Goal: Task Accomplishment & Management: Use online tool/utility

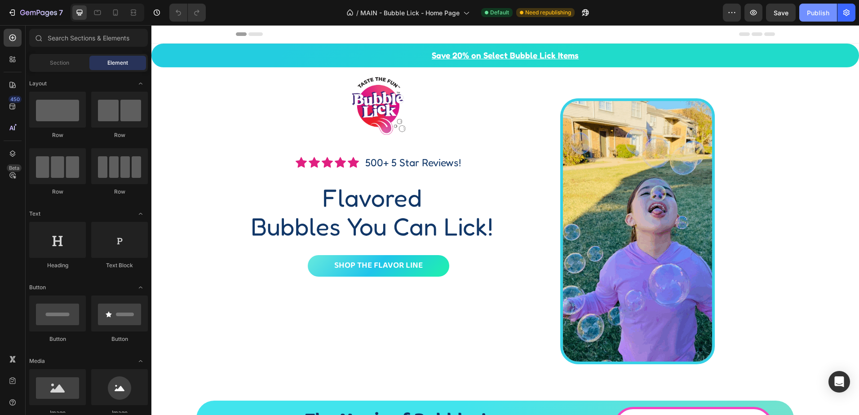
click at [809, 9] on div "Publish" at bounding box center [818, 12] width 22 height 9
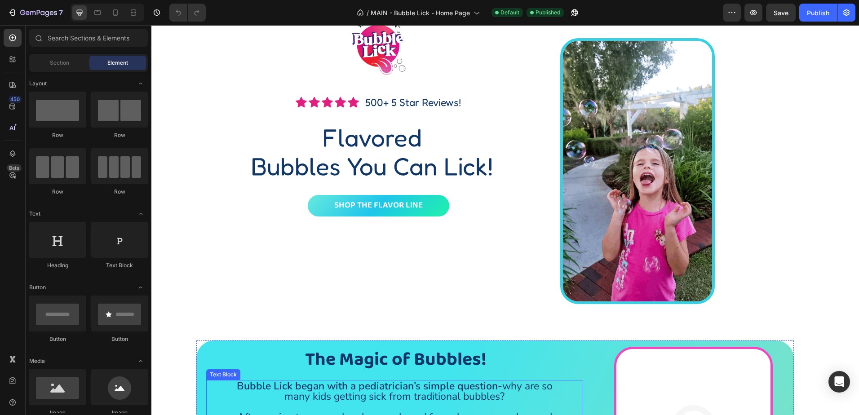
scroll to position [270, 0]
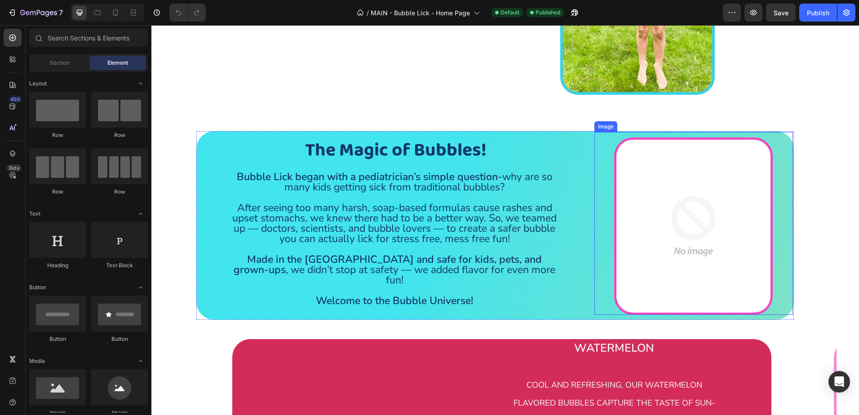
click at [734, 218] on img at bounding box center [693, 227] width 159 height 178
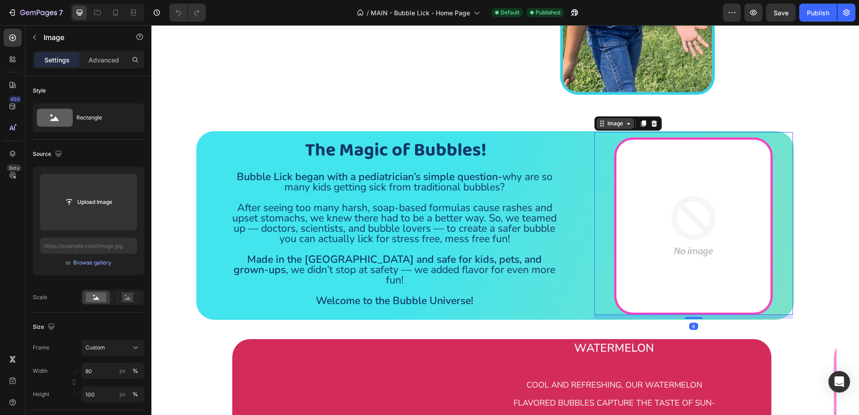
click at [607, 124] on div "Image" at bounding box center [615, 124] width 19 height 8
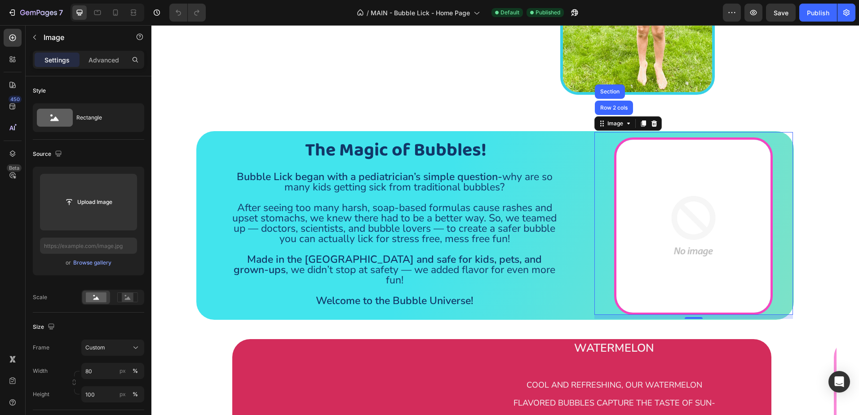
click at [674, 214] on img at bounding box center [693, 227] width 159 height 178
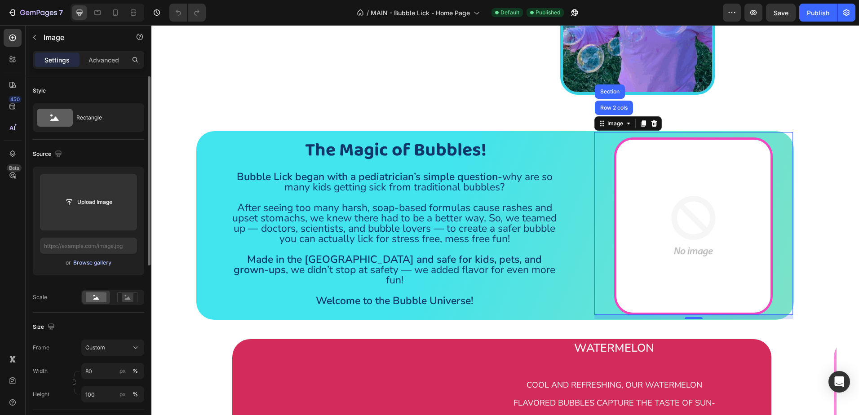
click at [80, 261] on div "Browse gallery" at bounding box center [92, 263] width 38 height 8
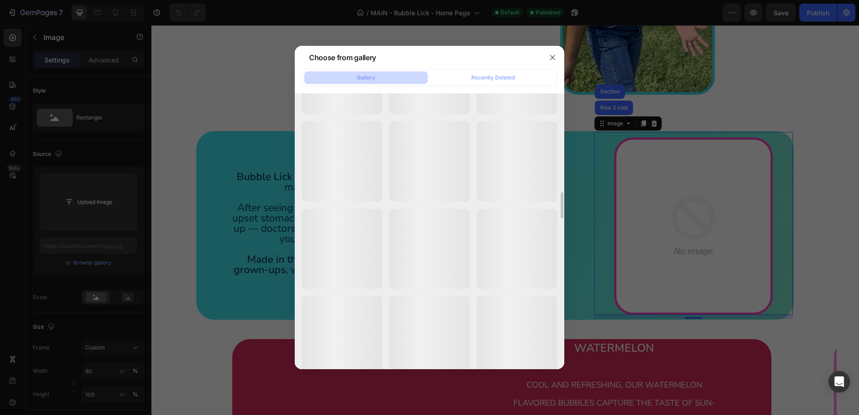
scroll to position [1509, 0]
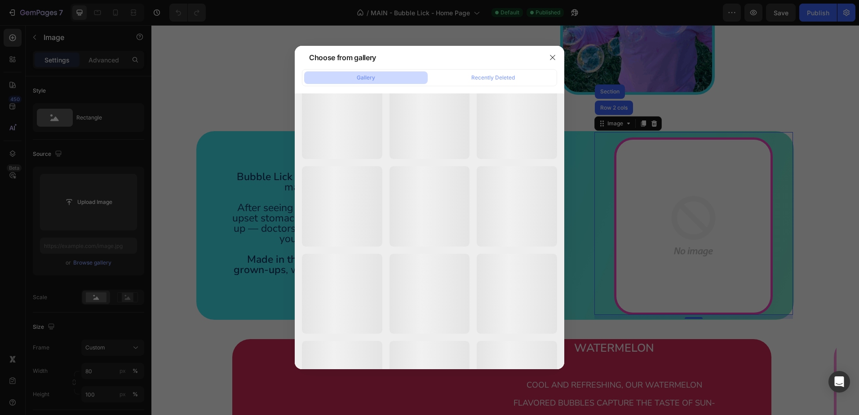
click at [413, 56] on div "Choose from gallery" at bounding box center [418, 57] width 246 height 23
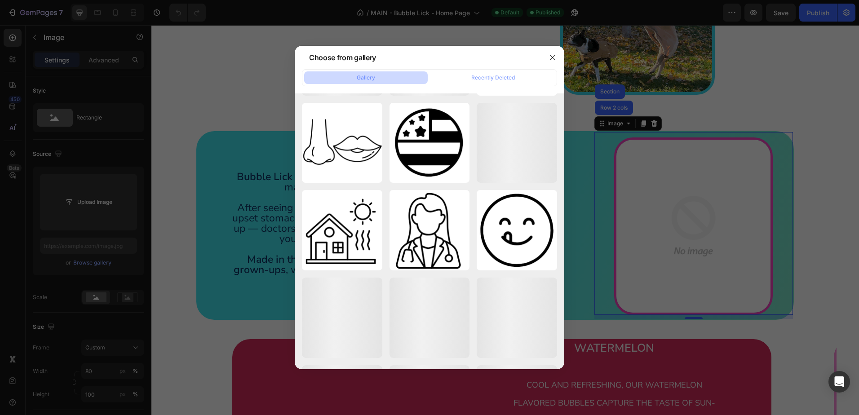
scroll to position [296, 0]
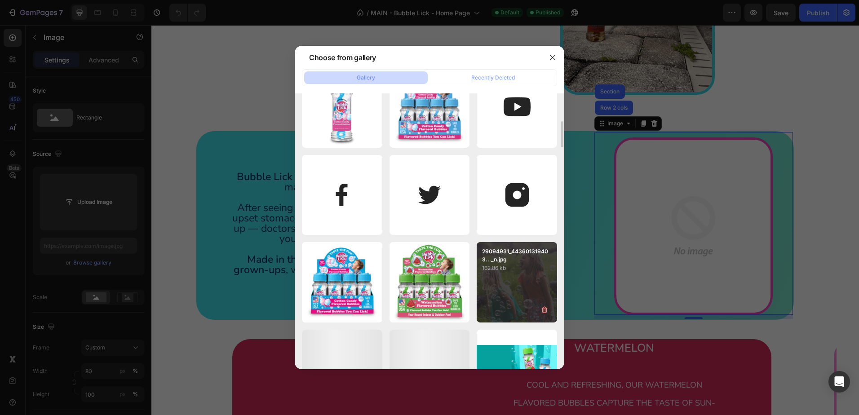
click at [533, 291] on div "29094931_443601319403..._n.jpg 162.86 kb" at bounding box center [517, 282] width 80 height 80
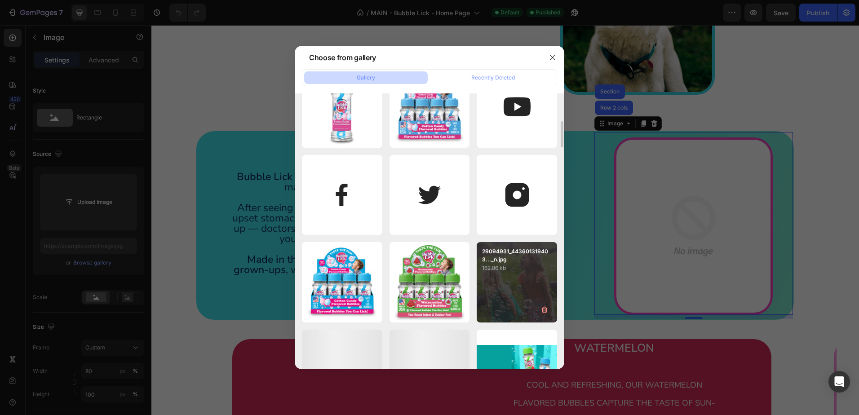
type input "[URL][DOMAIN_NAME]"
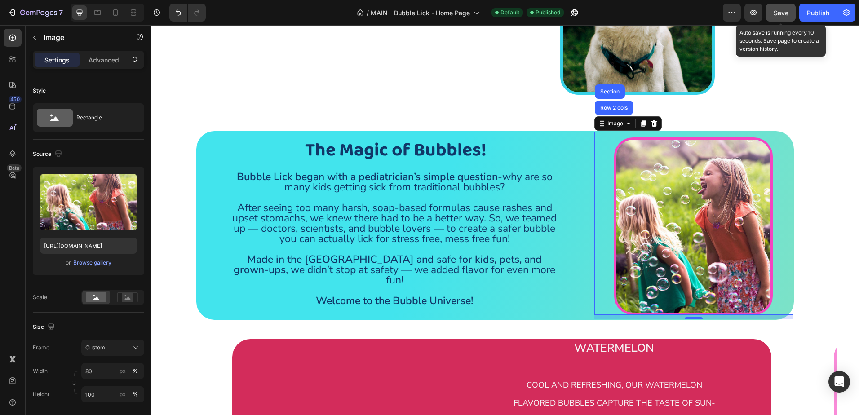
click at [774, 10] on span "Save" at bounding box center [781, 13] width 15 height 8
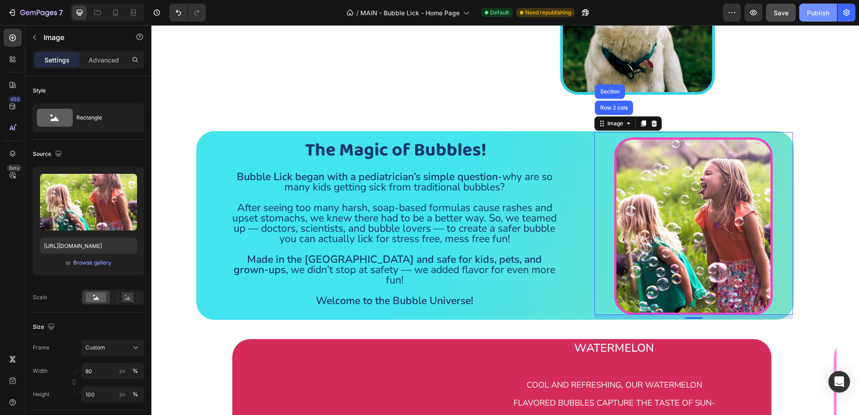
drag, startPoint x: 667, startPoint y: 2, endPoint x: 817, endPoint y: 10, distance: 150.3
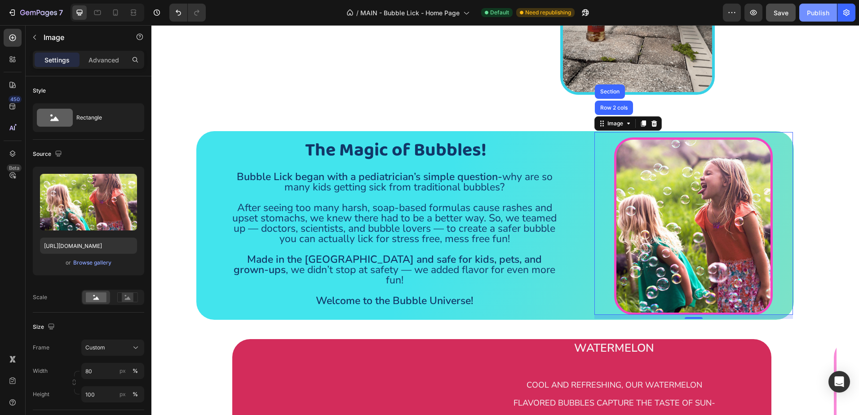
click at [817, 10] on div "Publish" at bounding box center [818, 12] width 22 height 9
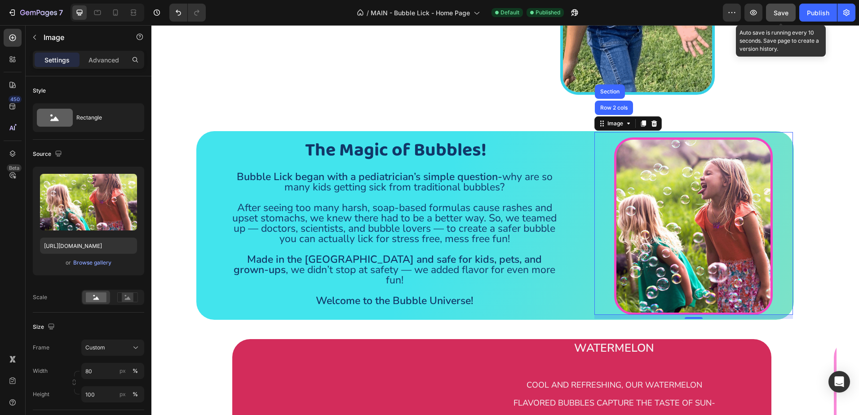
click at [785, 9] on span "Save" at bounding box center [781, 13] width 15 height 8
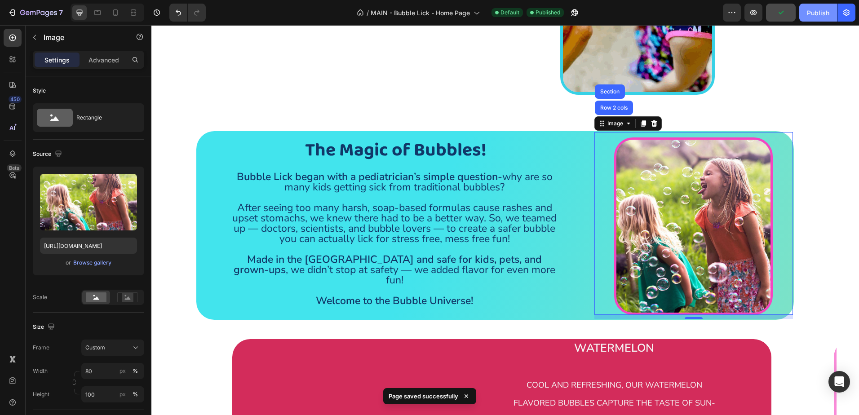
click at [812, 9] on div "Publish" at bounding box center [818, 12] width 22 height 9
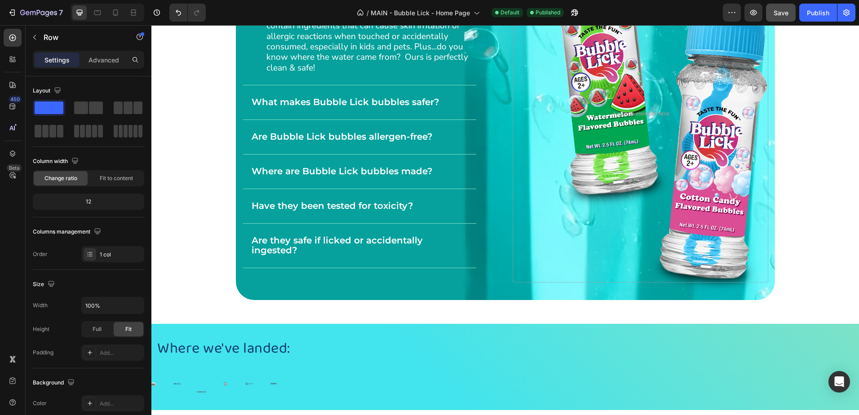
scroll to position [1888, 0]
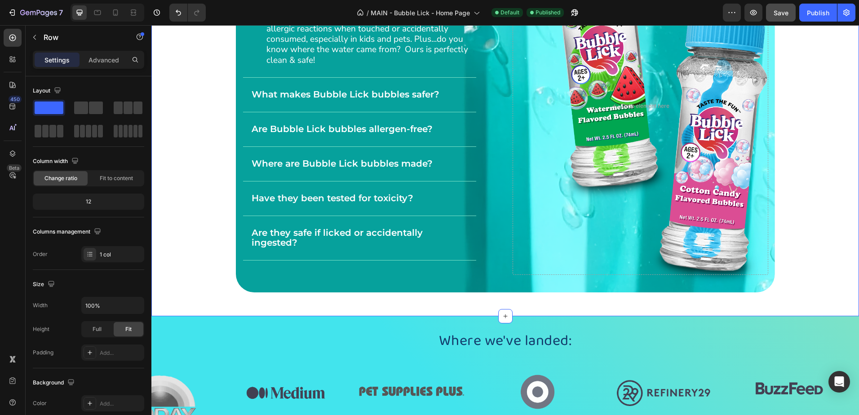
click at [196, 268] on div "Safe to Lick, Easy to Love Heading Are traditional bubbles really harmful? Yes …" at bounding box center [505, 81] width 708 height 469
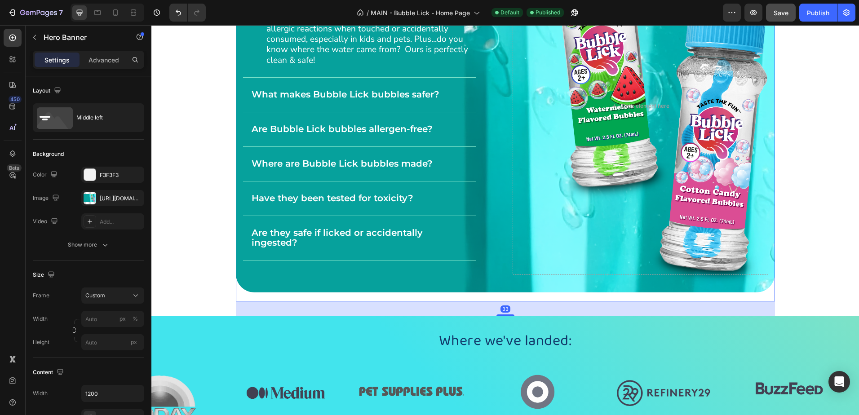
click at [251, 282] on div "Safe to Lick, Easy to Love Heading Are traditional bubbles really harmful? Yes …" at bounding box center [505, 96] width 539 height 391
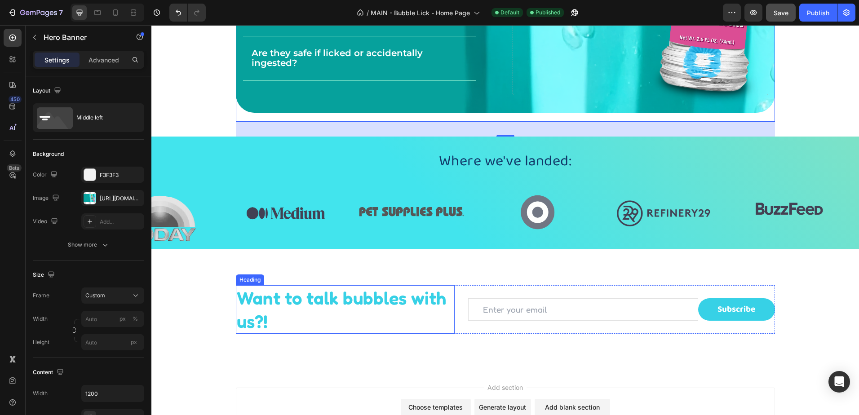
click at [266, 319] on h2 "Want to talk bubbles with us?!" at bounding box center [345, 309] width 219 height 49
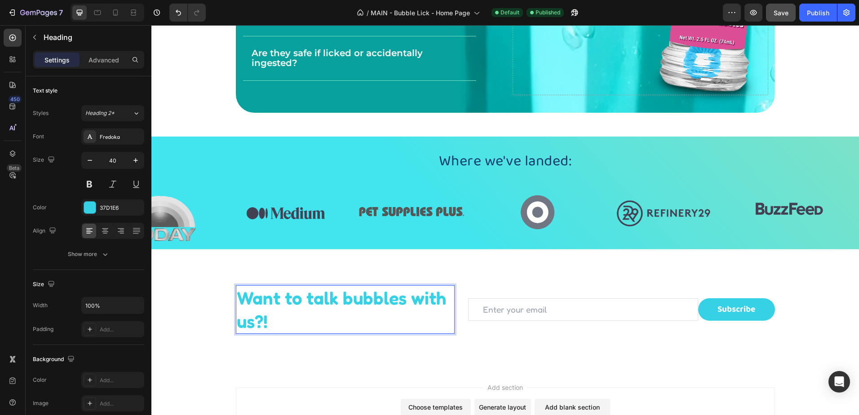
click at [406, 301] on h2 "Want to talk bubbles with us?!" at bounding box center [345, 309] width 219 height 49
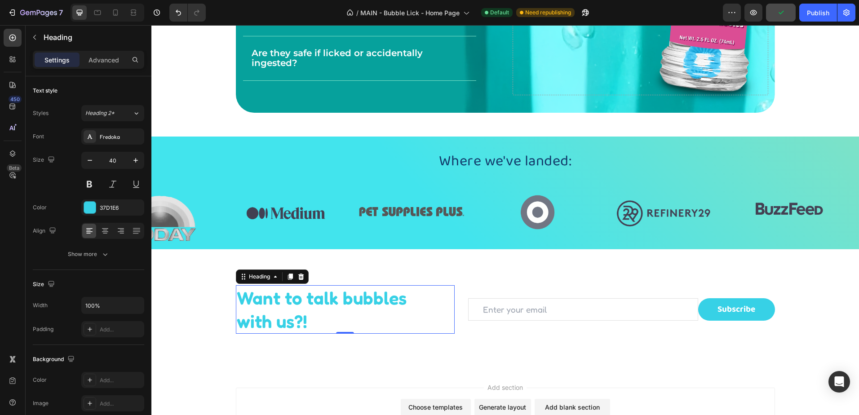
click at [296, 305] on p "Want to talk bubbles with us?!" at bounding box center [346, 309] width 218 height 47
click at [324, 299] on p "Want to talk bubbles with us?!" at bounding box center [346, 309] width 218 height 47
click at [303, 302] on p "Want to talk bubbles with us?!" at bounding box center [346, 309] width 218 height 47
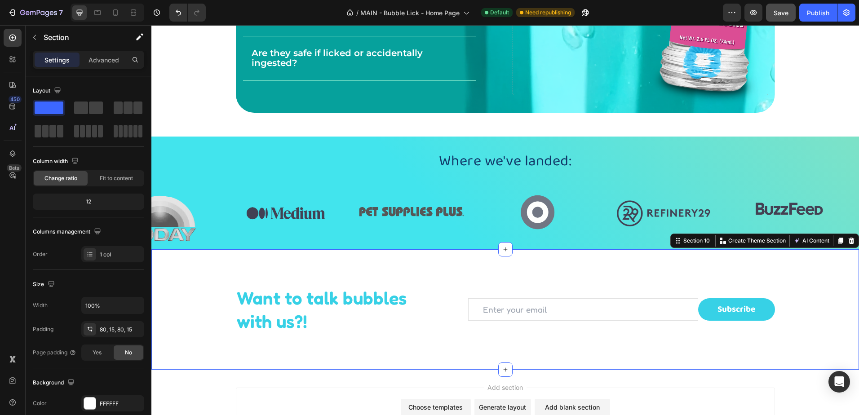
click at [221, 344] on div "Want to talk bubbles with us?! Heading Email Field Subscribe Submit Button Row …" at bounding box center [505, 309] width 708 height 120
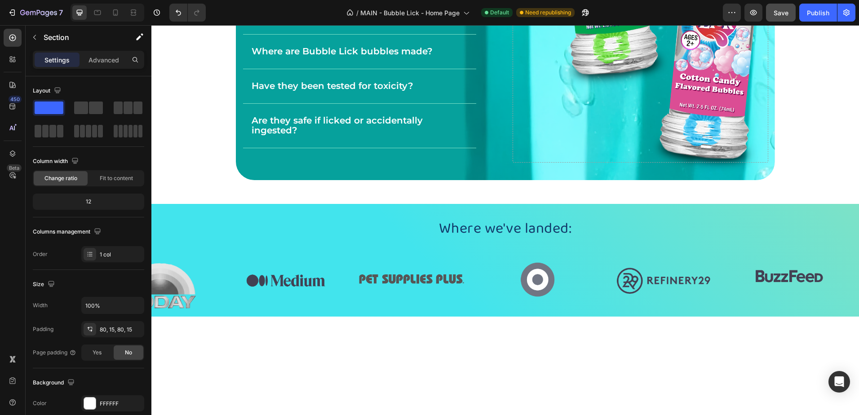
scroll to position [1837, 0]
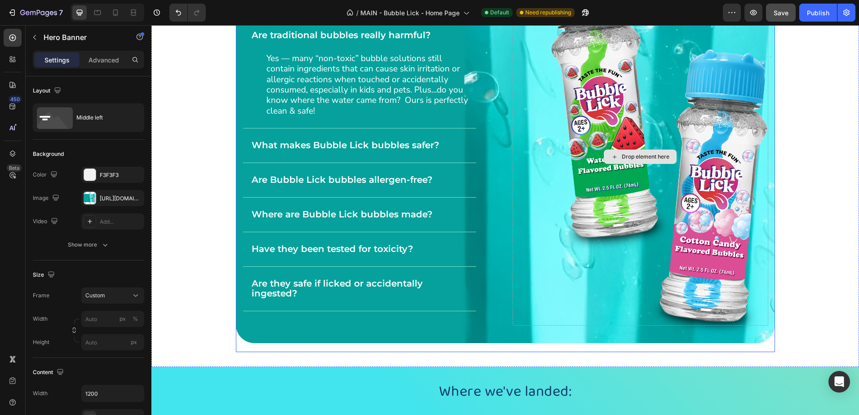
click at [539, 311] on div "Drop element here" at bounding box center [641, 157] width 256 height 338
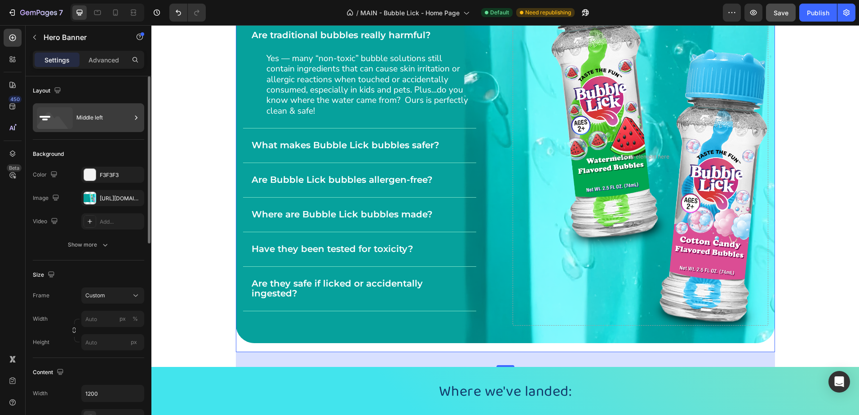
click at [131, 118] on div "Middle left" at bounding box center [88, 117] width 111 height 29
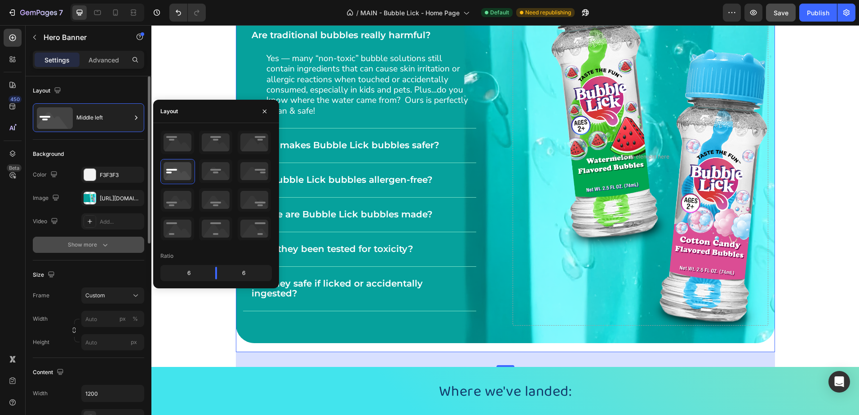
click at [98, 243] on div "Show more" at bounding box center [89, 244] width 42 height 9
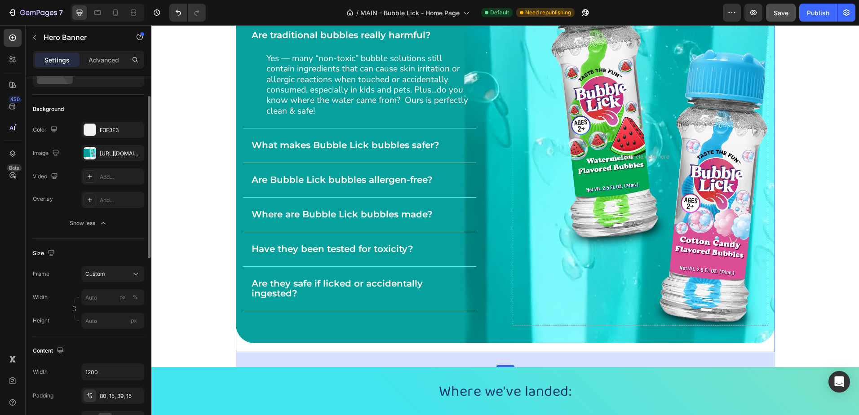
scroll to position [0, 0]
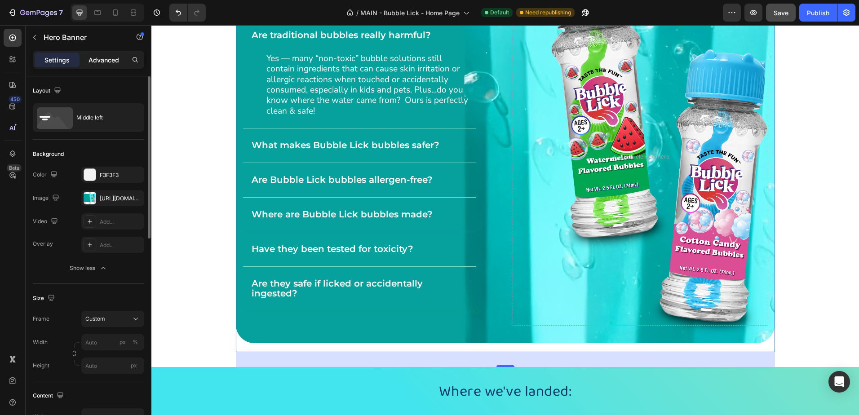
click at [99, 61] on p "Advanced" at bounding box center [104, 59] width 31 height 9
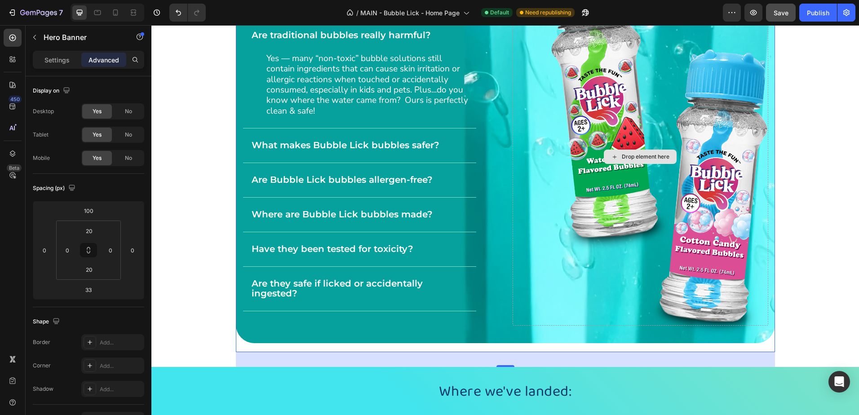
click at [577, 118] on div "Drop element here" at bounding box center [641, 157] width 256 height 338
click at [507, 129] on div "Safe to Lick, Easy to Love Heading Are traditional bubbles really harmful? Yes …" at bounding box center [505, 147] width 539 height 391
click at [260, 331] on div "Safe to Lick, Easy to Love Heading Are traditional bubbles really harmful? Yes …" at bounding box center [505, 147] width 539 height 391
click at [594, 227] on div "Drop element here" at bounding box center [641, 157] width 256 height 338
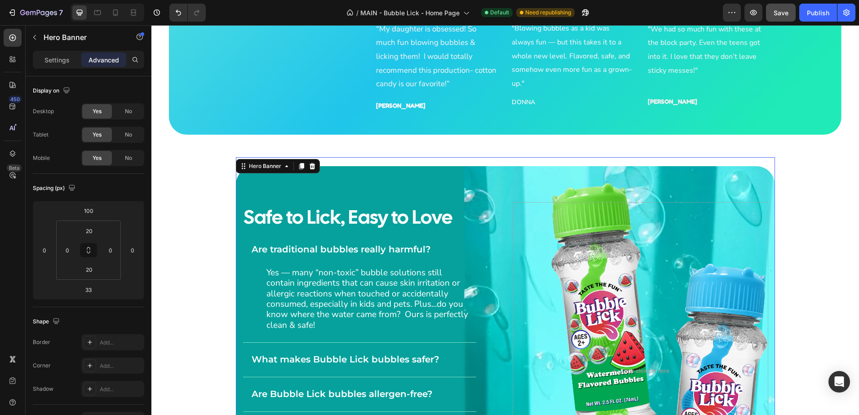
scroll to position [1612, 0]
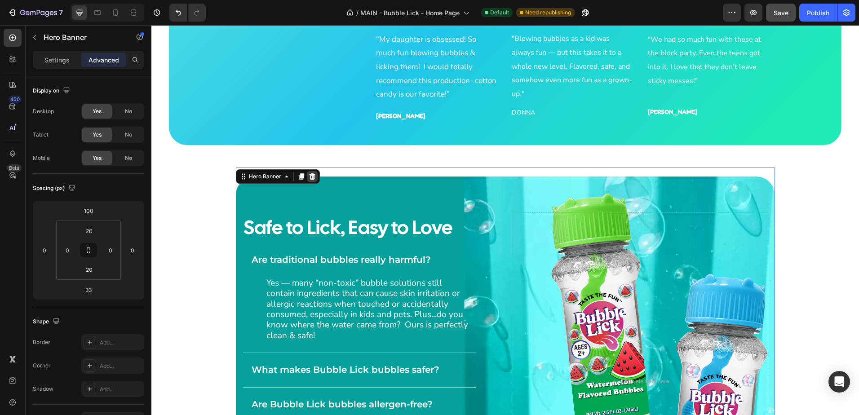
click at [309, 174] on icon at bounding box center [312, 176] width 6 height 6
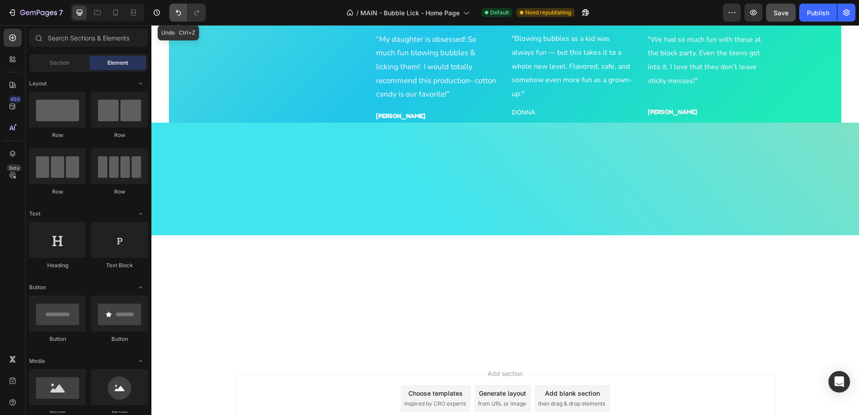
click at [173, 9] on button "Undo/Redo" at bounding box center [178, 13] width 18 height 18
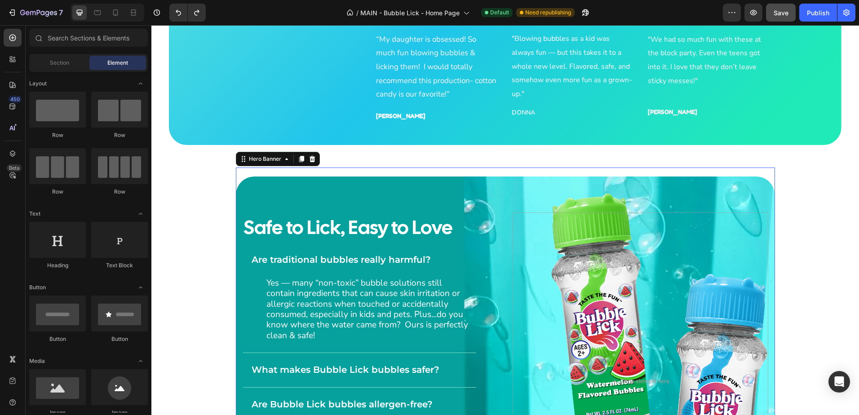
click at [662, 210] on div "Safe to Lick, Easy to Love Heading Are traditional bubbles really harmful? Yes …" at bounding box center [505, 372] width 539 height 391
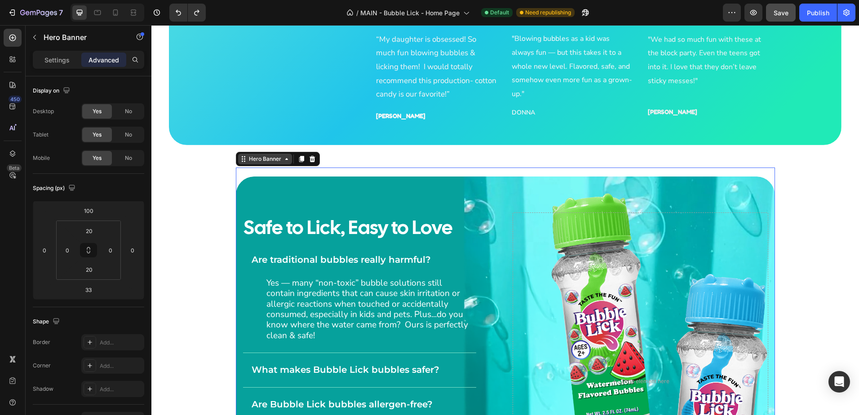
click at [284, 163] on div "Hero Banner" at bounding box center [265, 159] width 54 height 11
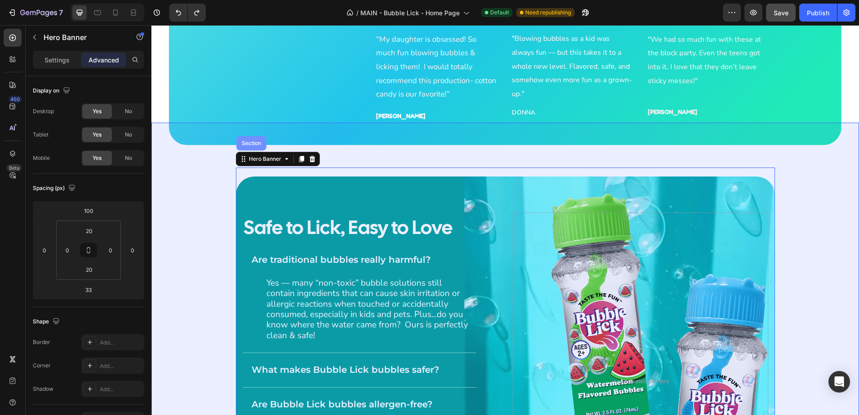
click at [252, 143] on div "Section" at bounding box center [251, 143] width 23 height 5
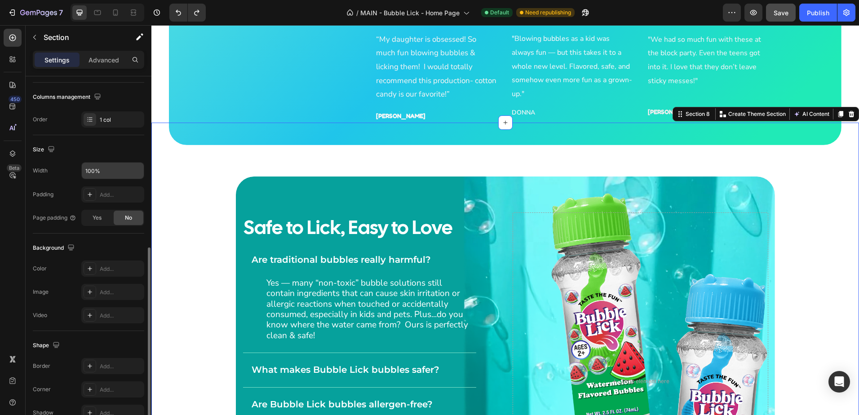
scroll to position [184, 0]
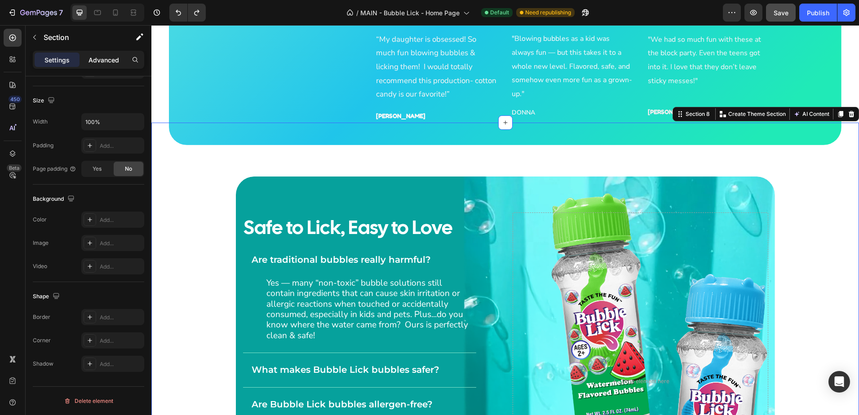
click at [106, 61] on p "Advanced" at bounding box center [104, 59] width 31 height 9
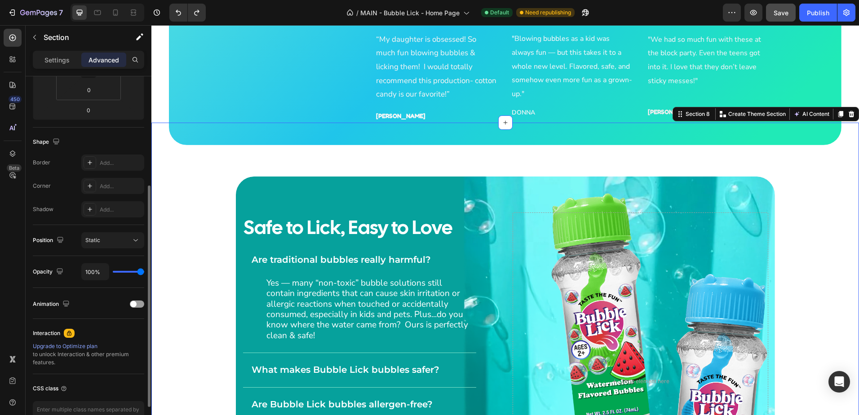
scroll to position [235, 0]
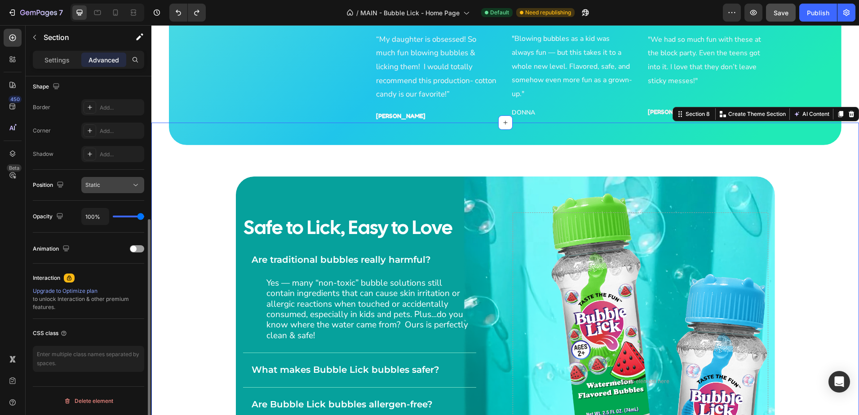
click at [113, 188] on div "Static" at bounding box center [108, 185] width 46 height 8
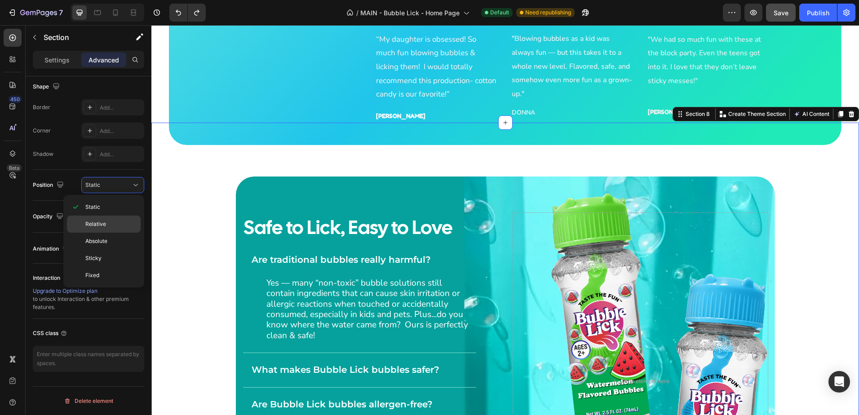
click at [98, 221] on span "Relative" at bounding box center [95, 224] width 21 height 8
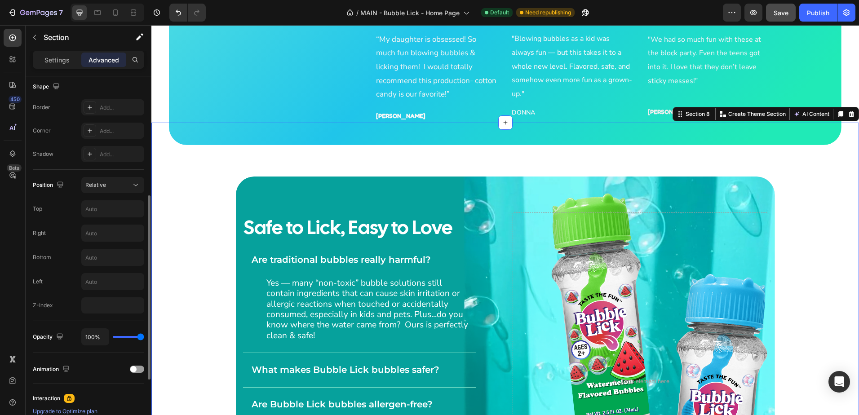
scroll to position [356, 0]
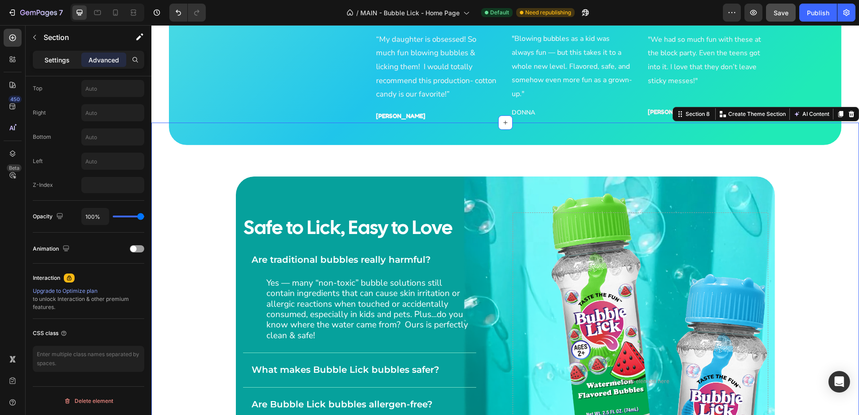
click at [57, 58] on p "Settings" at bounding box center [56, 59] width 25 height 9
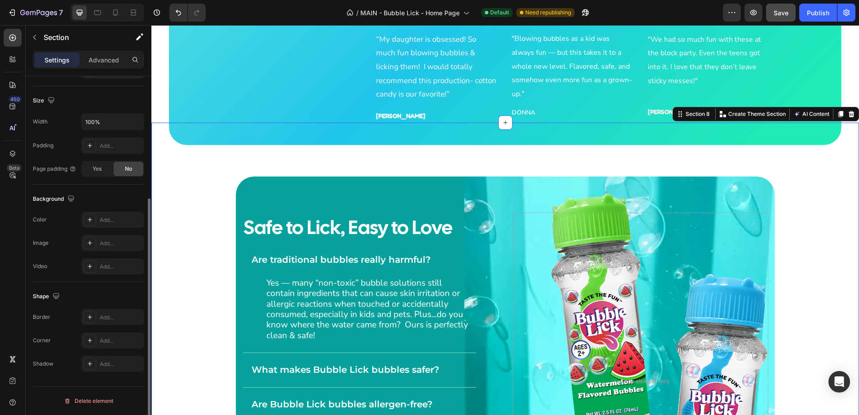
scroll to position [184, 0]
click at [804, 174] on div "Safe to Lick, Easy to Love Heading Are traditional bubbles really harmful? Yes …" at bounding box center [505, 357] width 708 height 469
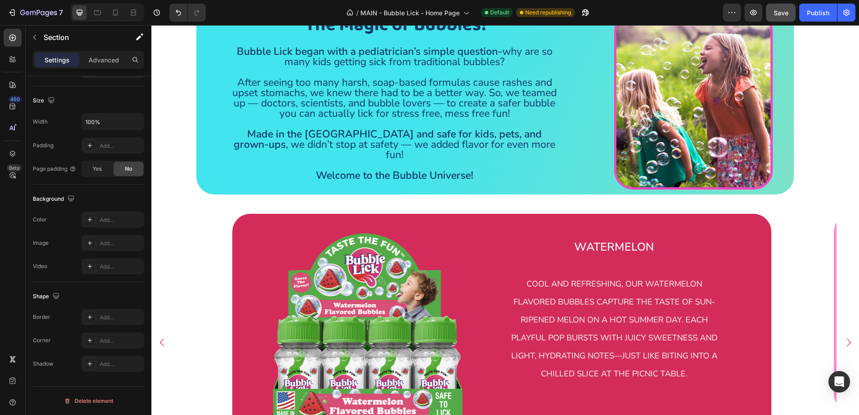
scroll to position [254, 0]
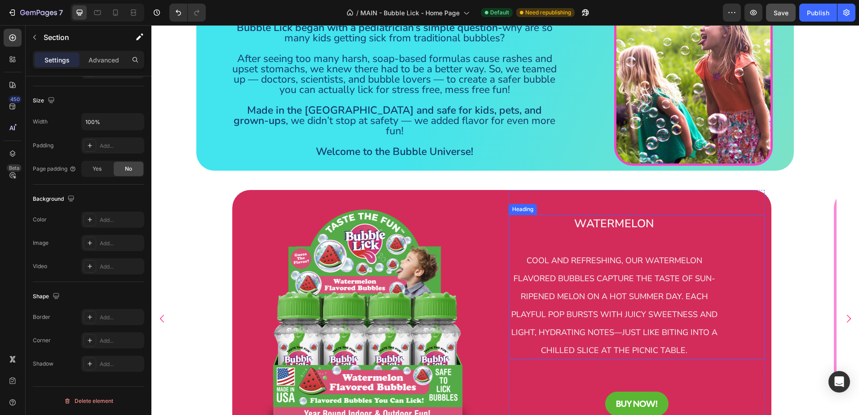
click at [608, 231] on strong "Watermelon" at bounding box center [614, 223] width 80 height 15
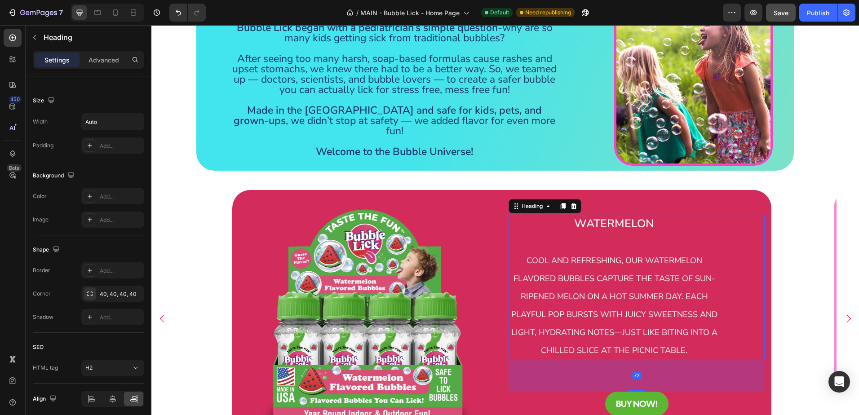
scroll to position [0, 0]
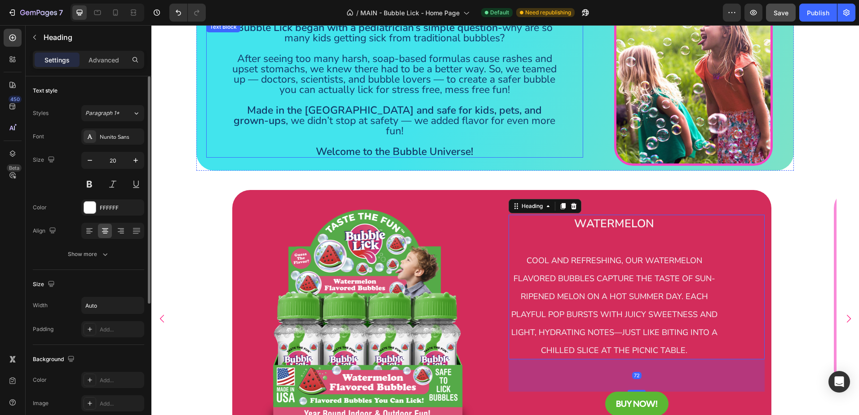
click at [353, 92] on p "After seeing too many harsh, soap-based formulas cause rashes and upset stomach…" at bounding box center [395, 73] width 330 height 41
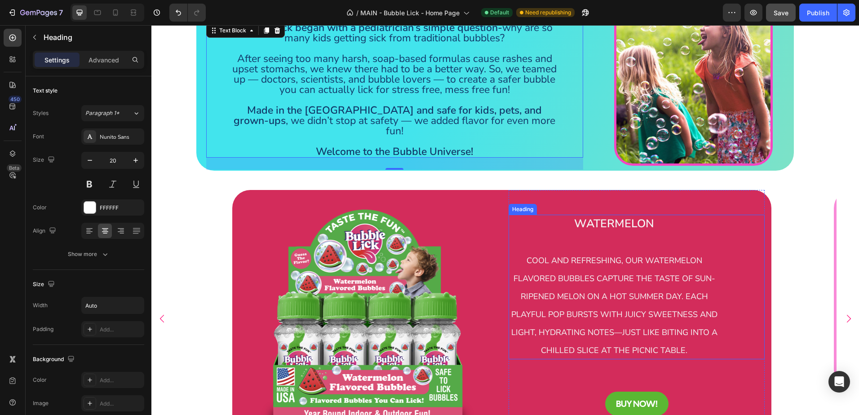
click at [562, 276] on h2 "Watermelon cool and refreshing, our watermelon flavored bubbles capture the tas…" at bounding box center [614, 287] width 211 height 145
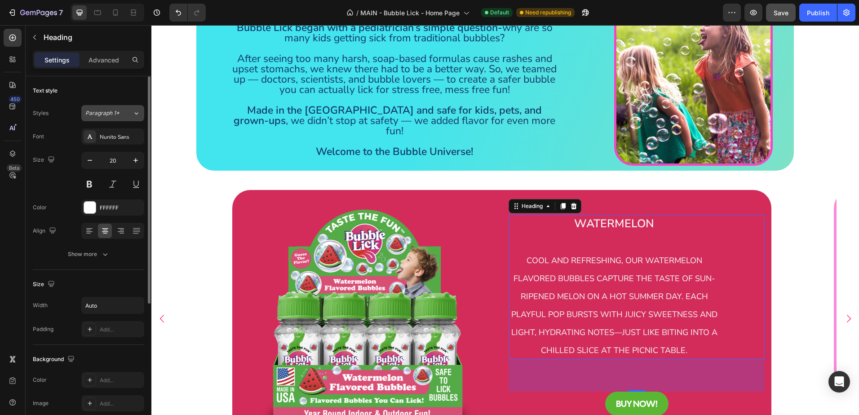
click at [132, 117] on button "Paragraph 1*" at bounding box center [112, 113] width 63 height 16
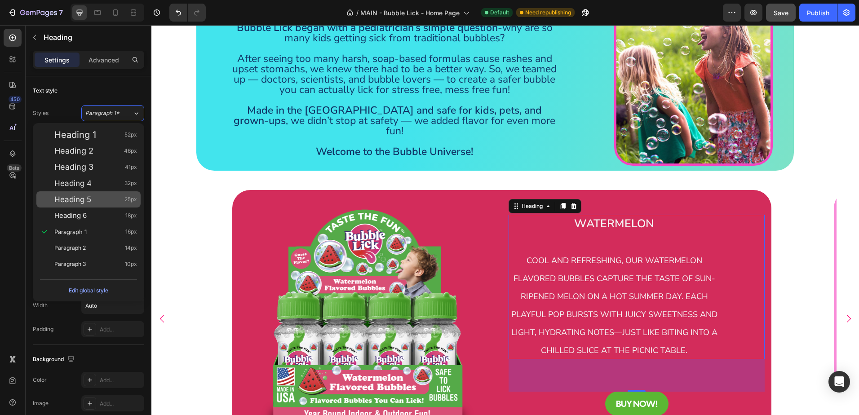
click at [88, 198] on span "Heading 5" at bounding box center [72, 199] width 37 height 9
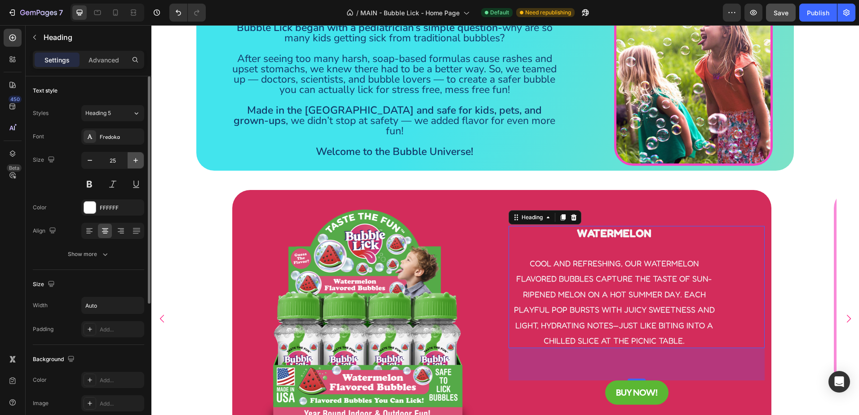
click at [135, 160] on icon "button" at bounding box center [135, 160] width 9 height 9
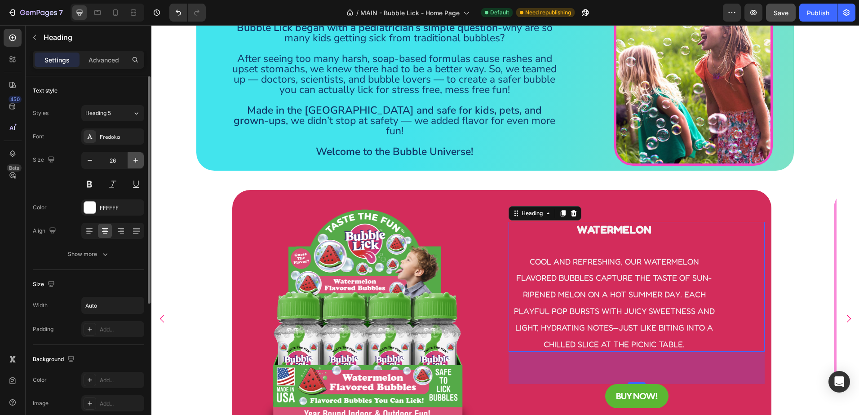
click at [135, 160] on icon "button" at bounding box center [135, 160] width 9 height 9
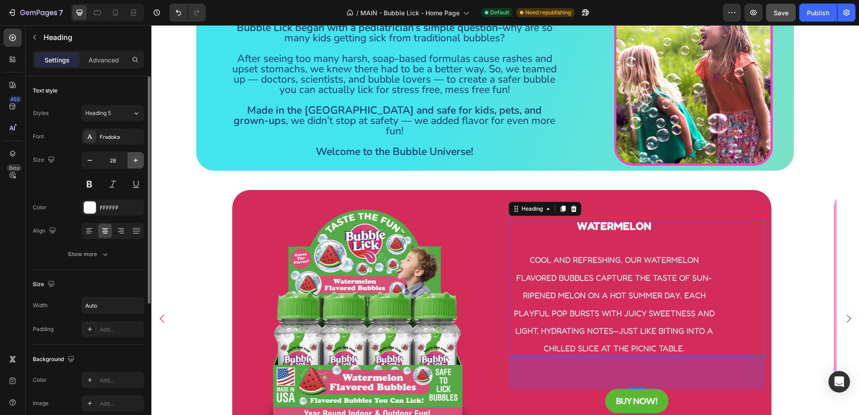
click at [135, 160] on icon "button" at bounding box center [135, 160] width 9 height 9
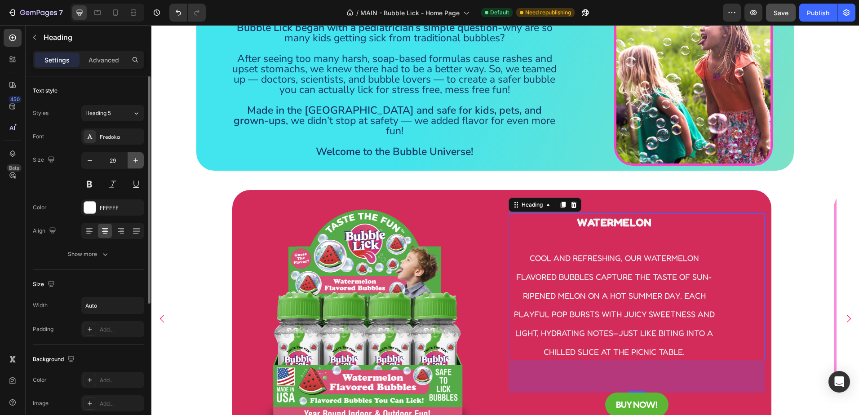
click at [135, 160] on icon "button" at bounding box center [135, 160] width 9 height 9
type input "30"
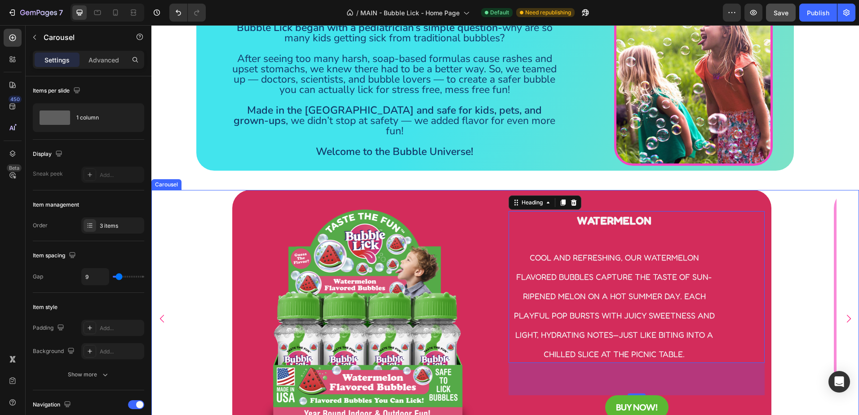
click at [845, 324] on icon "Carousel Next Arrow" at bounding box center [848, 318] width 9 height 9
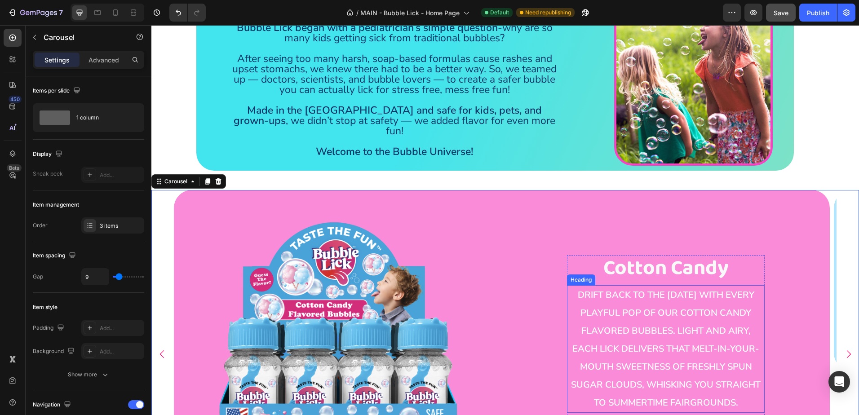
click at [650, 318] on span "Drift back to the [DATE] with every playful pop of our Cotton Candy flavored bu…" at bounding box center [666, 349] width 190 height 120
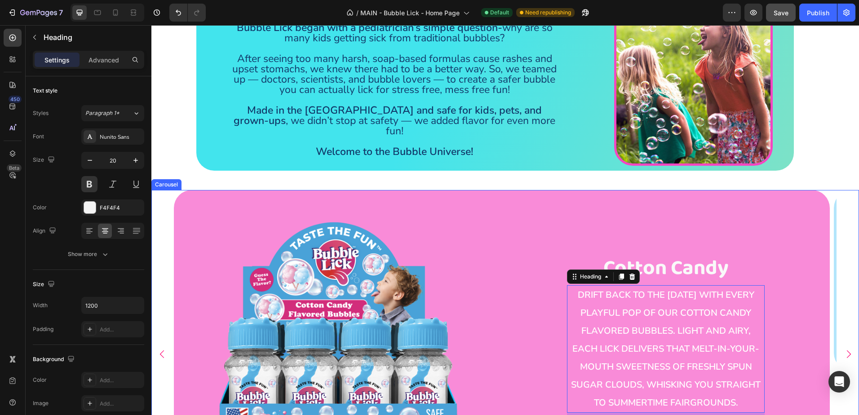
click at [160, 350] on icon "Carousel Back Arrow" at bounding box center [161, 354] width 9 height 9
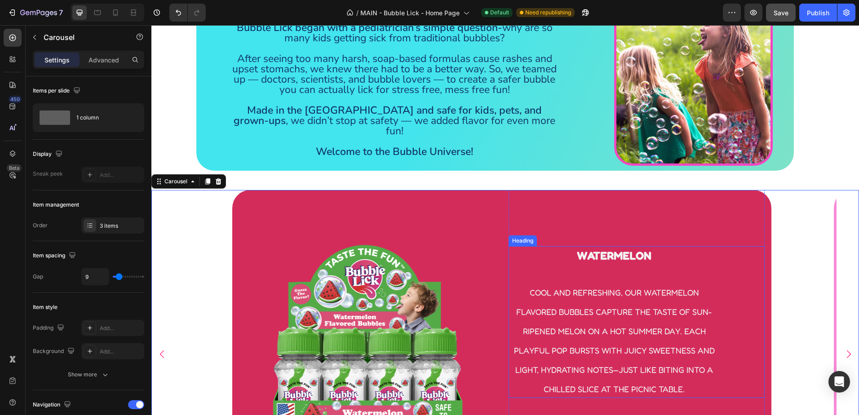
click at [642, 333] on h2 "Watermelon cool and refreshing, our watermelon flavored bubbles capture the tas…" at bounding box center [614, 322] width 211 height 152
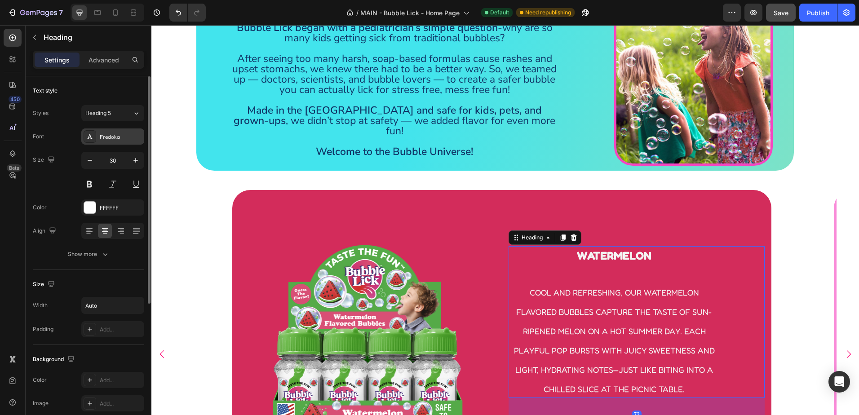
click at [121, 135] on div "Fredoka" at bounding box center [121, 137] width 42 height 8
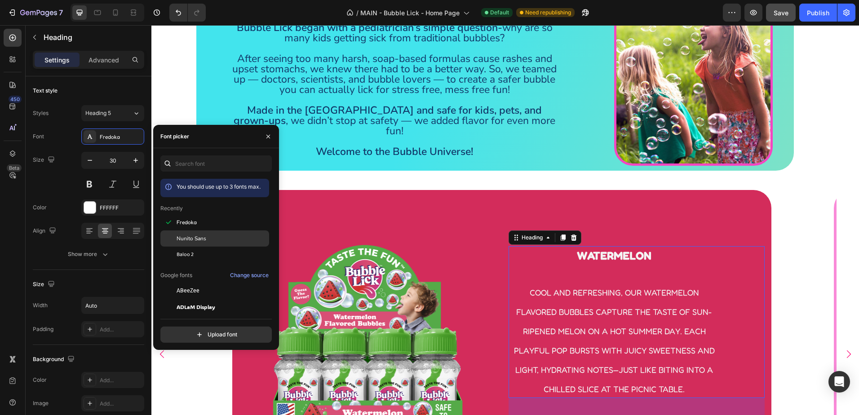
click at [196, 241] on span "Nunito Sans" at bounding box center [192, 239] width 30 height 8
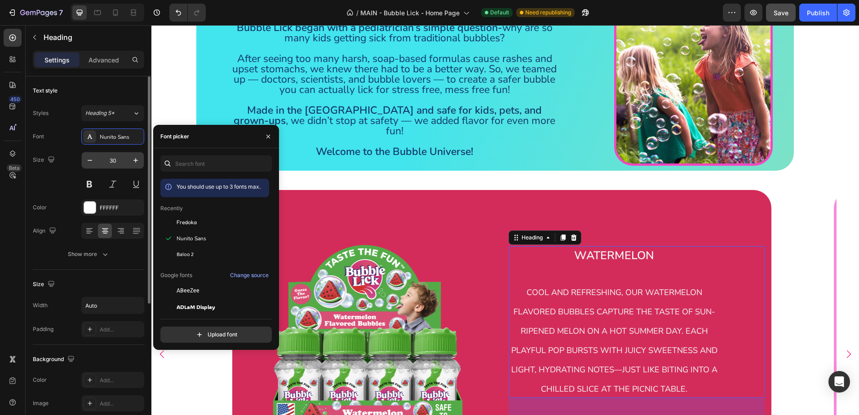
click at [111, 159] on input "30" at bounding box center [113, 160] width 30 height 16
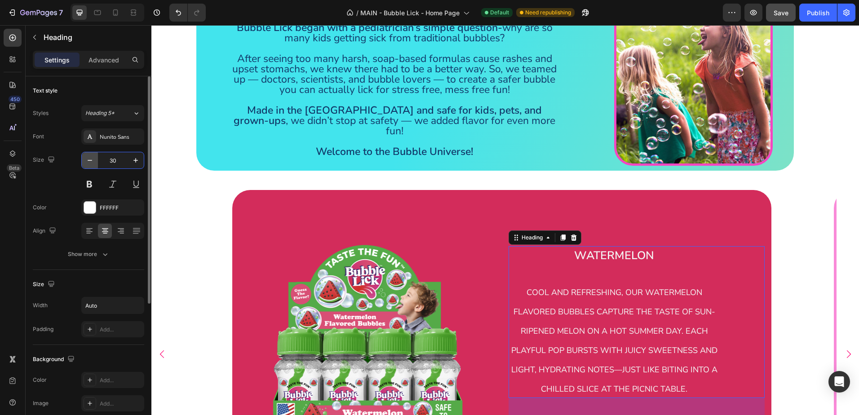
click at [98, 161] on button "button" at bounding box center [90, 160] width 16 height 16
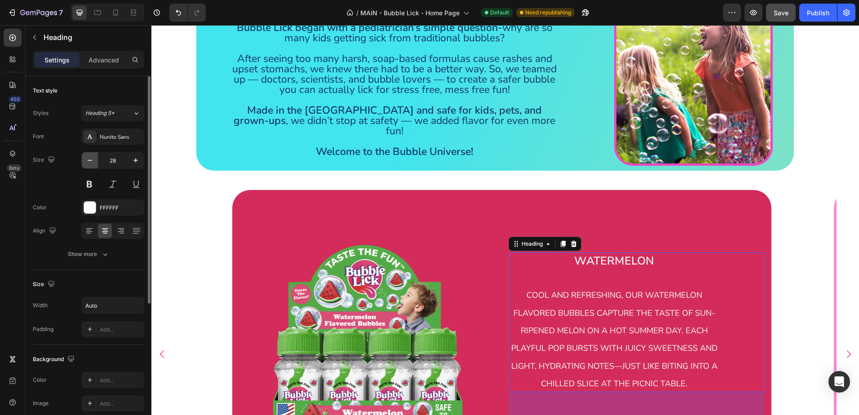
click at [98, 161] on button "button" at bounding box center [90, 160] width 16 height 16
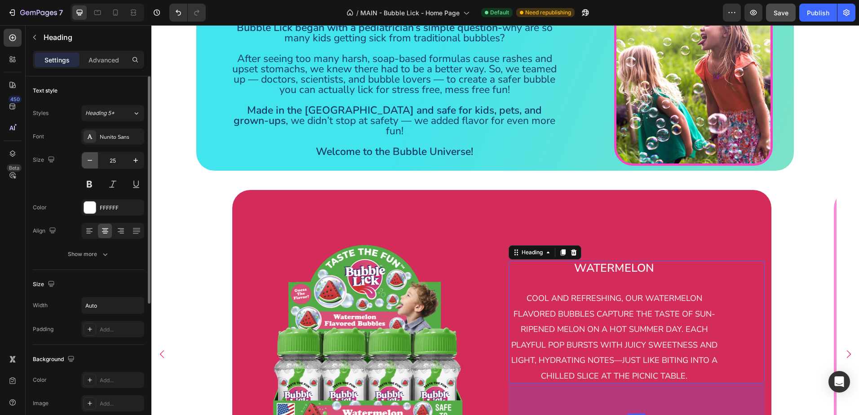
click at [98, 161] on button "button" at bounding box center [90, 160] width 16 height 16
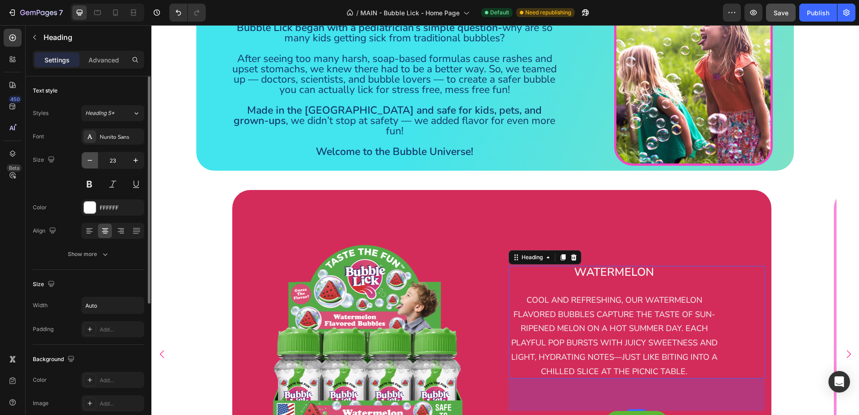
click at [98, 161] on button "button" at bounding box center [90, 160] width 16 height 16
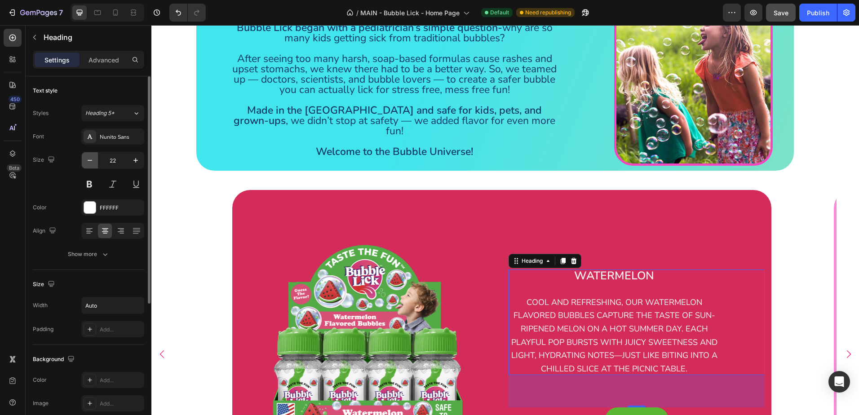
click at [98, 161] on button "button" at bounding box center [90, 160] width 16 height 16
type input "20"
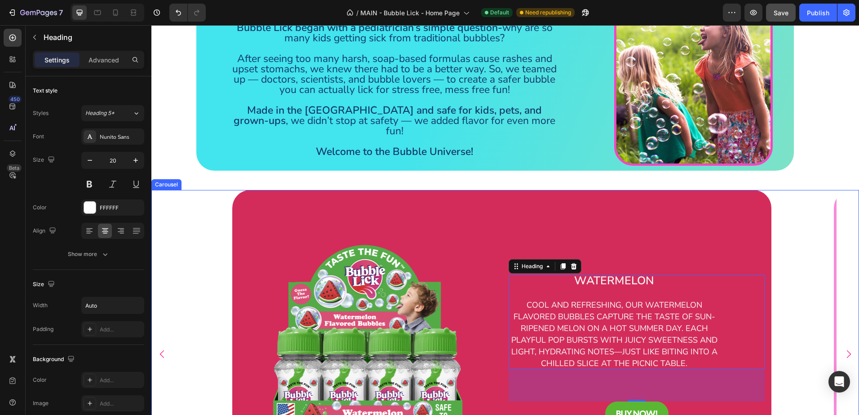
click at [847, 351] on icon "Carousel Next Arrow" at bounding box center [849, 355] width 4 height 8
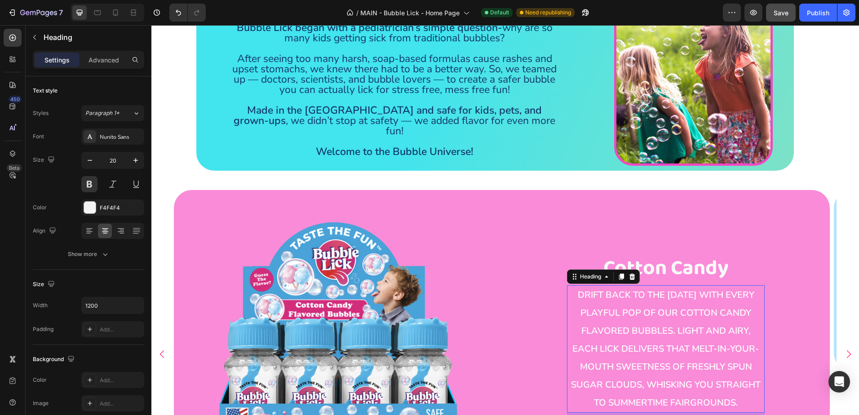
click at [603, 293] on h2 "Drift back to the [DATE] with every playful pop of our Cotton Candy flavored bu…" at bounding box center [666, 349] width 198 height 128
click at [681, 257] on span "Cotton Candy" at bounding box center [666, 268] width 125 height 33
click at [681, 307] on span "Drift back to the [DATE] with every playful pop of our Cotton Candy flavored bu…" at bounding box center [666, 349] width 190 height 120
click at [160, 350] on icon "Carousel Back Arrow" at bounding box center [161, 354] width 9 height 9
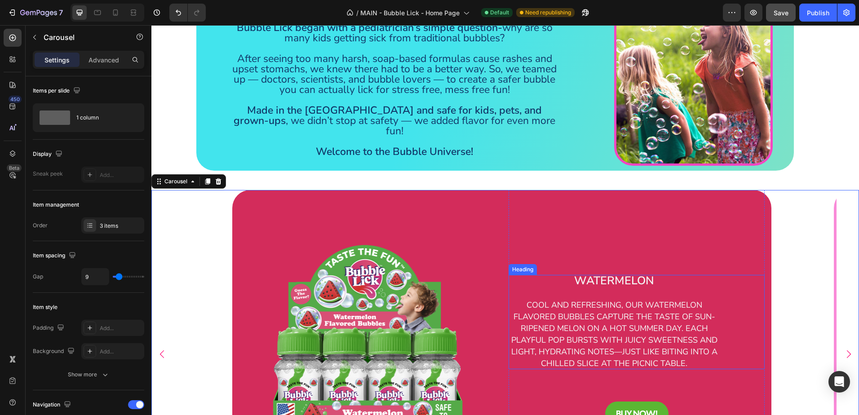
click at [666, 316] on span "cool and refreshing, our watermelon flavored bubbles capture the taste of sun-r…" at bounding box center [614, 334] width 206 height 69
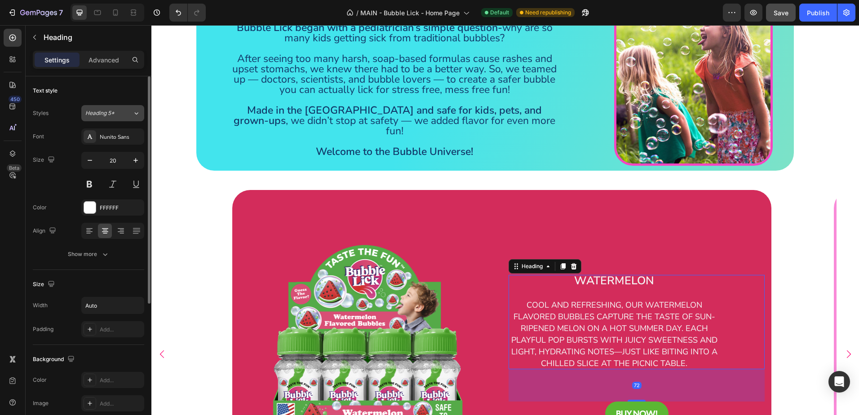
click at [117, 117] on button "Heading 5*" at bounding box center [112, 113] width 63 height 16
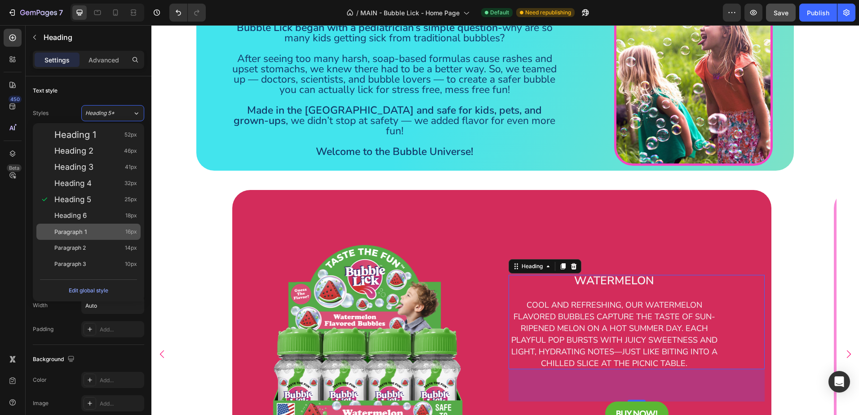
click at [92, 236] on div "Paragraph 1 16px" at bounding box center [95, 231] width 83 height 9
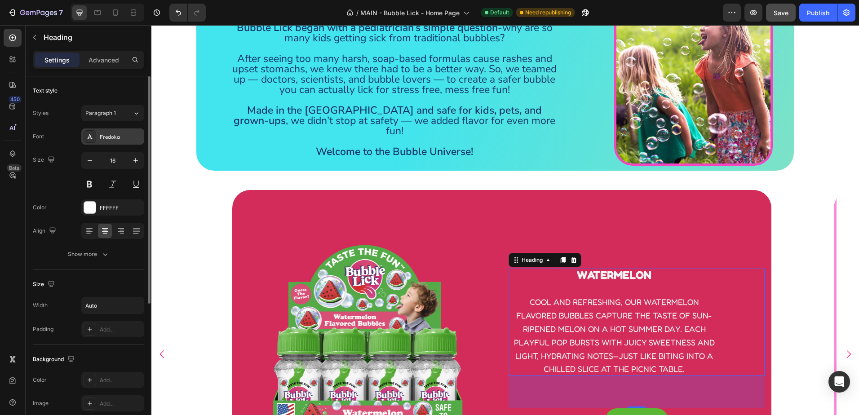
click at [118, 140] on div "Fredoka" at bounding box center [121, 137] width 42 height 8
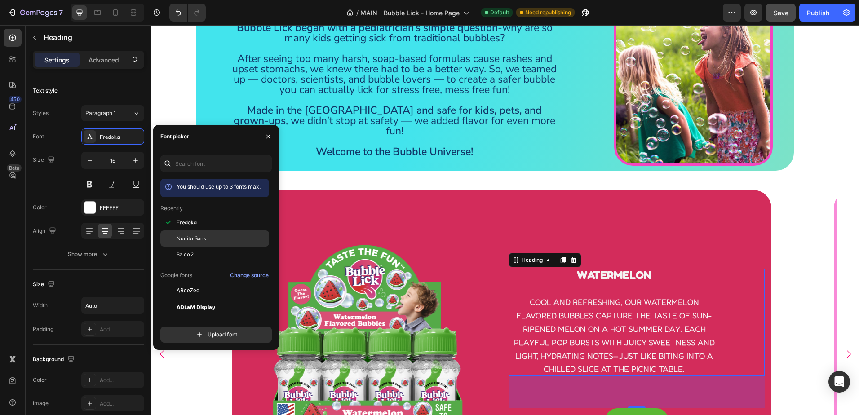
click at [213, 239] on div "Nunito Sans" at bounding box center [222, 239] width 91 height 8
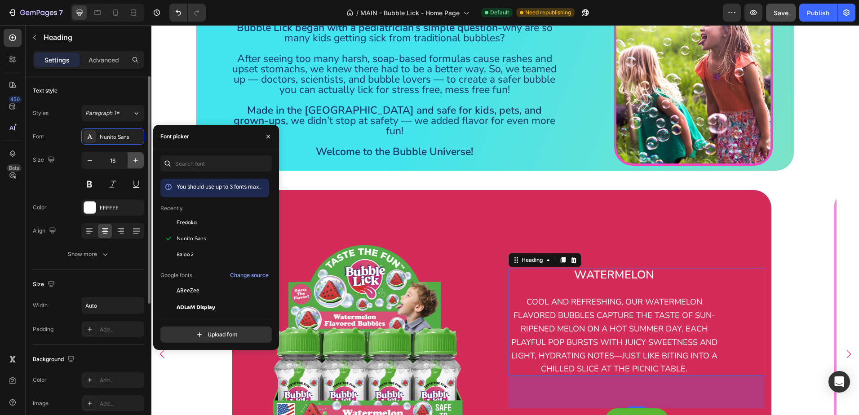
click at [134, 164] on icon "button" at bounding box center [135, 160] width 9 height 9
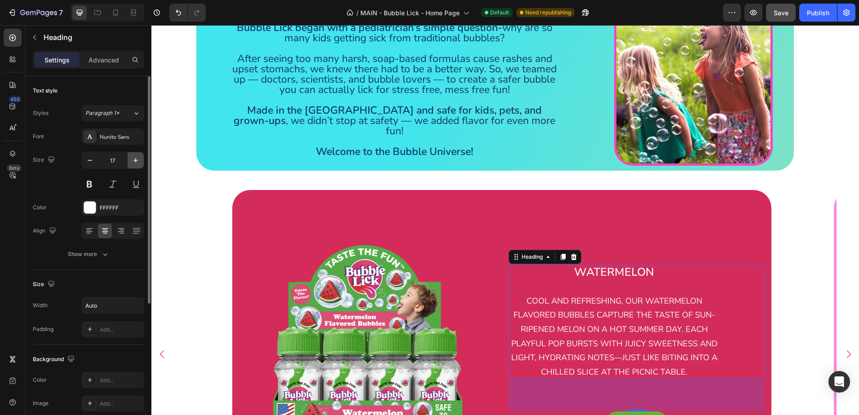
click at [134, 164] on icon "button" at bounding box center [135, 160] width 9 height 9
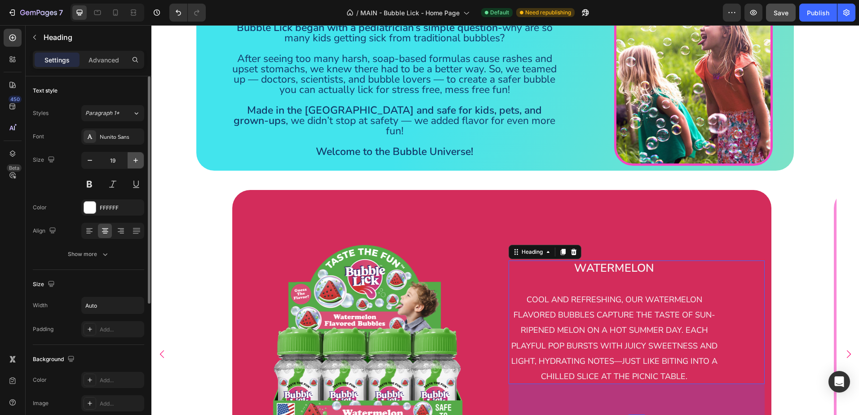
click at [134, 164] on icon "button" at bounding box center [135, 160] width 9 height 9
type input "20"
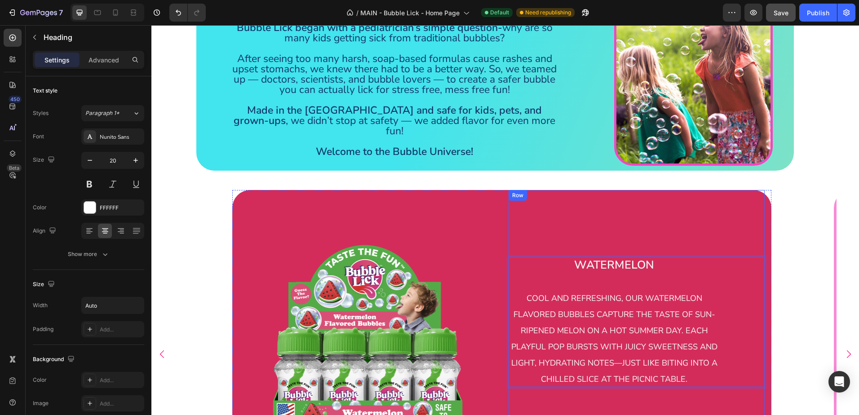
click at [597, 230] on div "Watermelon cool and refreshing, our watermelon flavored bubbles capture the tas…" at bounding box center [637, 354] width 256 height 328
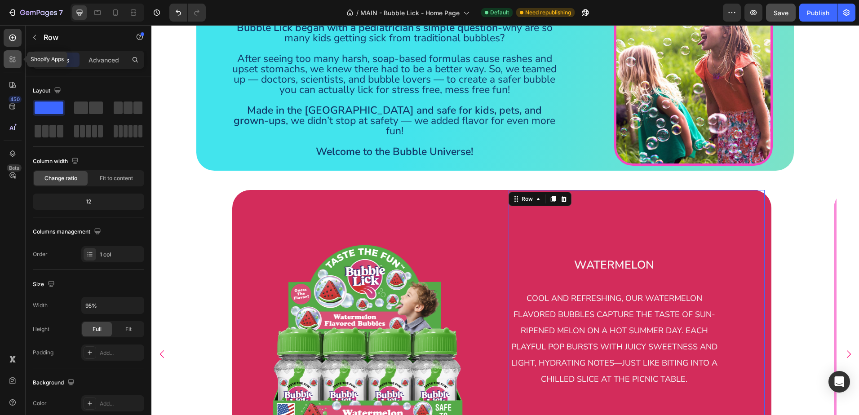
click at [12, 56] on icon at bounding box center [12, 59] width 9 height 9
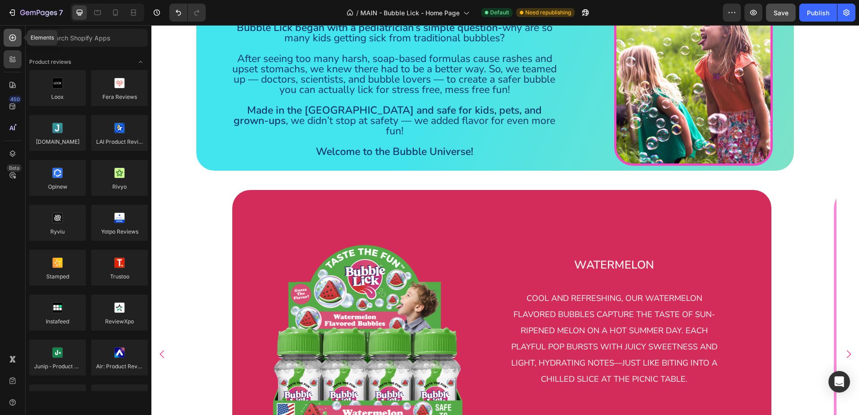
click at [10, 35] on icon at bounding box center [12, 37] width 9 height 9
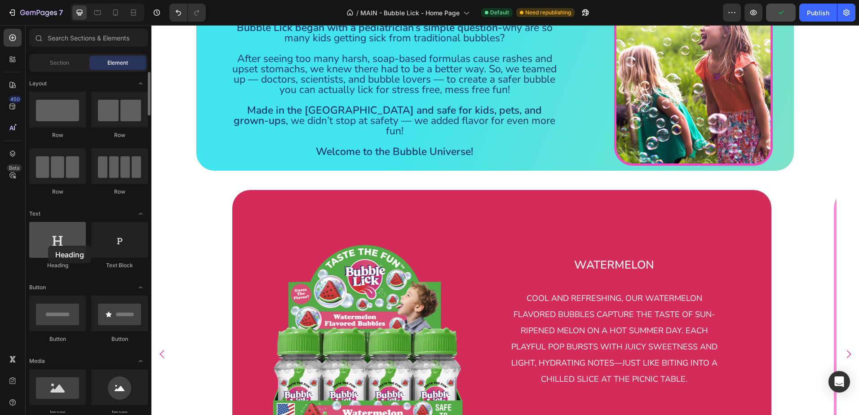
click at [48, 246] on div at bounding box center [57, 240] width 57 height 36
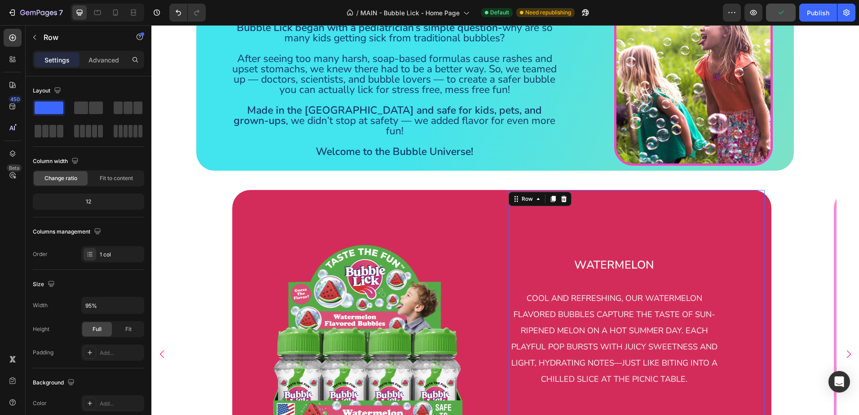
click at [529, 214] on div "⁠⁠⁠⁠⁠⁠⁠ Watermelon cool and refreshing, our watermelon flavored bubbles capture…" at bounding box center [637, 354] width 270 height 328
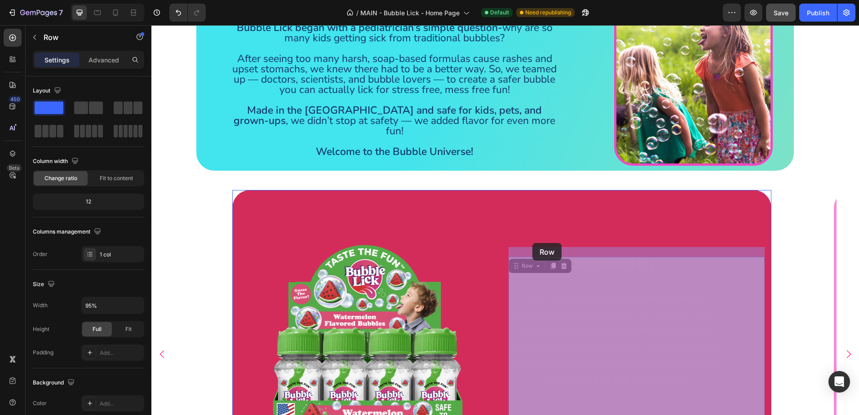
drag, startPoint x: 540, startPoint y: 231, endPoint x: 533, endPoint y: 243, distance: 14.7
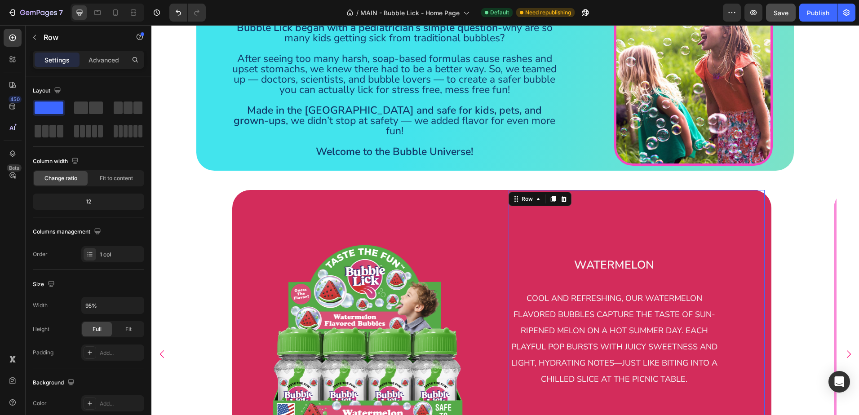
click at [621, 234] on div "⁠⁠⁠⁠⁠⁠⁠ Watermelon cool and refreshing, our watermelon flavored bubbles capture…" at bounding box center [637, 354] width 256 height 328
click at [595, 258] on strong "Watermelon" at bounding box center [614, 265] width 80 height 15
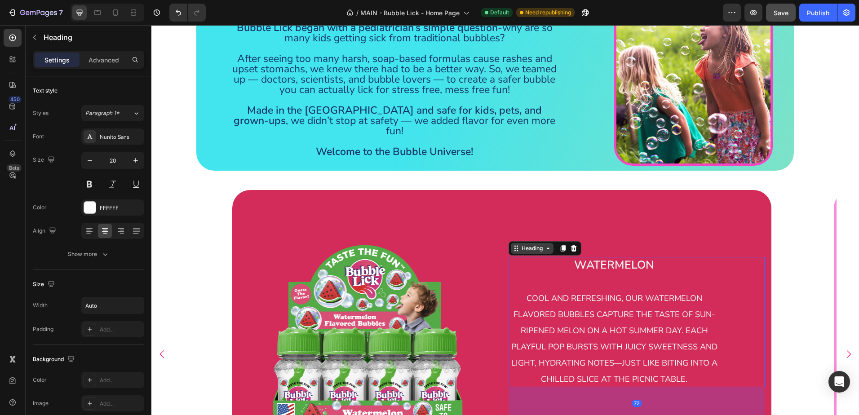
click at [549, 245] on icon at bounding box center [548, 248] width 7 height 7
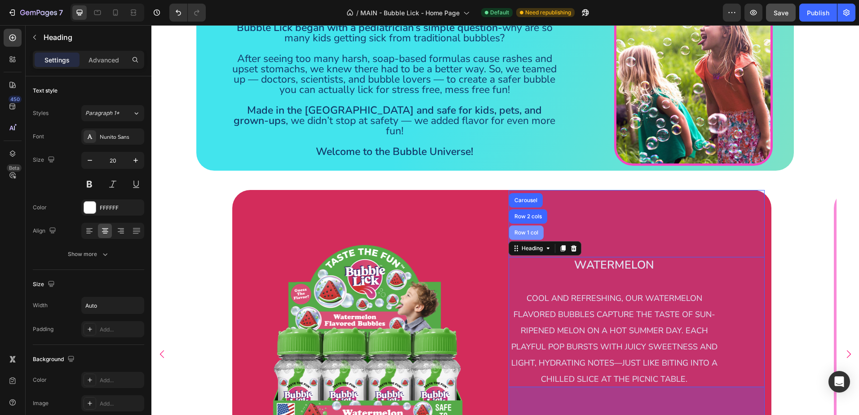
click at [524, 230] on div "Row 1 col" at bounding box center [526, 232] width 27 height 5
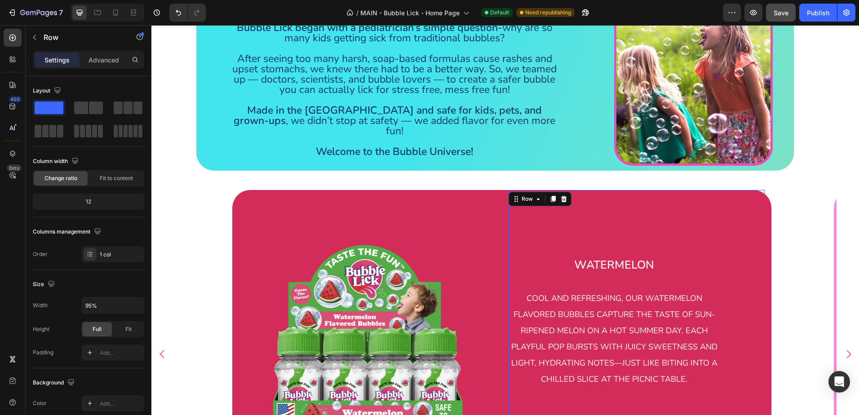
click at [566, 223] on div "⁠⁠⁠⁠⁠⁠⁠ Watermelon cool and refreshing, our watermelon flavored bubbles capture…" at bounding box center [637, 354] width 256 height 328
click at [592, 258] on strong "Watermelon" at bounding box center [614, 265] width 80 height 15
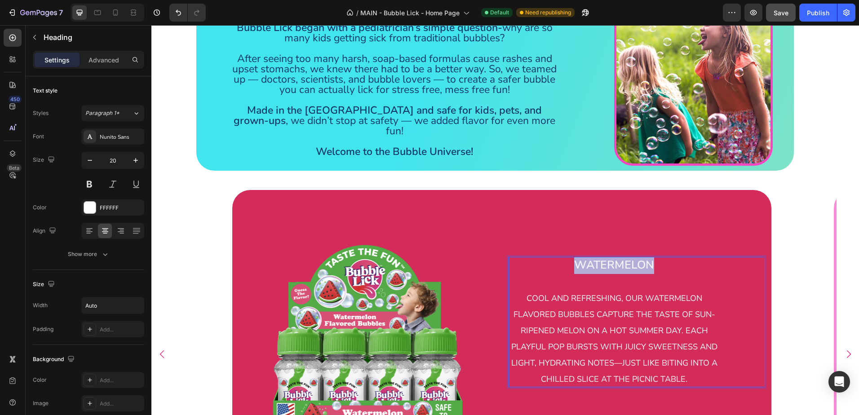
click at [579, 258] on strong "Watermelon" at bounding box center [614, 265] width 80 height 15
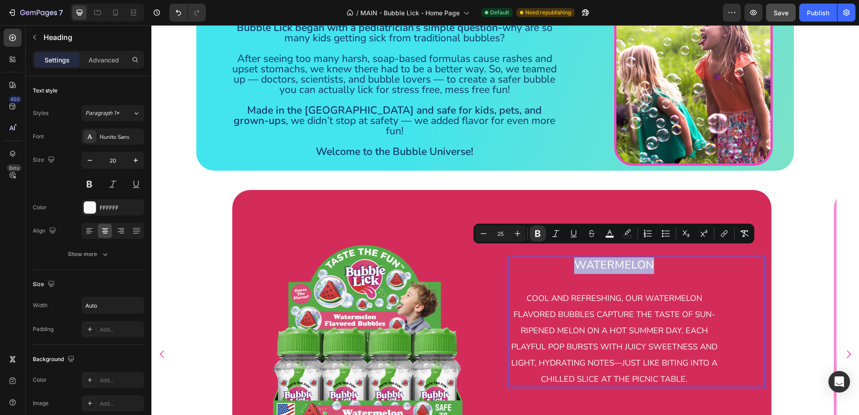
click at [684, 257] on p "Watermelon cool and refreshing, our watermelon flavored bubbles capture the tas…" at bounding box center [614, 322] width 211 height 130
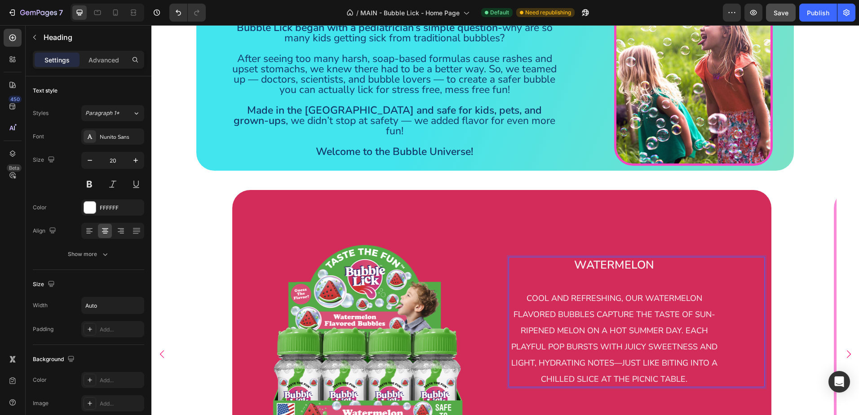
click at [650, 368] on span "cool and refreshing, our watermelon flavored bubbles capture the taste of sun-r…" at bounding box center [614, 339] width 206 height 92
click at [603, 407] on div "Watermelon cool and refreshing, our watermelon flavored bubbles capture the tas…" at bounding box center [637, 354] width 256 height 328
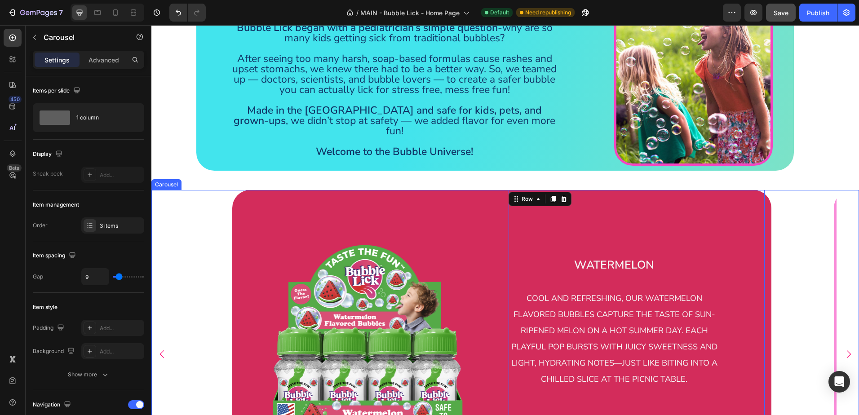
click at [840, 346] on button "Carousel Next Arrow" at bounding box center [849, 354] width 18 height 18
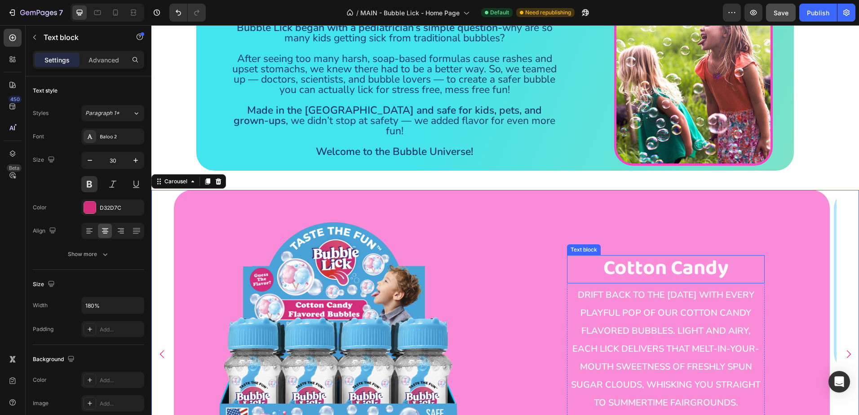
click at [693, 252] on span "Cotton Candy" at bounding box center [666, 268] width 125 height 33
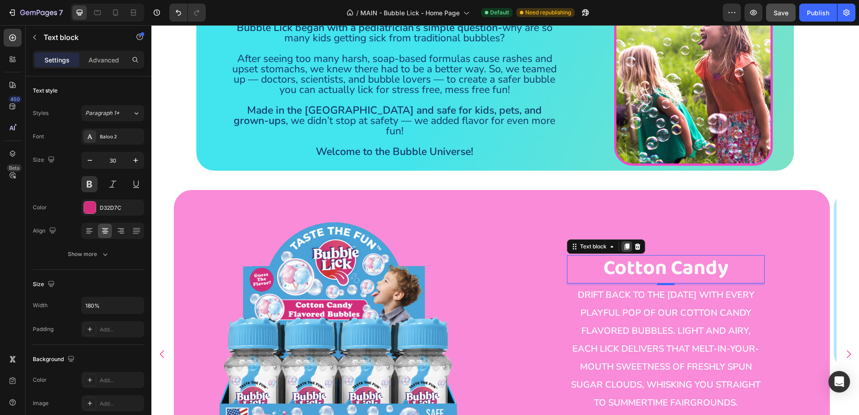
click at [627, 243] on icon at bounding box center [626, 246] width 7 height 7
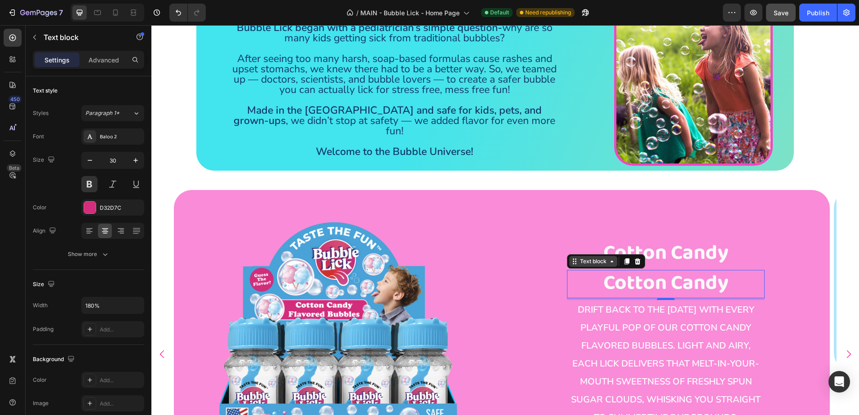
click at [611, 258] on icon at bounding box center [612, 261] width 7 height 7
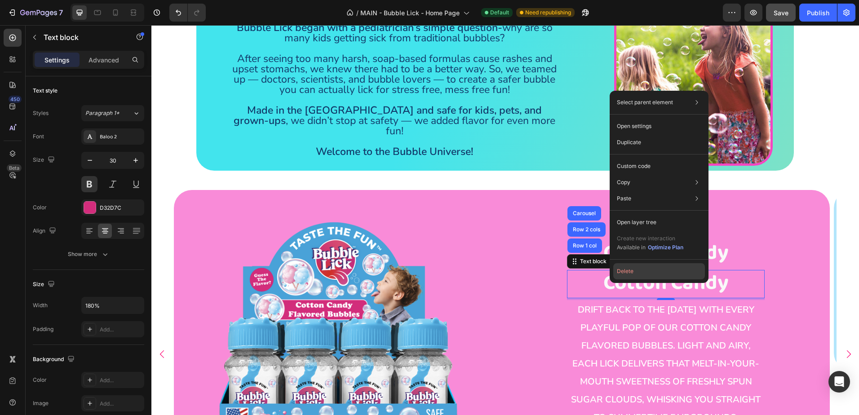
click at [633, 268] on button "Delete" at bounding box center [659, 271] width 92 height 16
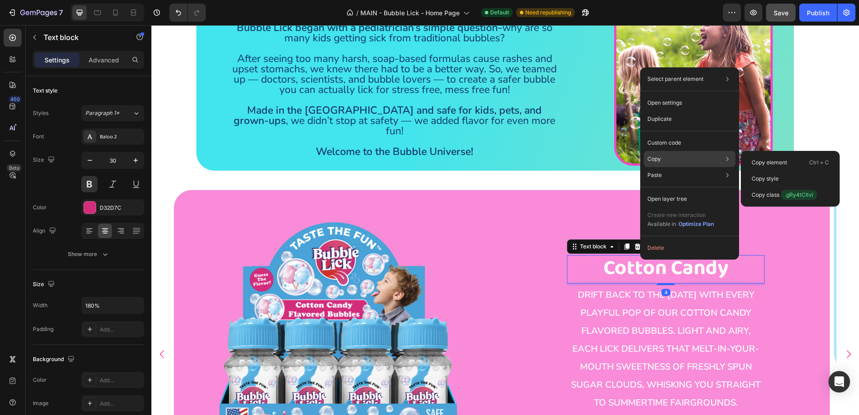
click at [651, 163] on p "Copy" at bounding box center [654, 159] width 13 height 8
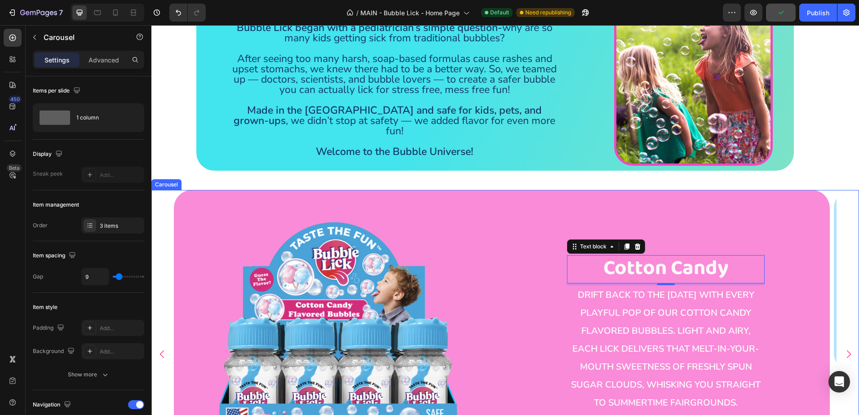
click at [165, 350] on icon "Carousel Back Arrow" at bounding box center [161, 354] width 9 height 9
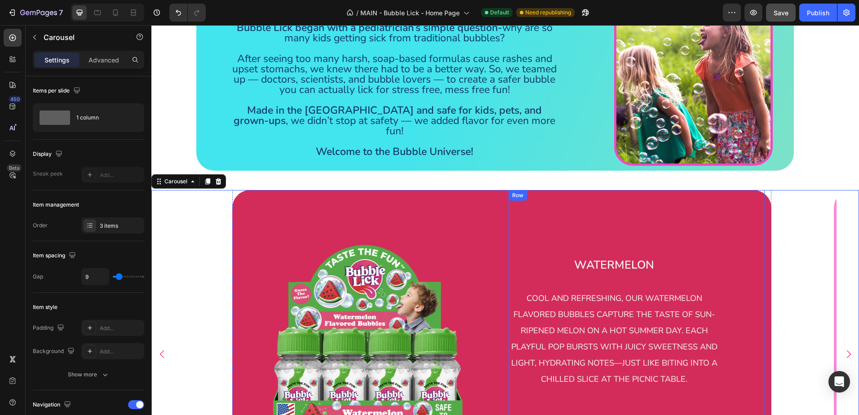
click at [558, 231] on div "⁠⁠⁠⁠⁠⁠⁠ Watermelon cool and refreshing, our watermelon flavored bubbles capture…" at bounding box center [637, 354] width 256 height 328
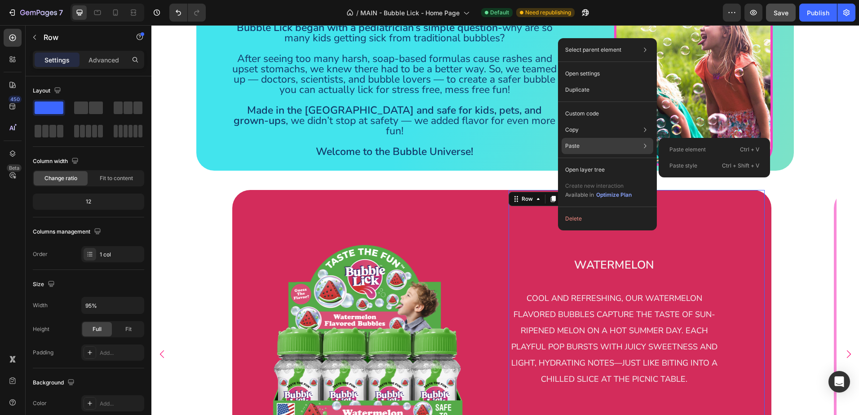
click at [574, 145] on p "Paste" at bounding box center [572, 146] width 14 height 8
click at [693, 147] on p "Paste element" at bounding box center [688, 150] width 36 height 8
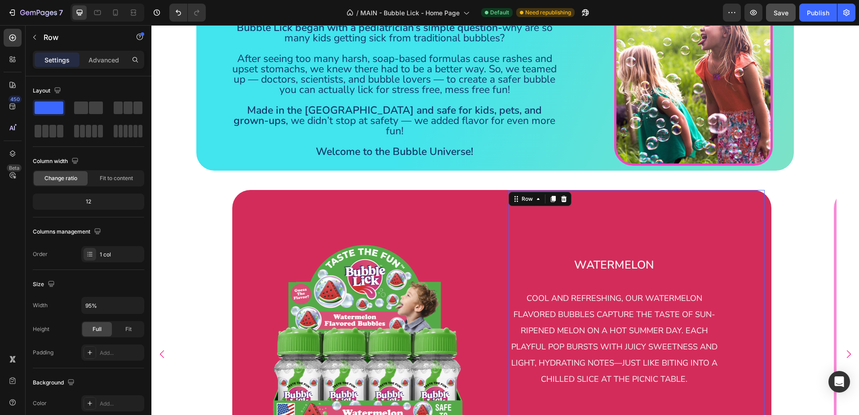
click at [566, 224] on div "⁠⁠⁠⁠⁠⁠⁠ Watermelon cool and refreshing, our watermelon flavored bubbles capture…" at bounding box center [637, 354] width 256 height 328
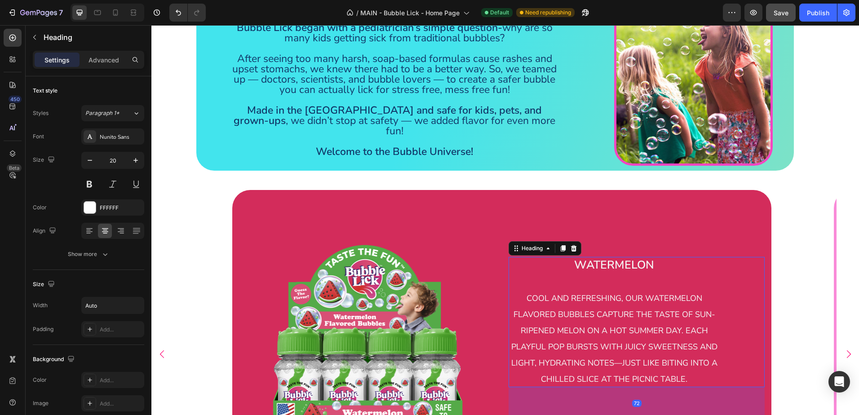
click at [565, 257] on p "⁠⁠⁠⁠⁠⁠⁠ Watermelon cool and refreshing, our watermelon flavored bubbles capture…" at bounding box center [614, 322] width 211 height 130
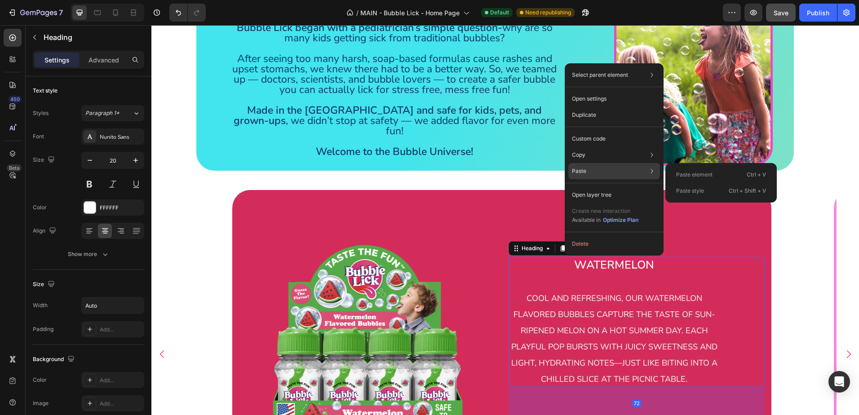
click at [587, 187] on div "Paste Paste element Ctrl + V Paste style Ctrl + Shift + V" at bounding box center [615, 195] width 92 height 16
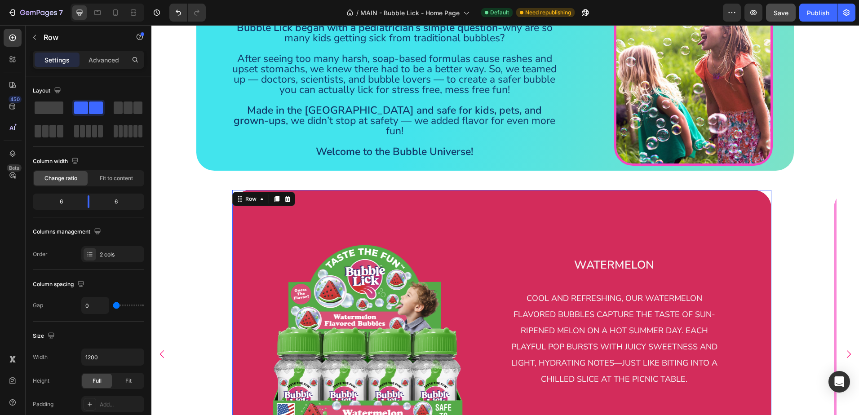
click at [503, 207] on div "⁠⁠⁠⁠⁠⁠⁠ Watermelon cool and refreshing, our watermelon flavored bubbles capture…" at bounding box center [637, 354] width 270 height 328
click at [13, 34] on icon at bounding box center [12, 37] width 9 height 9
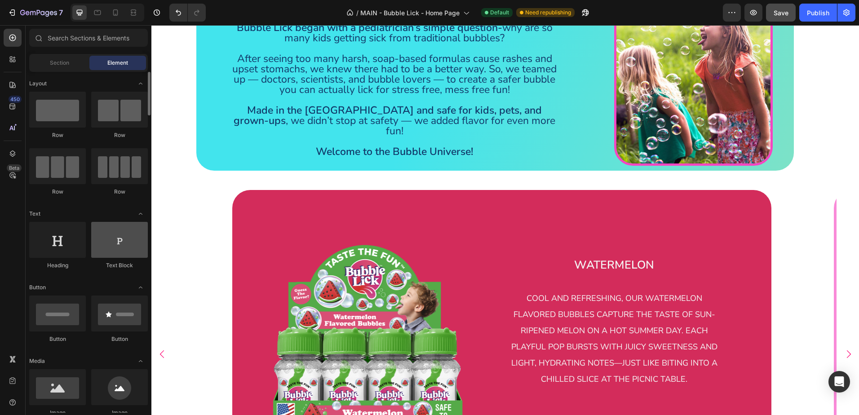
click at [134, 251] on div at bounding box center [119, 240] width 57 height 36
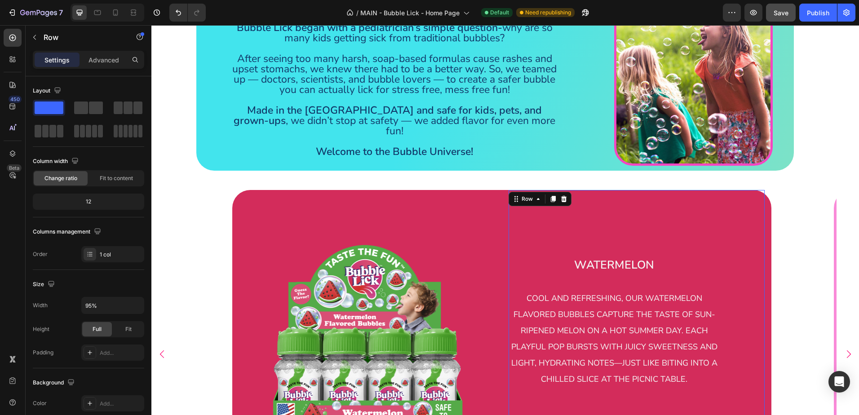
click at [546, 231] on div "⁠⁠⁠⁠⁠⁠⁠ Watermelon cool and refreshing, our watermelon flavored bubbles capture…" at bounding box center [637, 354] width 256 height 328
click at [34, 40] on icon "button" at bounding box center [34, 37] width 7 height 7
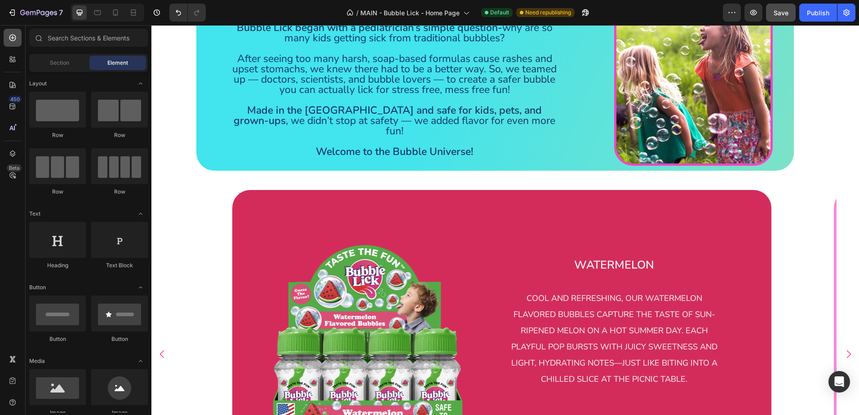
click at [8, 38] on div at bounding box center [13, 38] width 18 height 18
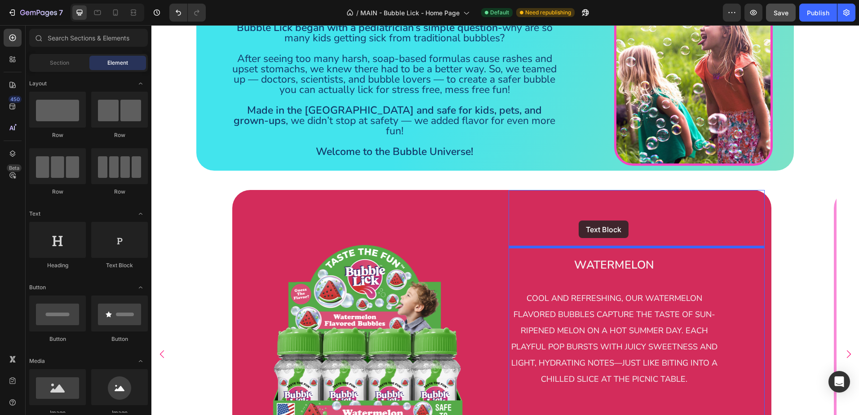
drag, startPoint x: 264, startPoint y: 263, endPoint x: 579, endPoint y: 221, distance: 317.5
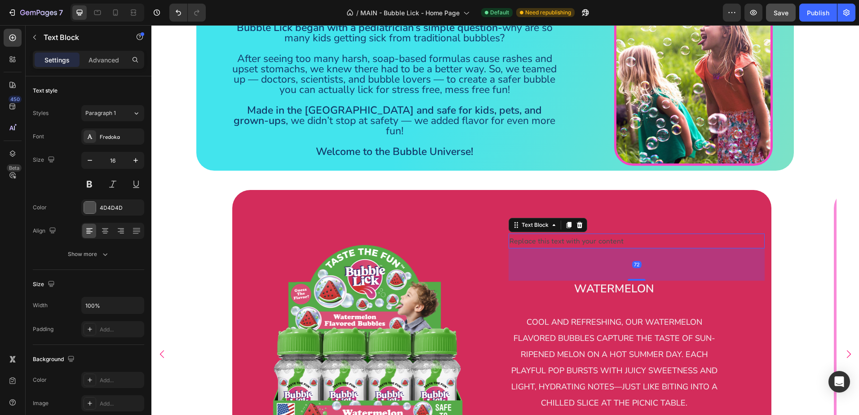
click at [556, 254] on div "72" at bounding box center [637, 265] width 256 height 32
click at [584, 234] on div "Replace this text with your content" at bounding box center [637, 241] width 256 height 15
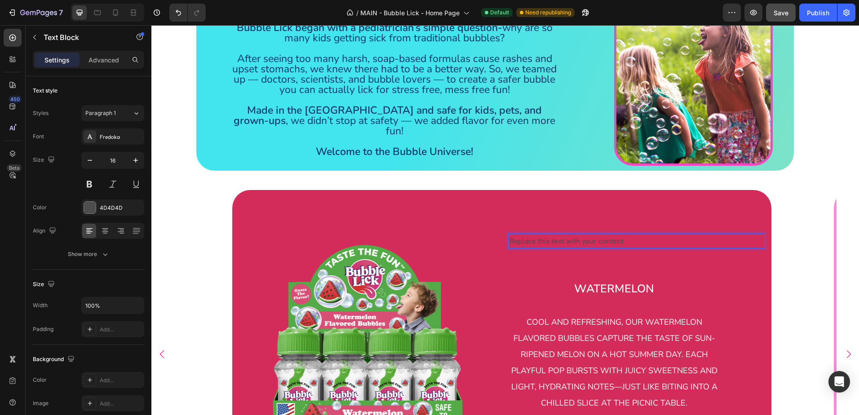
click at [654, 235] on p "Replace this text with your content" at bounding box center [637, 241] width 254 height 13
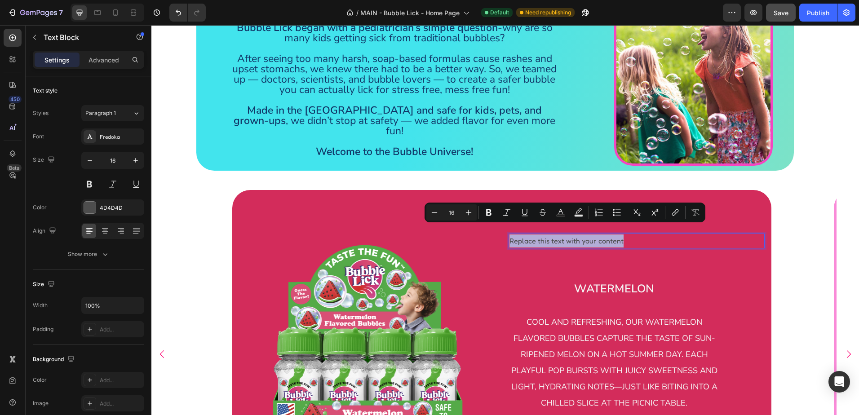
drag, startPoint x: 654, startPoint y: 228, endPoint x: 511, endPoint y: 230, distance: 143.4
click at [511, 235] on p "Replace this text with your content" at bounding box center [637, 241] width 254 height 13
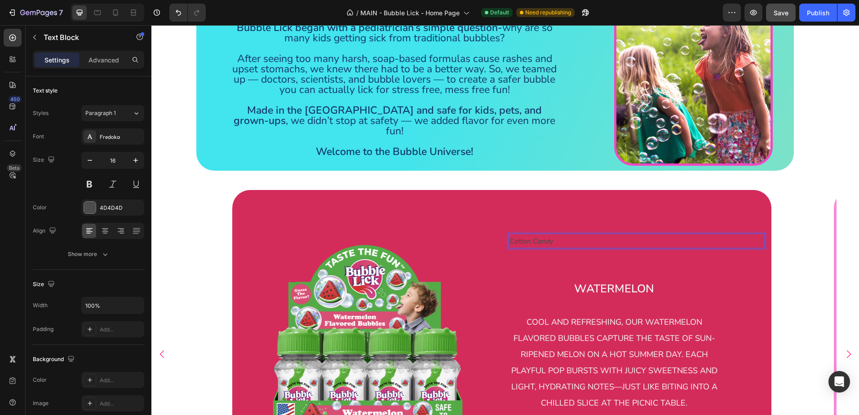
click at [538, 235] on p "Cotton Candy" at bounding box center [637, 241] width 254 height 13
click at [551, 222] on div "Cotton Candy Text Block 72 ⁠⁠⁠⁠⁠⁠⁠ Watermelon cool and refreshing, our watermel…" at bounding box center [637, 354] width 256 height 328
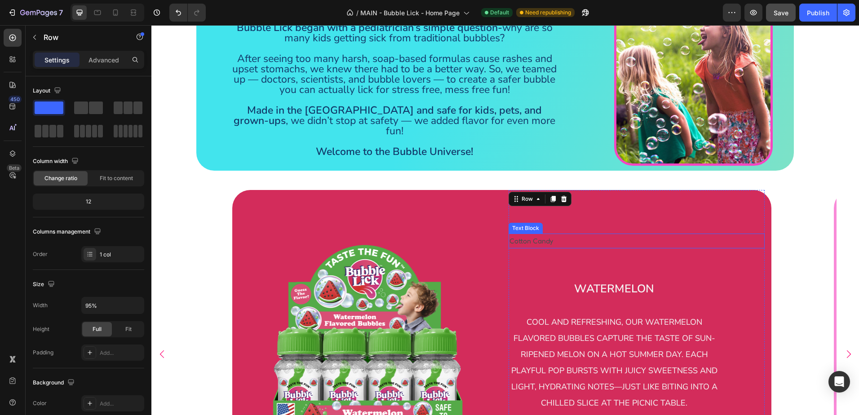
click at [547, 235] on p "Cotton Candy" at bounding box center [637, 241] width 254 height 13
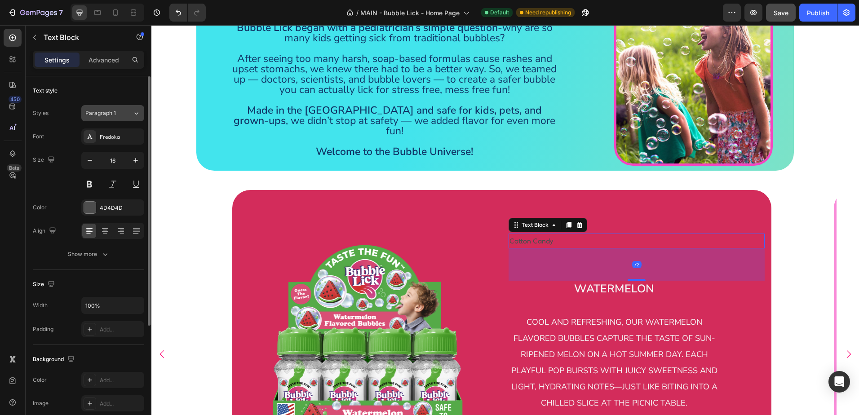
click at [125, 110] on div "Paragraph 1" at bounding box center [108, 113] width 47 height 8
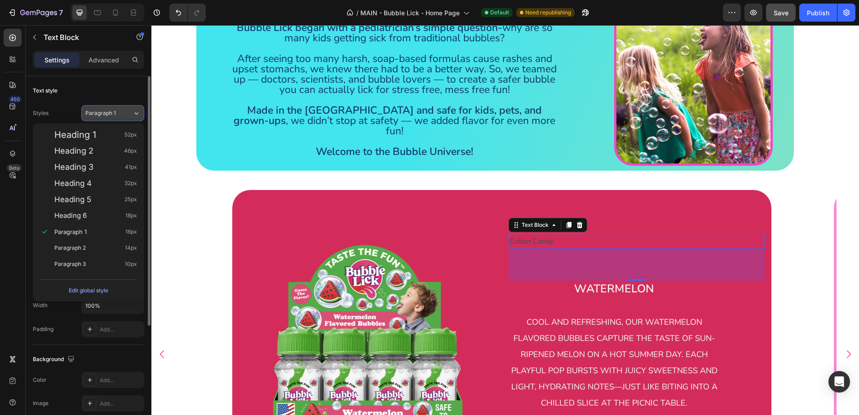
click at [125, 110] on div "Paragraph 1" at bounding box center [108, 113] width 47 height 8
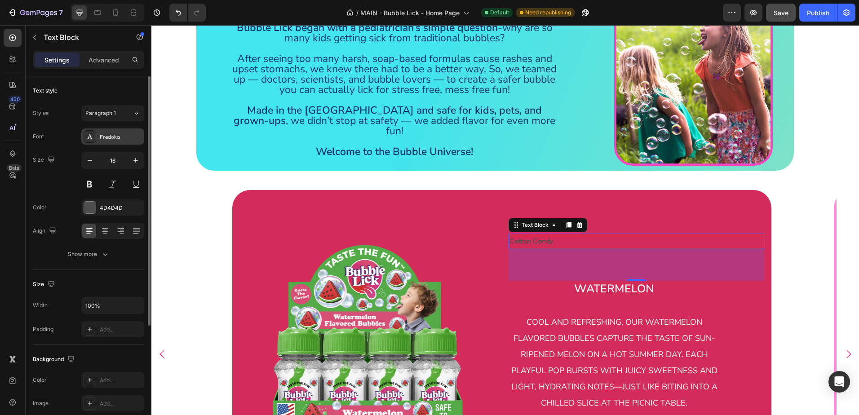
click at [118, 135] on div "Fredoka" at bounding box center [121, 137] width 42 height 8
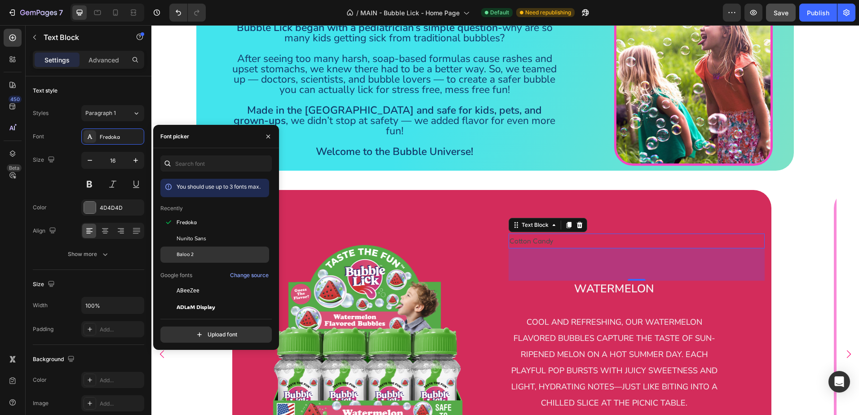
click at [198, 255] on div "Baloo 2" at bounding box center [222, 255] width 91 height 8
click at [137, 156] on icon "button" at bounding box center [135, 160] width 9 height 9
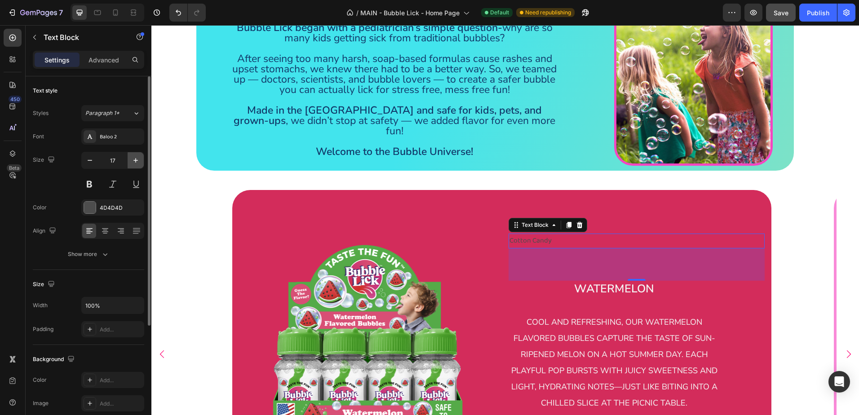
click at [137, 156] on icon "button" at bounding box center [135, 160] width 9 height 9
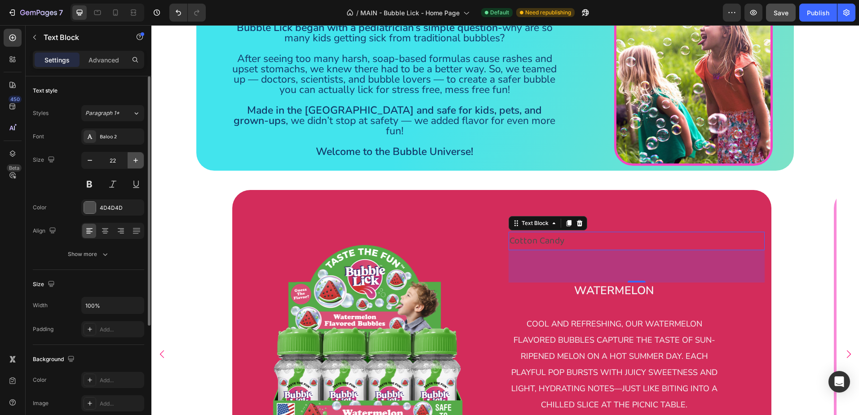
click at [138, 157] on icon "button" at bounding box center [135, 160] width 9 height 9
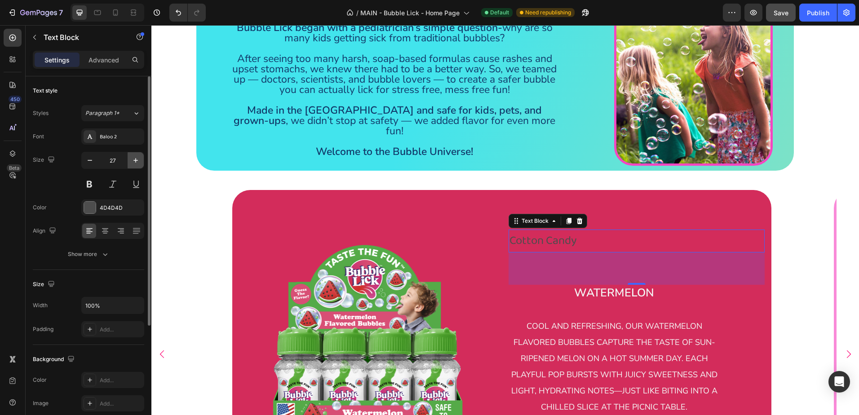
click at [138, 157] on icon "button" at bounding box center [135, 160] width 9 height 9
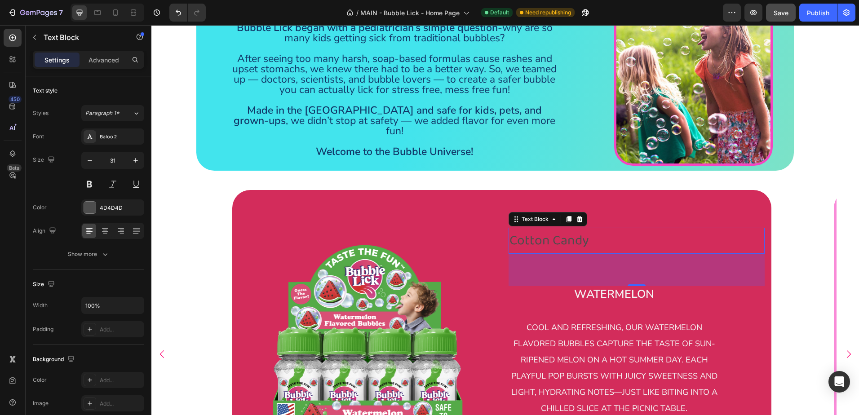
type input "32"
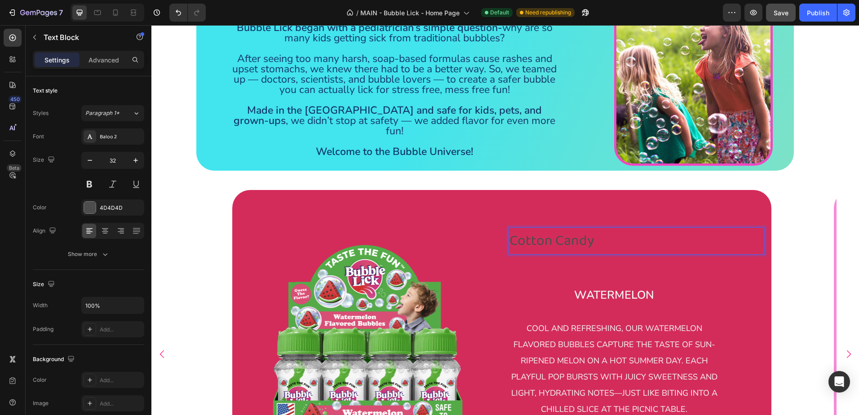
click at [591, 229] on p "Cotton Candy" at bounding box center [637, 241] width 254 height 26
drag, startPoint x: 592, startPoint y: 230, endPoint x: 508, endPoint y: 234, distance: 84.6
click at [508, 234] on div "Cotton Candy Text Block 72 ⁠⁠⁠⁠⁠⁠⁠ Watermelon cool and refreshing, our watermel…" at bounding box center [637, 354] width 270 height 328
click at [633, 274] on div "WATERMELON Text Block 72 ⁠⁠⁠⁠⁠⁠⁠ Watermelon cool and refreshing, our watermelon…" at bounding box center [637, 354] width 256 height 328
click at [575, 232] on p "WATERMELON" at bounding box center [637, 241] width 254 height 26
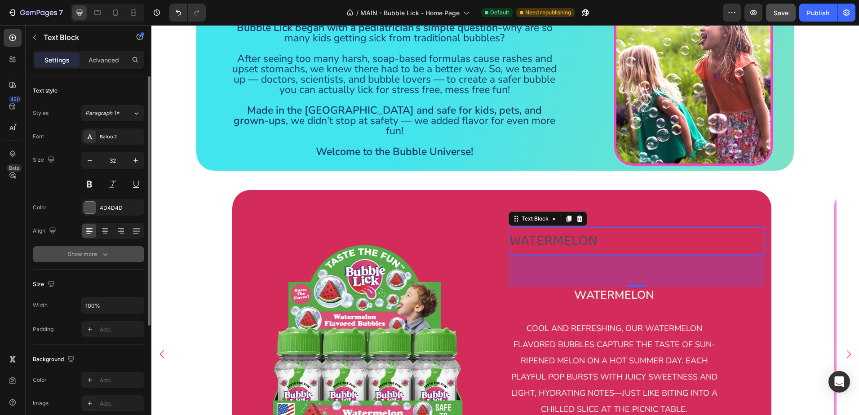
click at [100, 256] on div "Show more" at bounding box center [89, 254] width 42 height 9
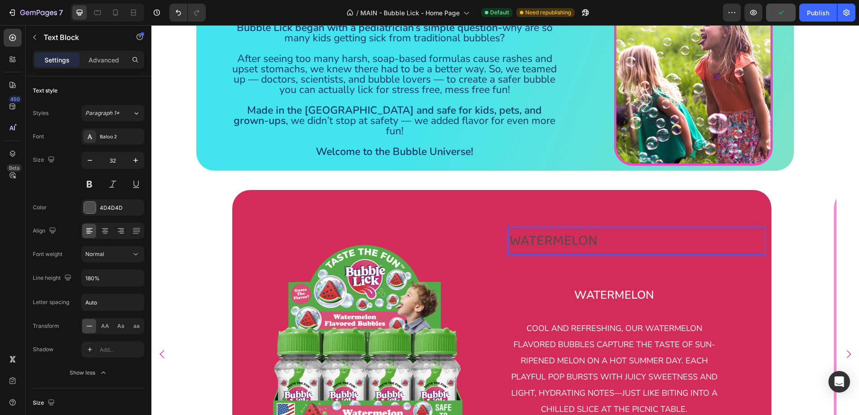
click at [582, 228] on p "WATERMELON" at bounding box center [637, 241] width 254 height 26
drag, startPoint x: 607, startPoint y: 228, endPoint x: 496, endPoint y: 240, distance: 112.1
click at [496, 240] on div "Image WATERMELON Text Block 72 ⁠⁠⁠⁠⁠⁠⁠ Watermelon cool and refreshing, our wate…" at bounding box center [501, 354] width 539 height 328
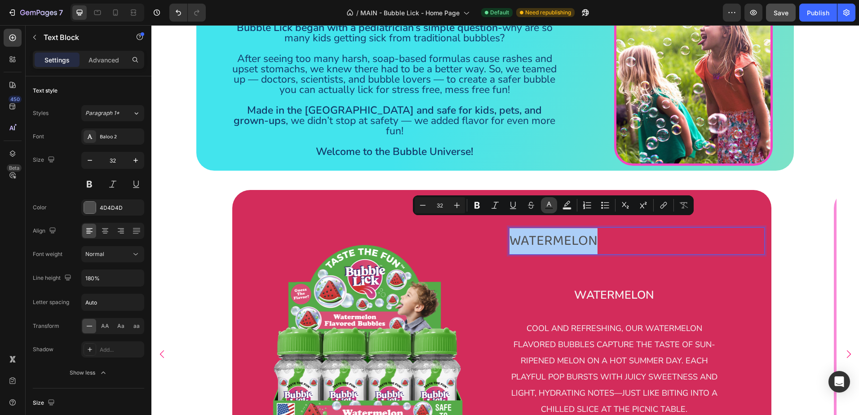
click at [551, 210] on button "Text Color" at bounding box center [549, 205] width 16 height 16
type input "4D4D4D"
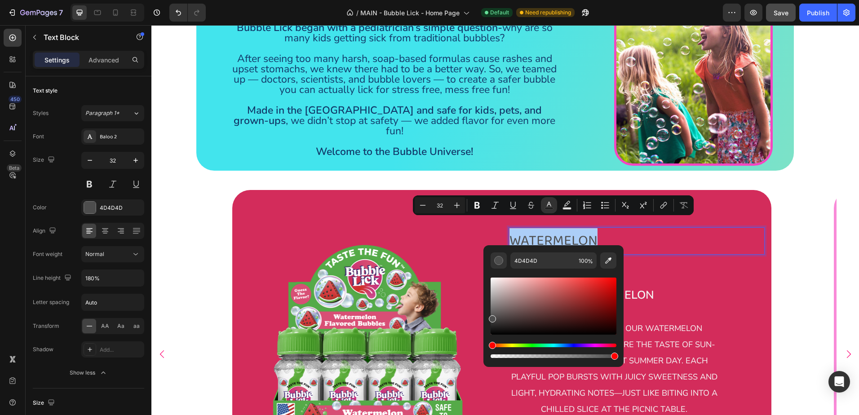
click at [491, 279] on div "Editor contextual toolbar" at bounding box center [554, 306] width 126 height 57
type input "F7F7F7"
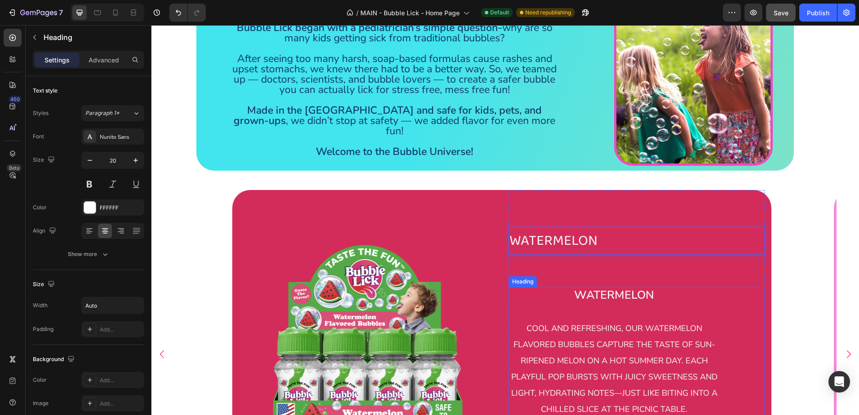
click at [700, 287] on p "⁠⁠⁠⁠⁠⁠⁠ Watermelon cool and refreshing, our watermelon flavored bubbles capture…" at bounding box center [614, 352] width 211 height 130
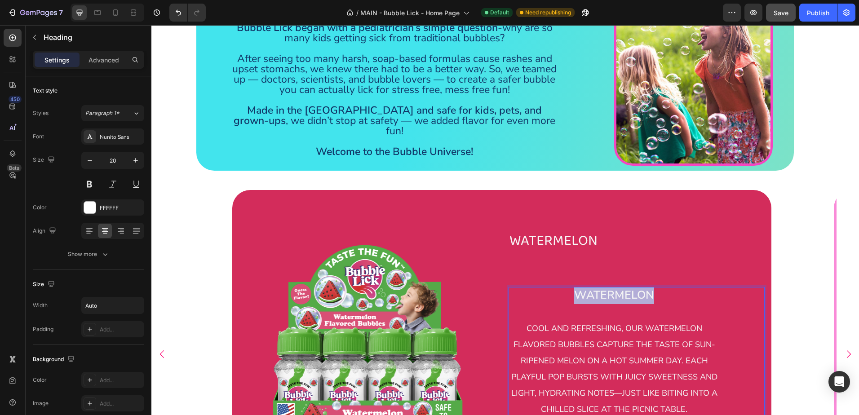
drag, startPoint x: 578, startPoint y: 287, endPoint x: 657, endPoint y: 284, distance: 79.2
click at [657, 287] on p "Watermelon cool and refreshing, our watermelon flavored bubbles capture the tas…" at bounding box center [614, 352] width 211 height 130
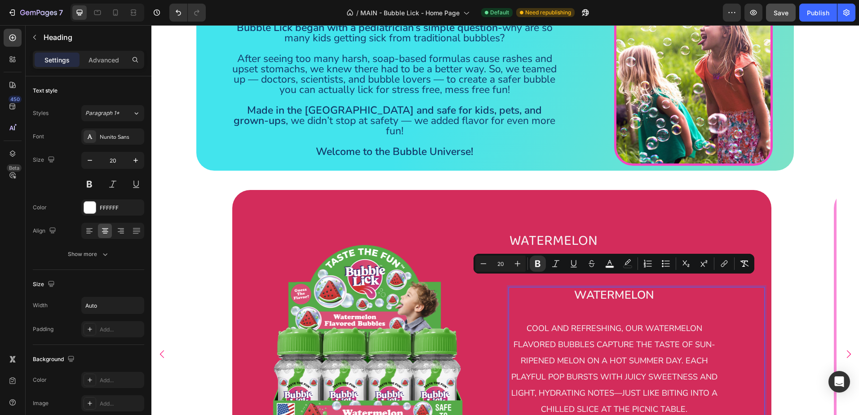
scroll to position [255, 0]
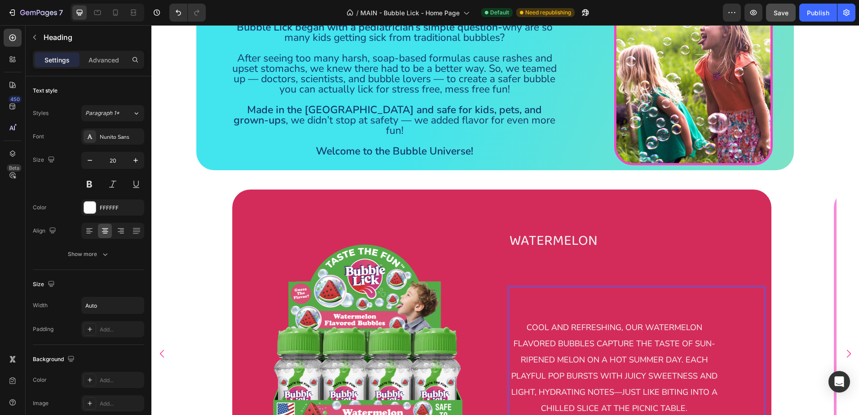
click at [582, 303] on p "⁠⁠⁠⁠⁠⁠⁠ cool and refreshing, our watermelon flavored bubbles capture the taste …" at bounding box center [614, 351] width 211 height 129
click at [523, 316] on p "⁠⁠⁠⁠⁠⁠⁠ cool and refreshing, our watermelon flavored bubbles capture the taste …" at bounding box center [614, 351] width 211 height 129
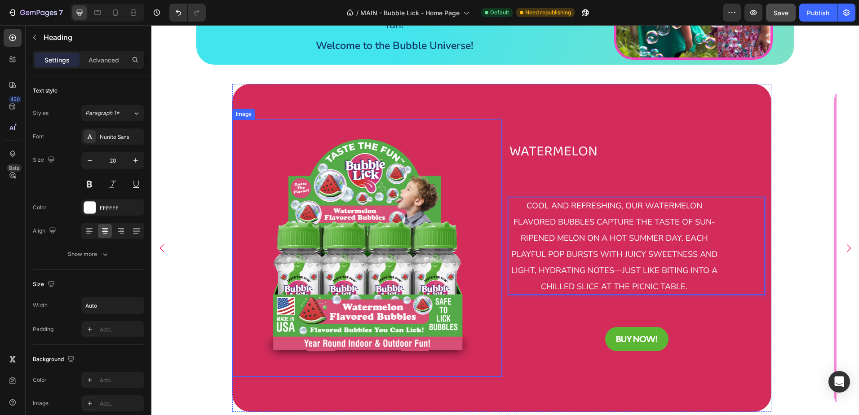
scroll to position [361, 0]
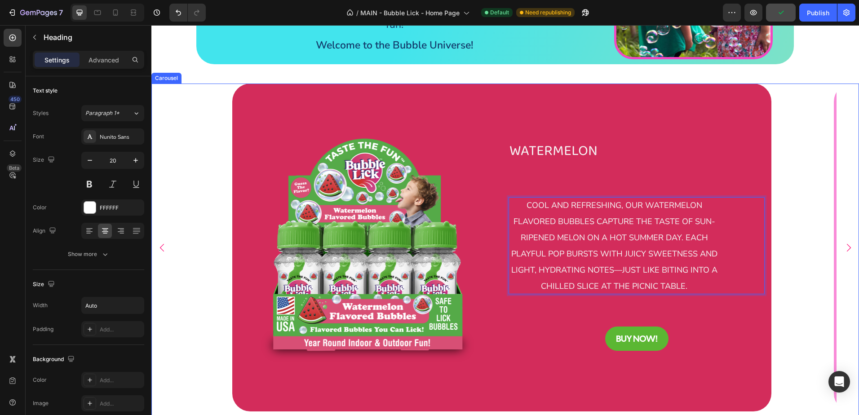
click at [790, 140] on div "Image WATERMELON Text Block cool and refreshing, our watermelon flavored bubble…" at bounding box center [502, 248] width 656 height 328
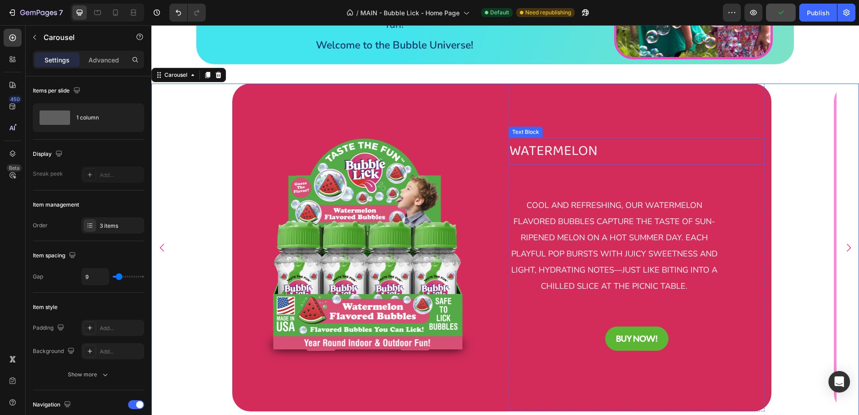
click at [541, 140] on span "WATERMELON" at bounding box center [554, 151] width 88 height 23
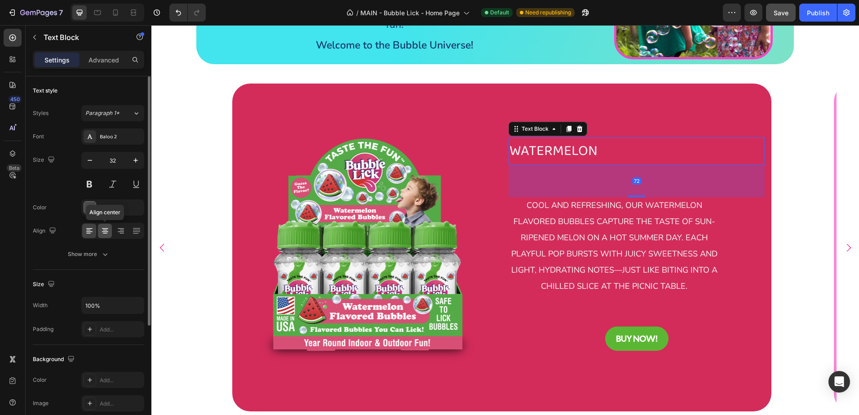
click at [104, 235] on icon at bounding box center [105, 231] width 9 height 9
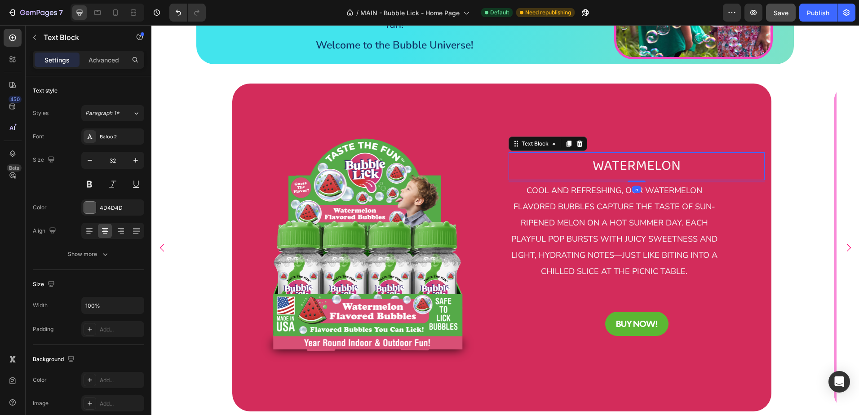
drag, startPoint x: 635, startPoint y: 185, endPoint x: 636, endPoint y: 155, distance: 30.1
click at [636, 155] on div "WATERMELON Text Block 5" at bounding box center [637, 166] width 256 height 28
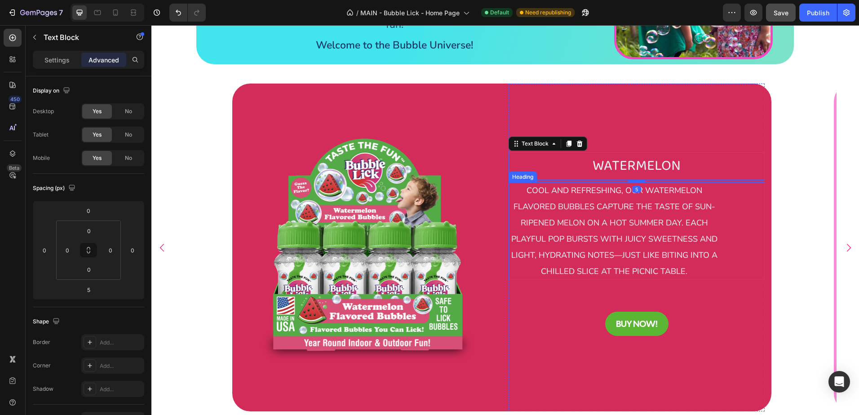
click at [590, 192] on span "cool and refreshing, our watermelon flavored bubbles capture the taste of sun-r…" at bounding box center [614, 231] width 206 height 92
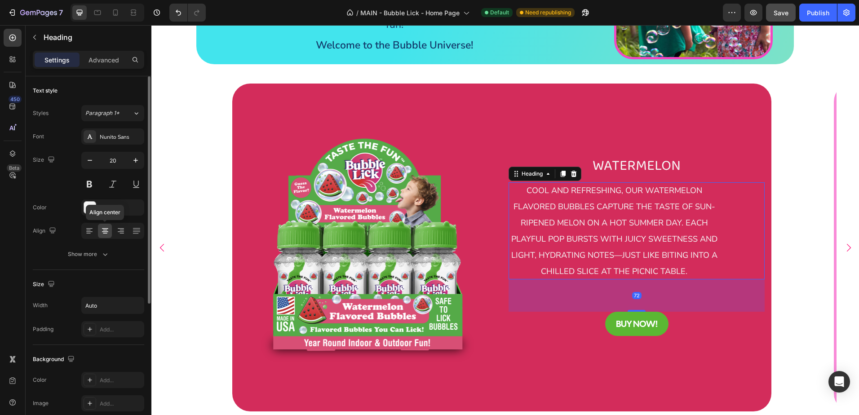
click at [104, 234] on icon at bounding box center [105, 231] width 9 height 9
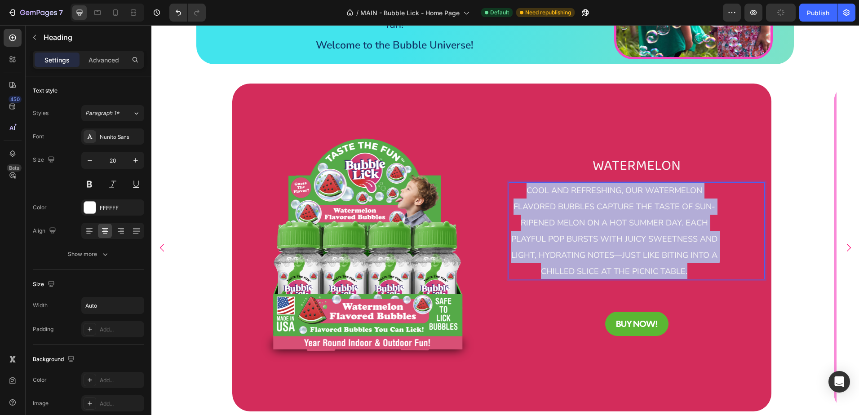
drag, startPoint x: 526, startPoint y: 179, endPoint x: 718, endPoint y: 260, distance: 208.3
click at [718, 260] on div "cool and refreshing, our watermelon flavored bubbles capture the taste of sun-r…" at bounding box center [614, 230] width 211 height 97
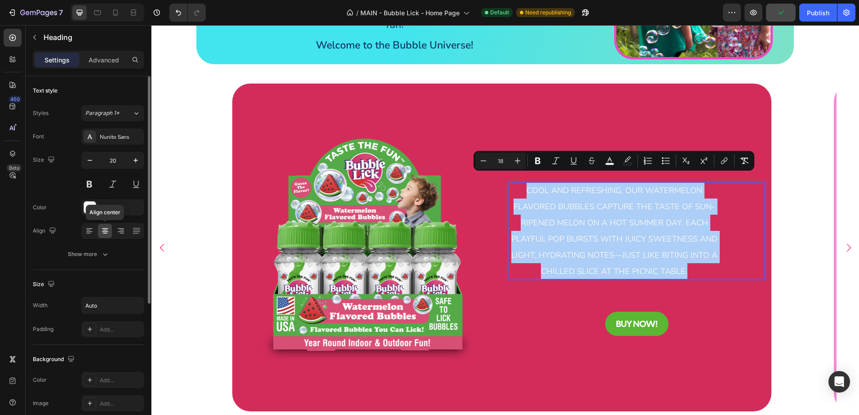
click at [107, 230] on icon at bounding box center [105, 230] width 4 height 1
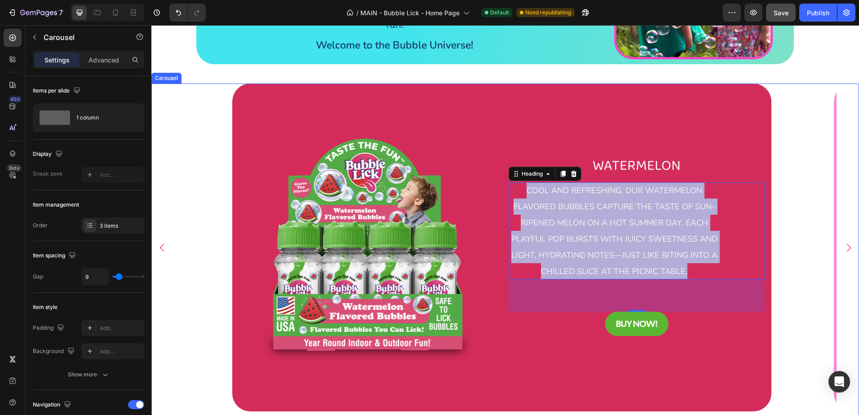
click at [164, 243] on icon "Carousel Back Arrow" at bounding box center [161, 247] width 9 height 9
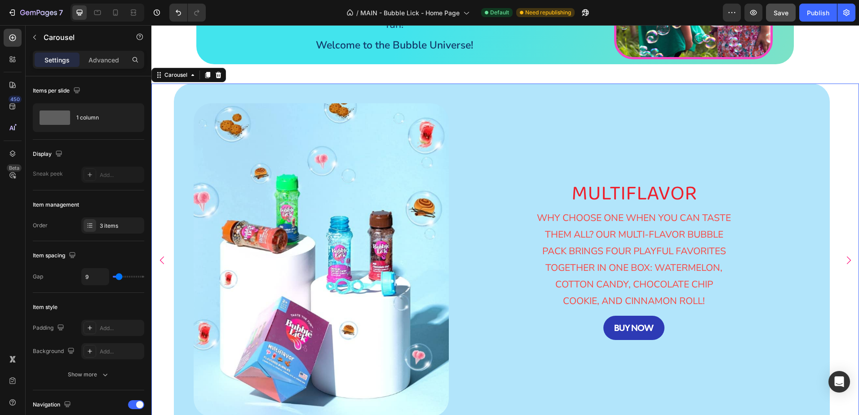
click at [847, 257] on icon "Carousel Next Arrow" at bounding box center [849, 261] width 4 height 8
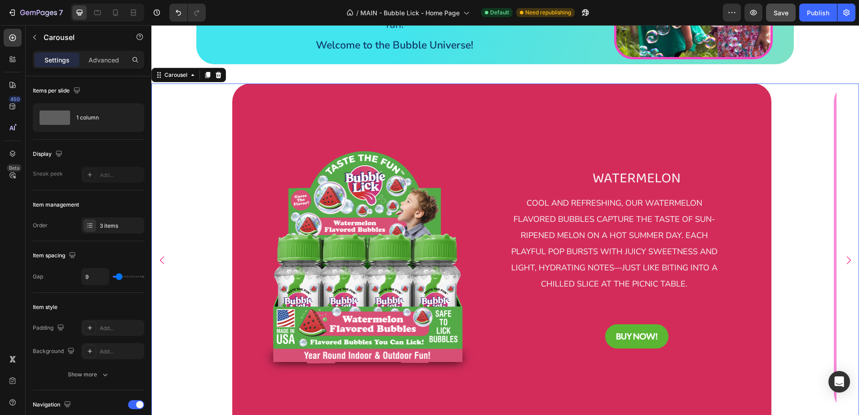
click at [847, 257] on icon "Carousel Next Arrow" at bounding box center [849, 261] width 4 height 8
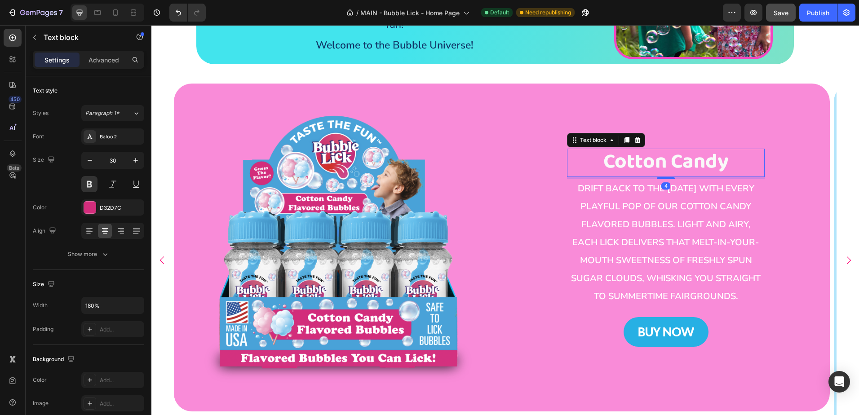
click at [674, 149] on span "Cotton Candy" at bounding box center [666, 161] width 125 height 33
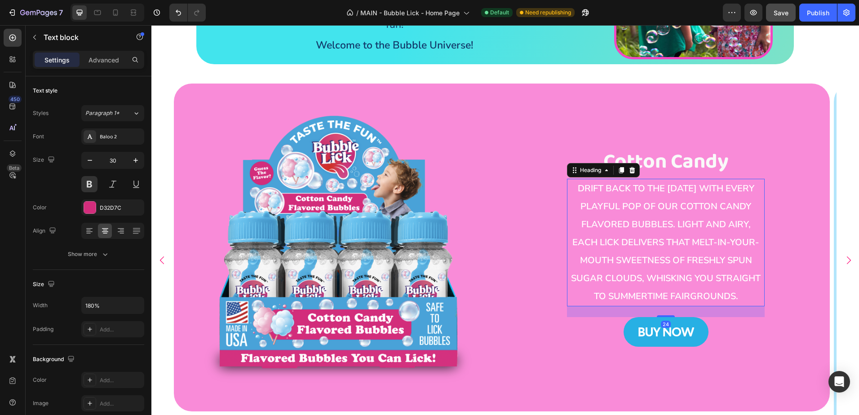
click at [665, 197] on span "Drift back to the [DATE] with every playful pop of our Cotton Candy flavored bu…" at bounding box center [666, 242] width 190 height 120
click at [649, 145] on span "Cotton Candy" at bounding box center [666, 161] width 125 height 33
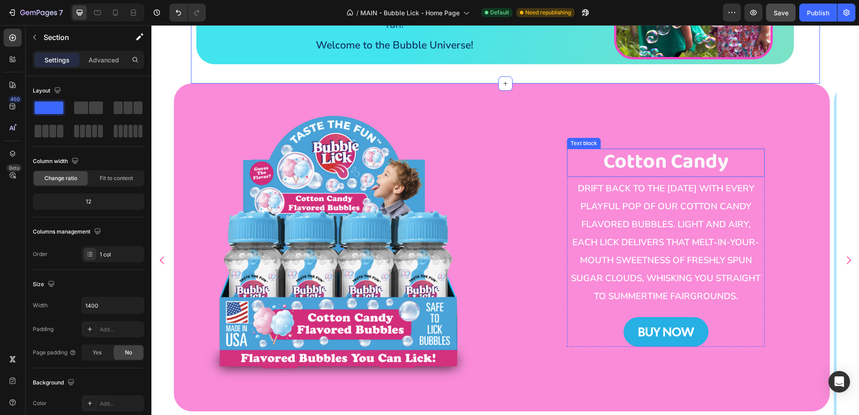
click at [633, 148] on span "Cotton Candy" at bounding box center [666, 161] width 125 height 33
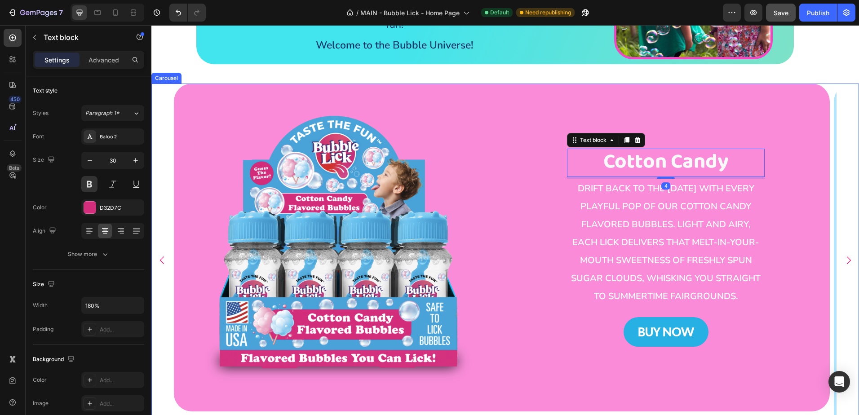
click at [164, 256] on icon "Carousel Back Arrow" at bounding box center [161, 260] width 9 height 9
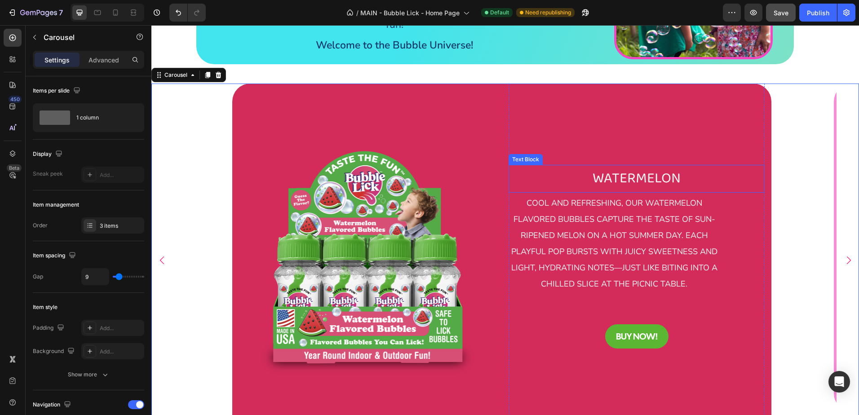
click at [661, 169] on span "WATERMELON" at bounding box center [637, 178] width 88 height 23
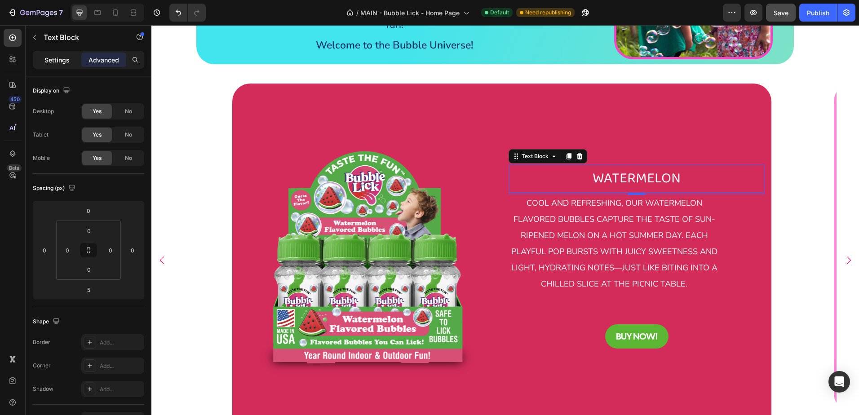
click at [56, 61] on p "Settings" at bounding box center [56, 59] width 25 height 9
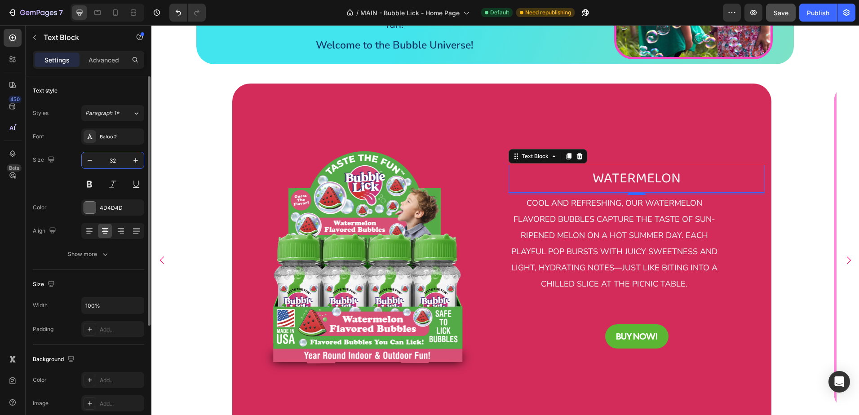
click at [107, 163] on input "32" at bounding box center [113, 160] width 30 height 16
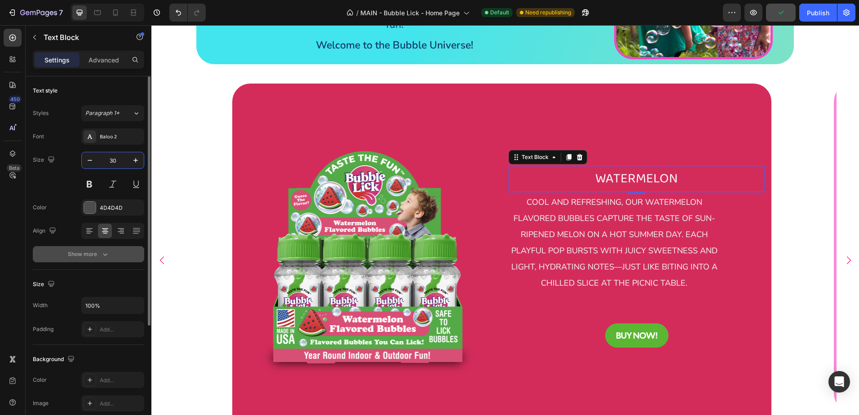
type input "30"
click at [93, 256] on div "Show more" at bounding box center [89, 254] width 42 height 9
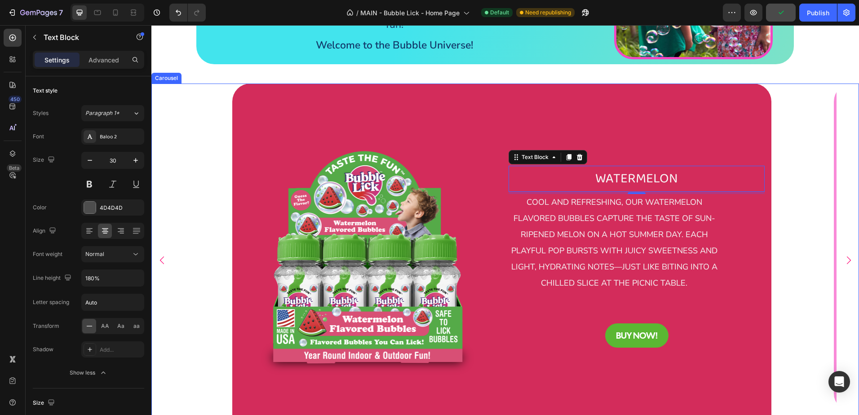
click at [844, 256] on icon "Carousel Next Arrow" at bounding box center [848, 260] width 9 height 9
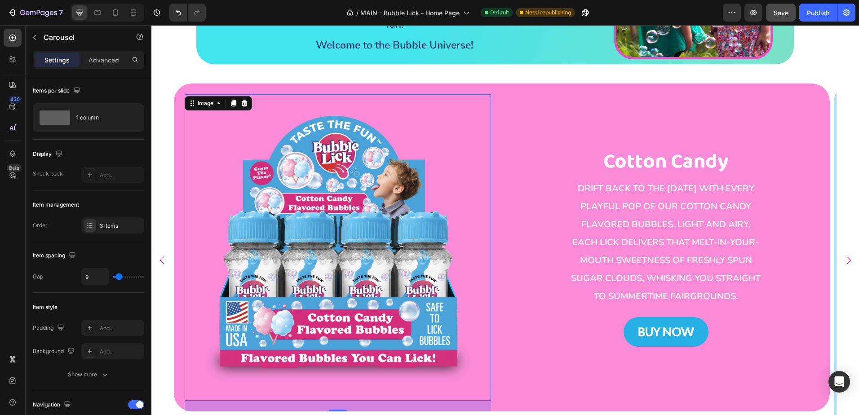
click at [485, 117] on img at bounding box center [338, 248] width 306 height 306
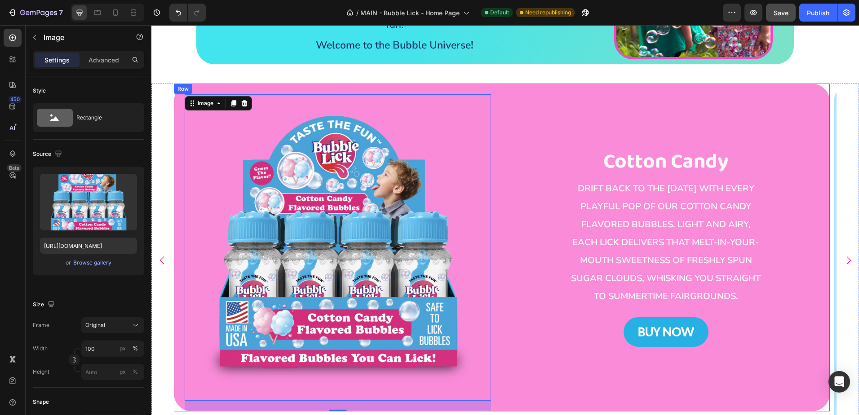
click at [188, 85] on div "Row" at bounding box center [183, 89] width 15 height 8
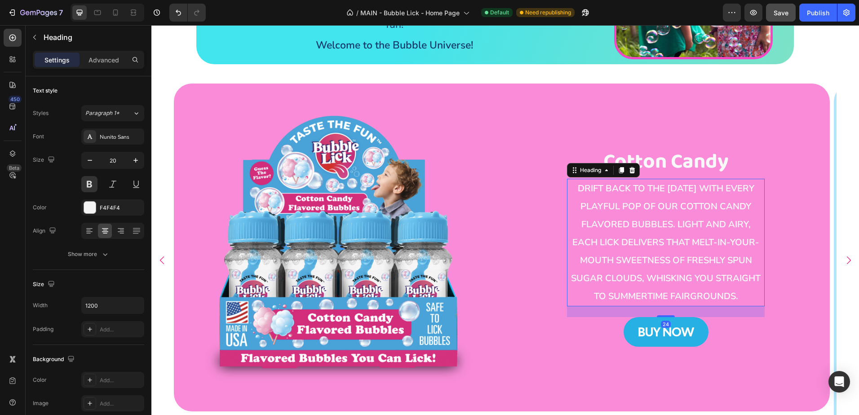
click at [687, 220] on span "Drift back to the [DATE] with every playful pop of our Cotton Candy flavored bu…" at bounding box center [666, 242] width 190 height 120
click at [90, 258] on div "Show more" at bounding box center [89, 254] width 42 height 9
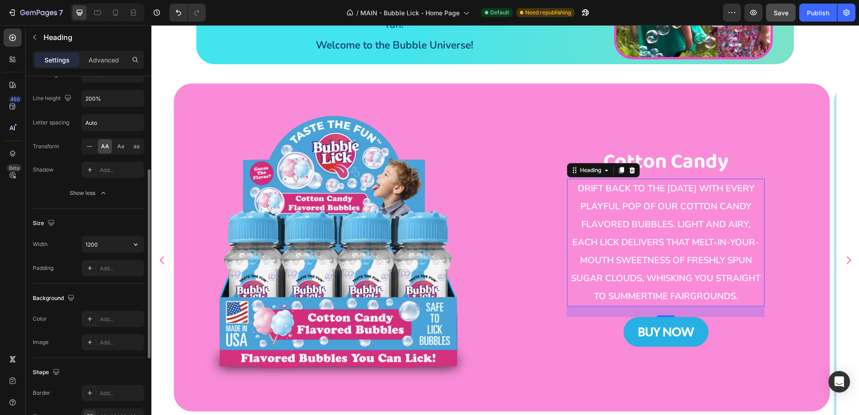
scroll to position [135, 0]
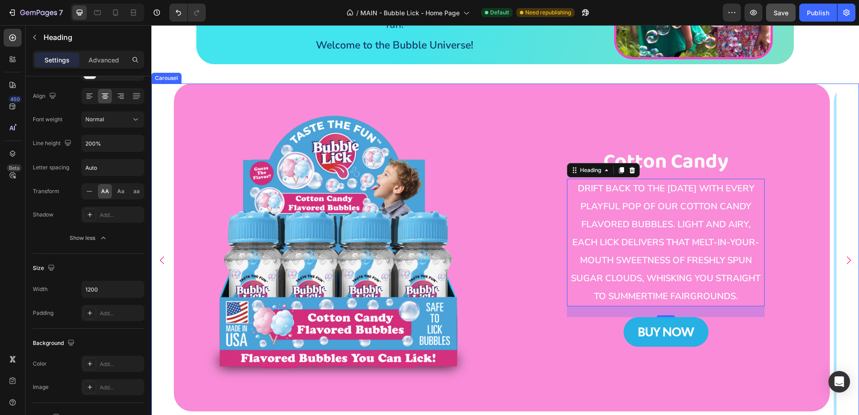
click at [164, 256] on icon "Carousel Back Arrow" at bounding box center [161, 260] width 9 height 9
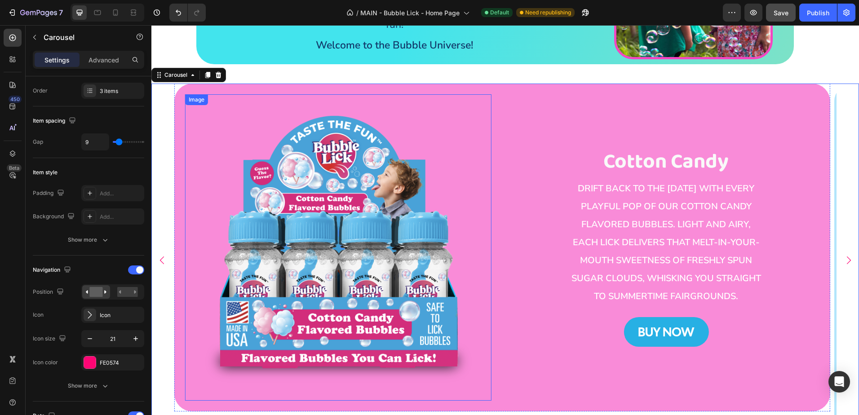
scroll to position [0, 0]
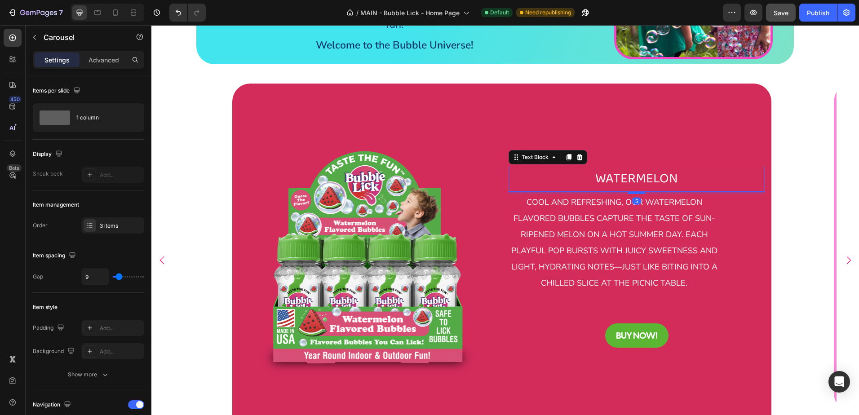
click at [661, 169] on span "WATERMELON" at bounding box center [636, 179] width 83 height 22
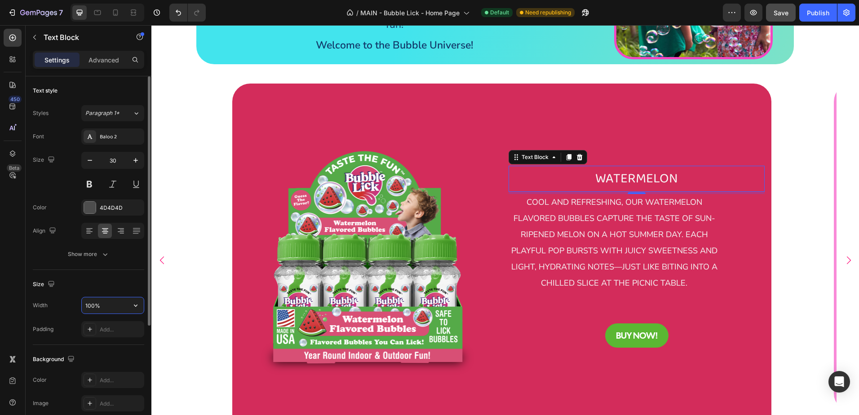
click at [101, 306] on input "100%" at bounding box center [113, 306] width 62 height 16
drag, startPoint x: 114, startPoint y: 304, endPoint x: 66, endPoint y: 307, distance: 48.1
click at [66, 307] on div "Width 100%" at bounding box center [88, 305] width 111 height 17
type input "1200"
click at [44, 175] on div "Size 30" at bounding box center [88, 172] width 111 height 40
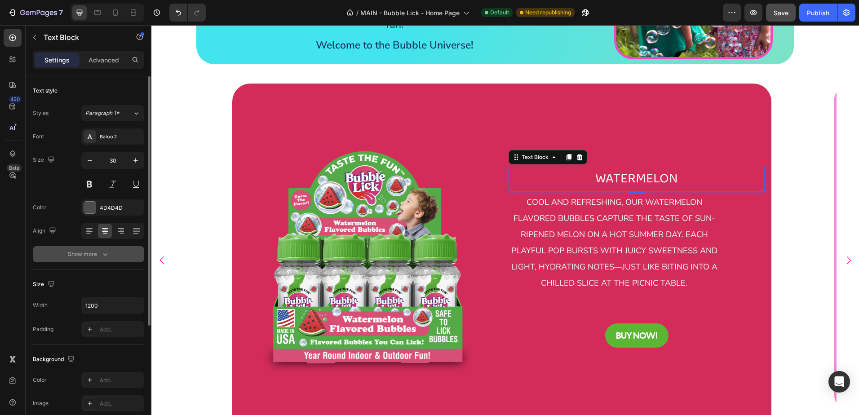
click at [85, 258] on div "Show more" at bounding box center [89, 254] width 42 height 9
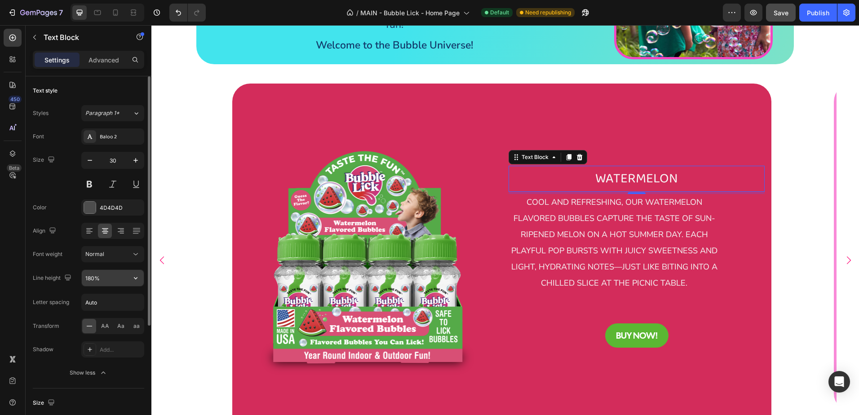
click at [117, 281] on input "180%" at bounding box center [113, 278] width 62 height 16
click at [139, 280] on icon "button" at bounding box center [135, 278] width 9 height 9
click at [102, 274] on input "180%" at bounding box center [113, 278] width 62 height 16
drag, startPoint x: 111, startPoint y: 277, endPoint x: 61, endPoint y: 278, distance: 50.8
click at [61, 278] on div "Line height 180%" at bounding box center [88, 278] width 111 height 17
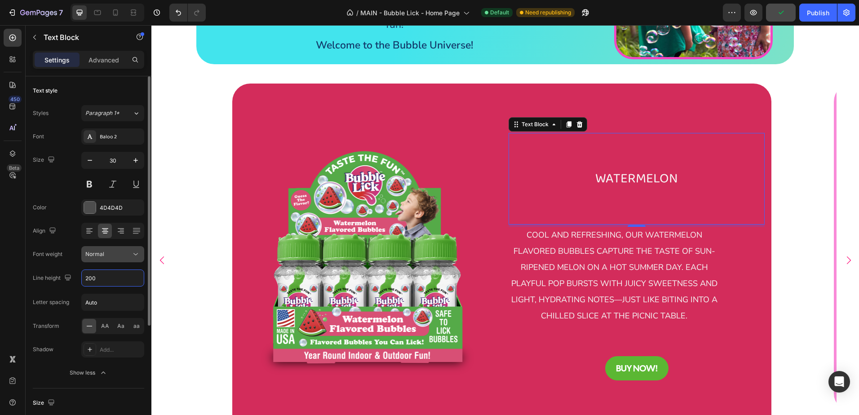
type input "200"
click at [108, 253] on div "Normal" at bounding box center [108, 254] width 46 height 8
click at [105, 256] on div "Normal" at bounding box center [108, 254] width 46 height 8
click at [105, 326] on span "AA" at bounding box center [105, 326] width 8 height 8
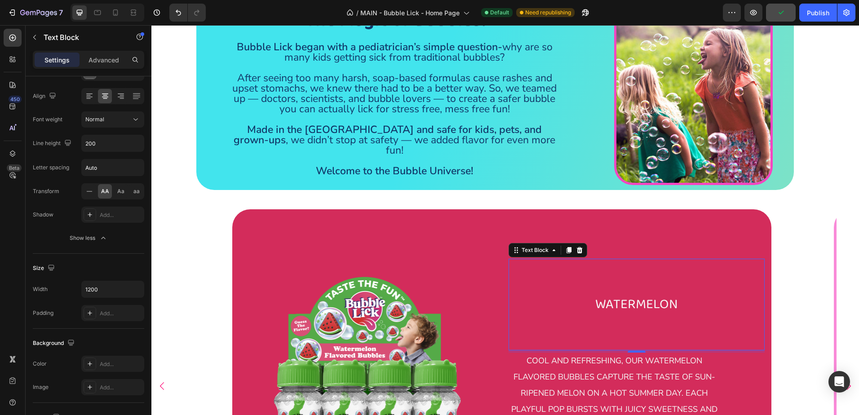
scroll to position [226, 0]
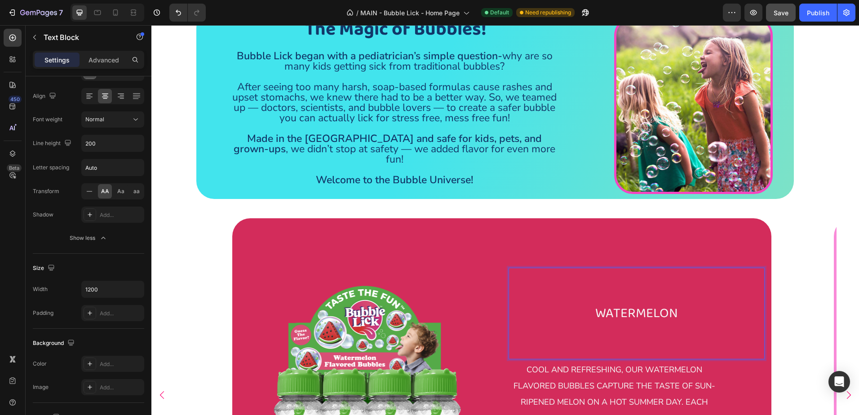
click at [636, 343] on p "WATERMELON" at bounding box center [637, 314] width 254 height 90
click at [616, 268] on div "WATERMELON" at bounding box center [637, 314] width 256 height 92
click at [595, 227] on div "WATERMELON Text Block 5 ⁠⁠⁠⁠⁠⁠⁠ cool and refreshing, our watermelon flavored bu…" at bounding box center [637, 394] width 256 height 353
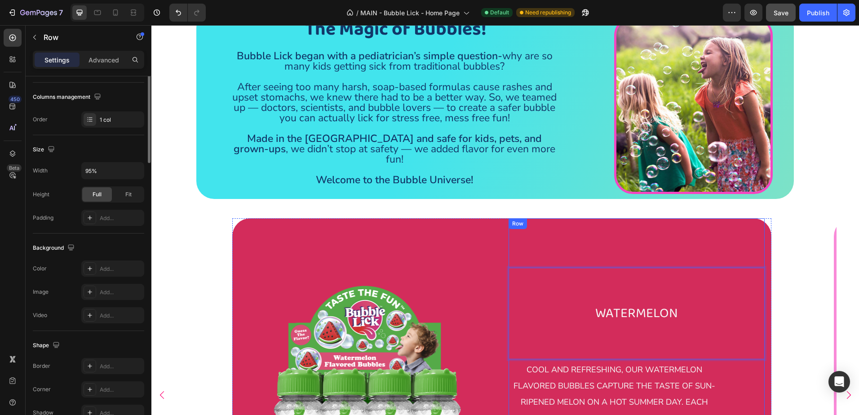
scroll to position [0, 0]
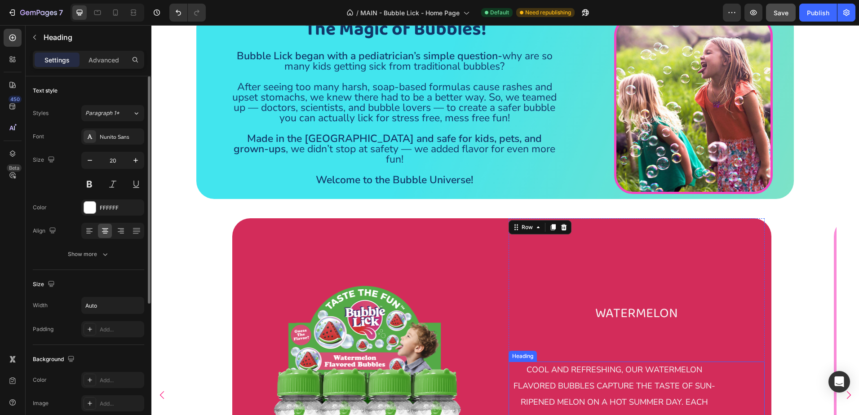
click at [591, 379] on span "cool and refreshing, our watermelon flavored bubbles capture the taste of sun-r…" at bounding box center [614, 410] width 206 height 92
click at [104, 312] on input "Auto" at bounding box center [113, 306] width 62 height 16
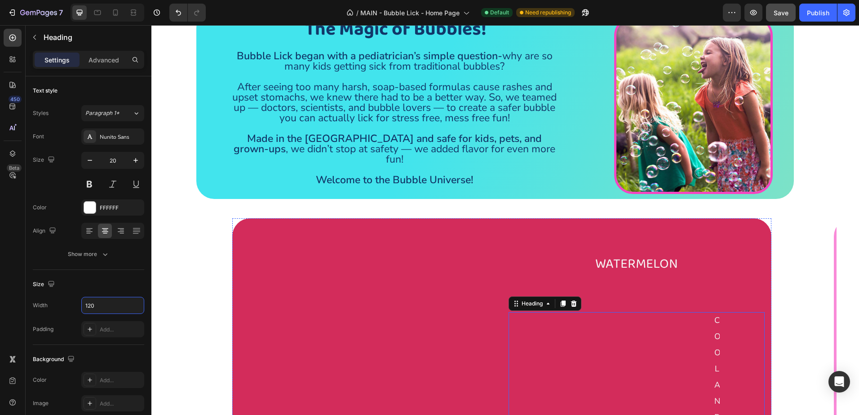
type input "1200"
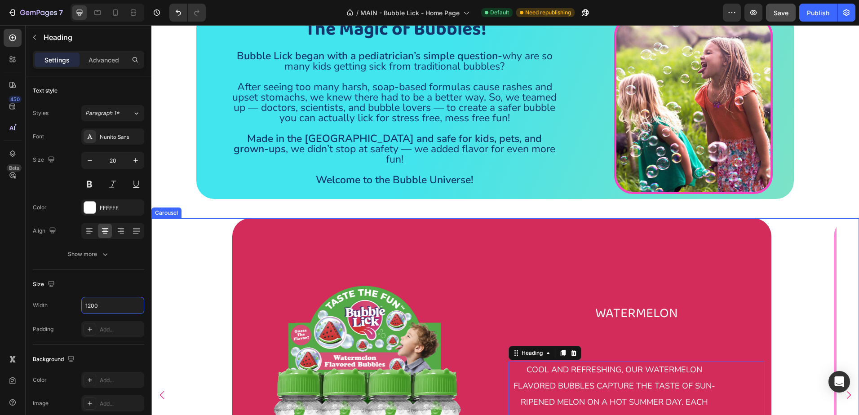
click at [182, 342] on div "Image WATERMELON Text Block ⁠⁠⁠⁠⁠⁠⁠ cool and refreshing, our watermelon flavore…" at bounding box center [502, 394] width 656 height 353
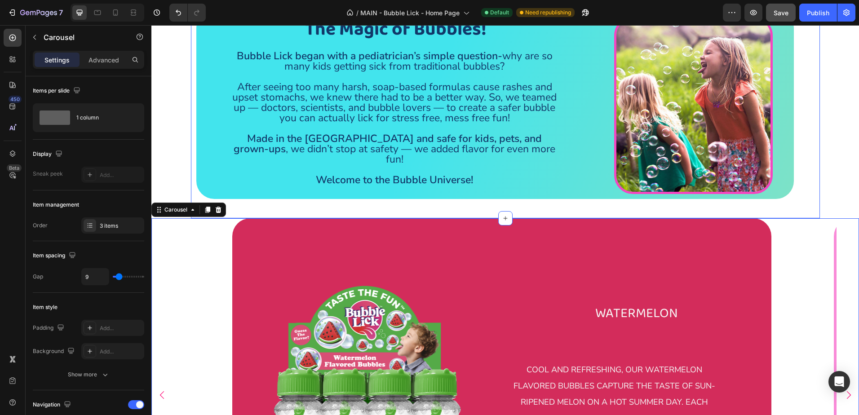
click at [811, 193] on div "The Magic of Bubbles! Heading Bubble Lick began with a pediatrician’s simple qu…" at bounding box center [505, 111] width 629 height 213
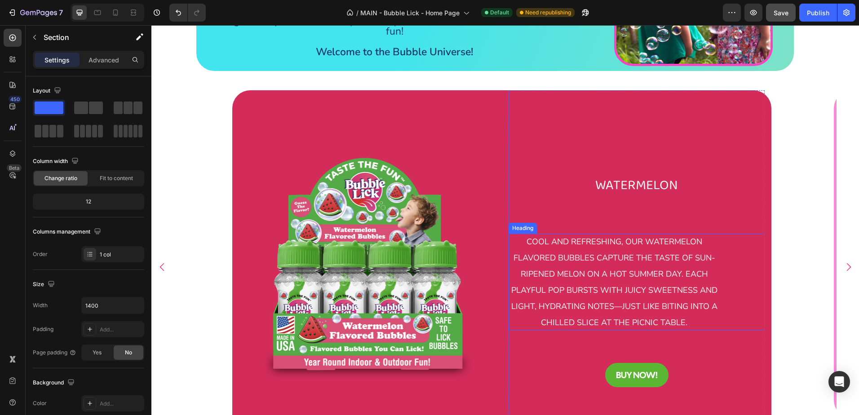
scroll to position [316, 0]
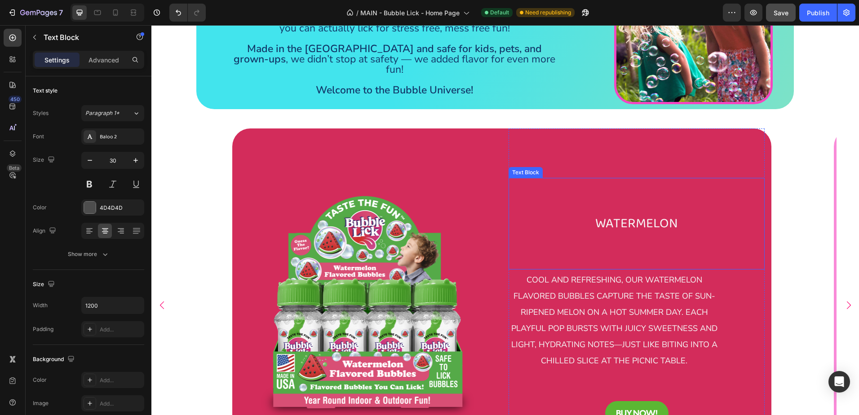
click at [619, 213] on span "WATERMELON" at bounding box center [636, 224] width 83 height 22
drag, startPoint x: 638, startPoint y: 261, endPoint x: 632, endPoint y: 219, distance: 42.7
click at [632, 219] on div "WATERMELON Text Block 0" at bounding box center [637, 225] width 256 height 92
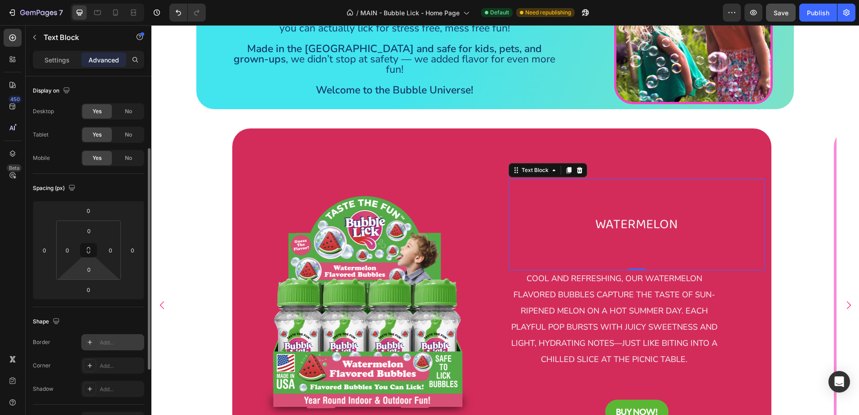
scroll to position [90, 0]
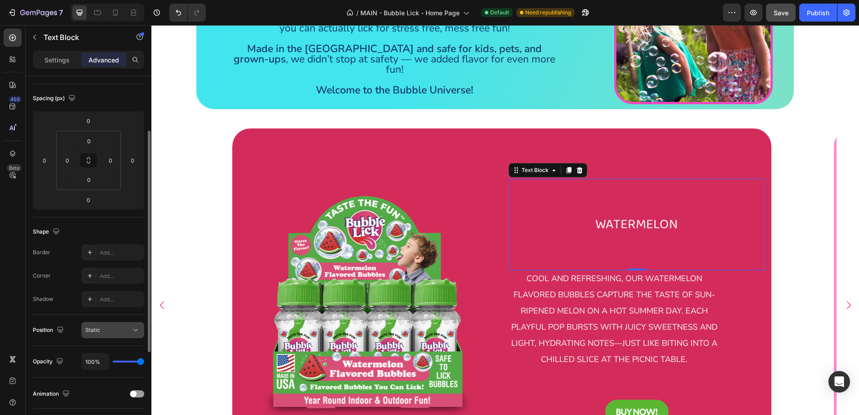
click at [110, 337] on button "Static" at bounding box center [112, 330] width 63 height 16
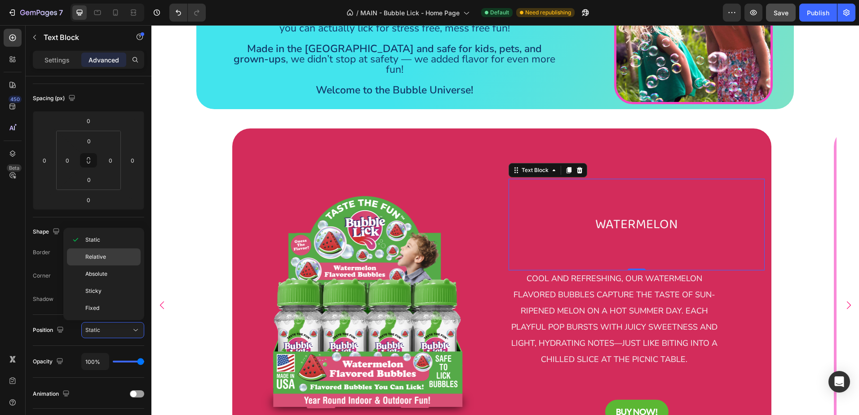
click at [107, 254] on p "Relative" at bounding box center [110, 257] width 51 height 8
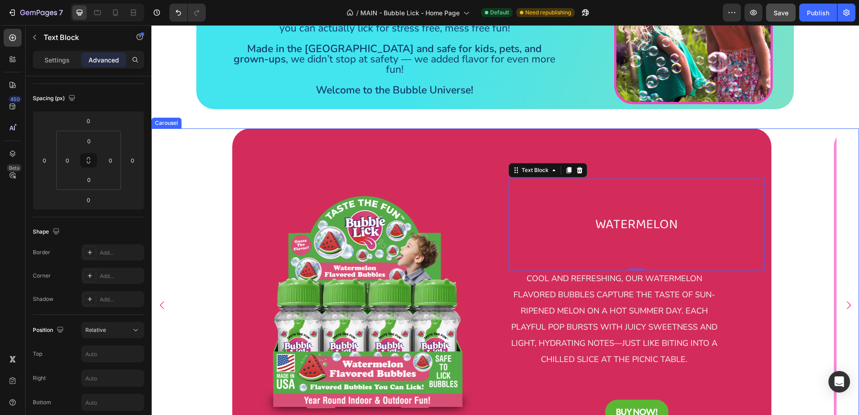
click at [197, 213] on div "Image WATERMELON Text Block 0 ⁠⁠⁠⁠⁠⁠⁠ cool and refreshing, our watermelon flavo…" at bounding box center [502, 305] width 656 height 353
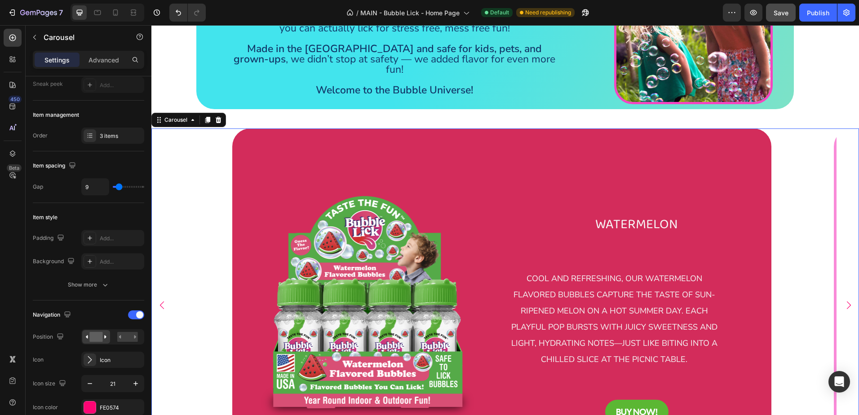
scroll to position [0, 0]
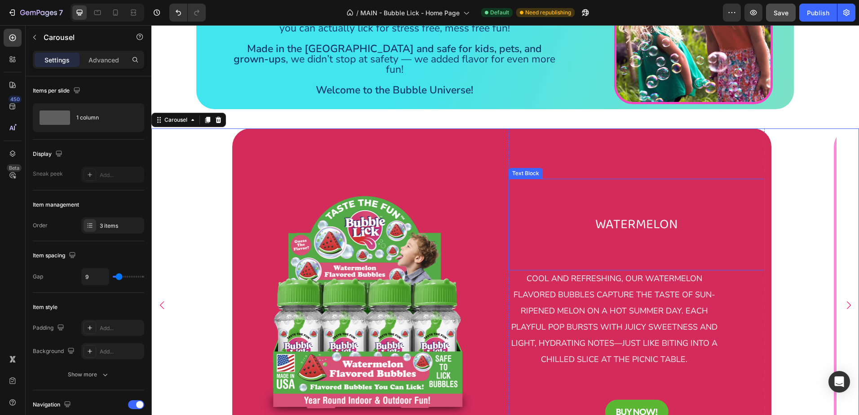
click at [632, 221] on span "WATERMELON" at bounding box center [636, 225] width 83 height 22
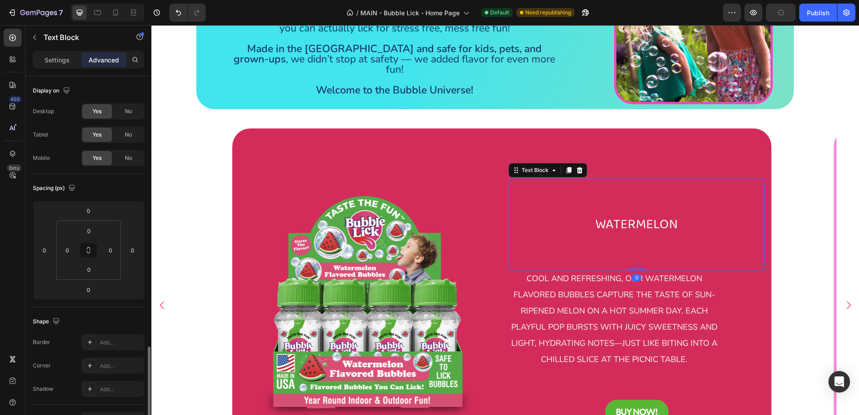
scroll to position [270, 0]
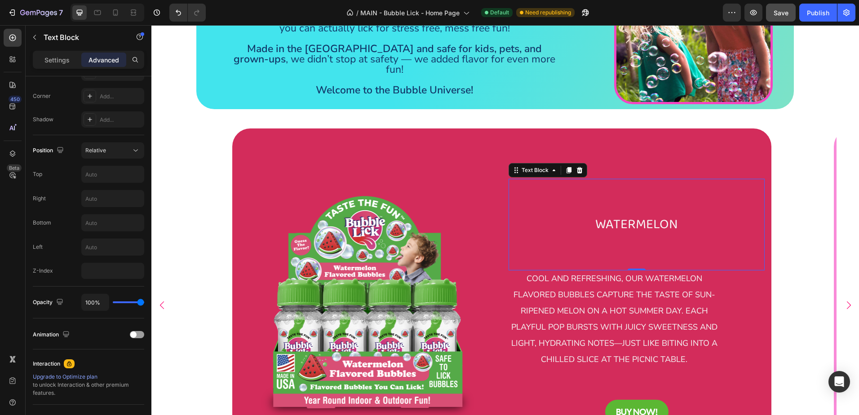
click at [95, 60] on p "Advanced" at bounding box center [104, 59] width 31 height 9
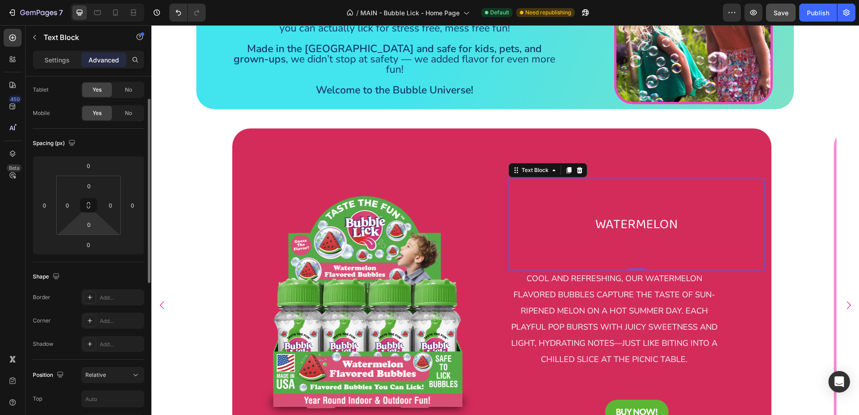
scroll to position [0, 0]
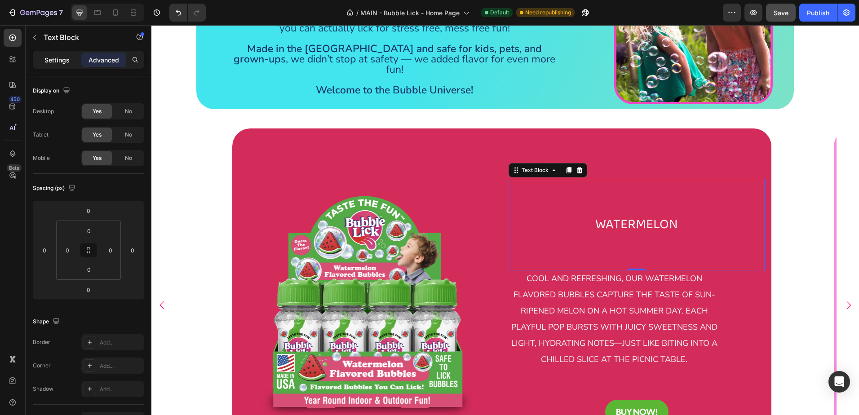
click at [58, 61] on p "Settings" at bounding box center [56, 59] width 25 height 9
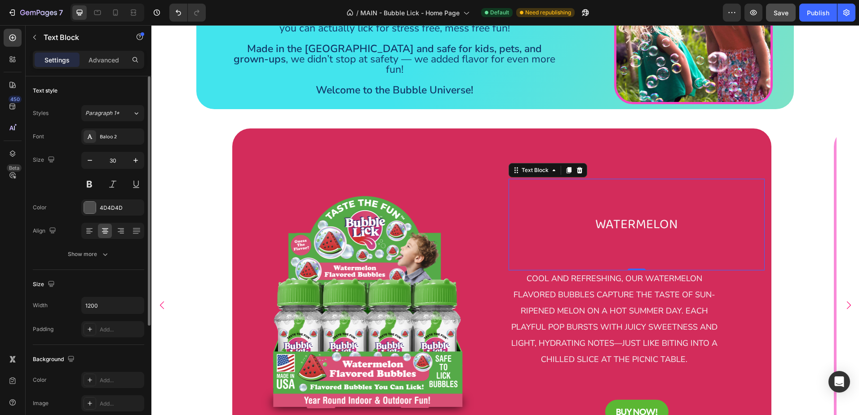
scroll to position [168, 0]
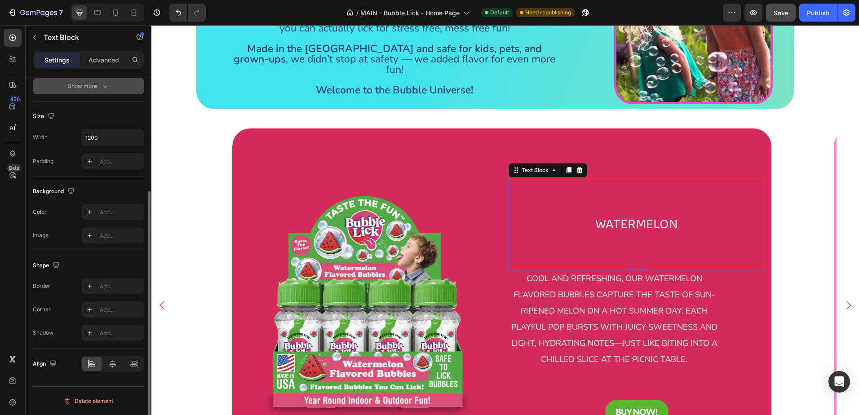
click at [89, 89] on div "Show more" at bounding box center [89, 86] width 42 height 9
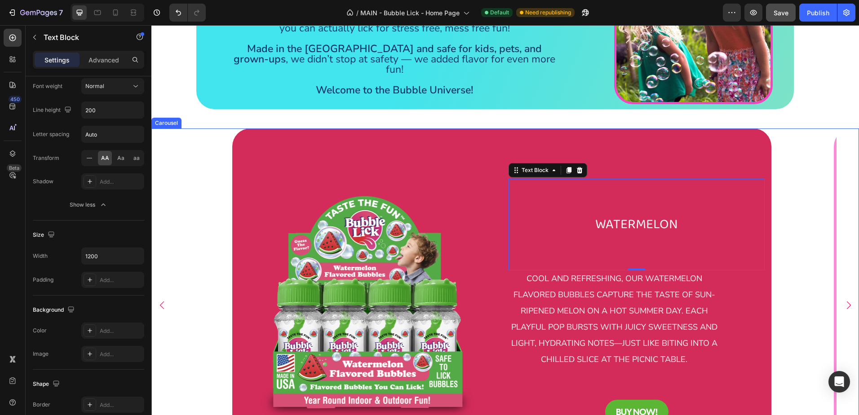
click at [847, 302] on icon "Carousel Next Arrow" at bounding box center [849, 306] width 4 height 8
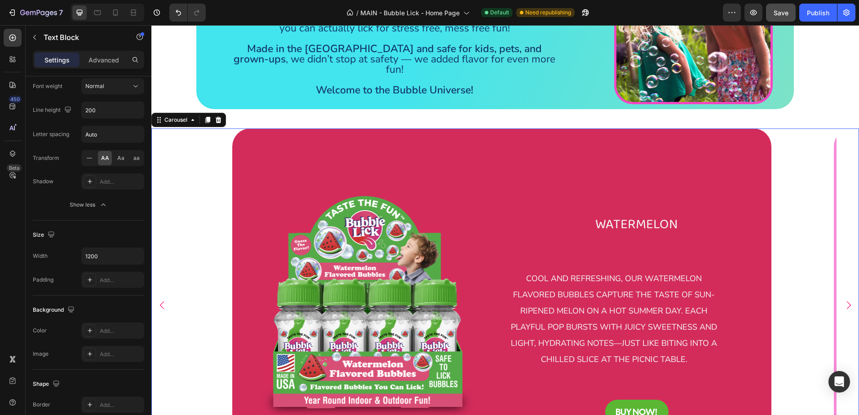
scroll to position [0, 0]
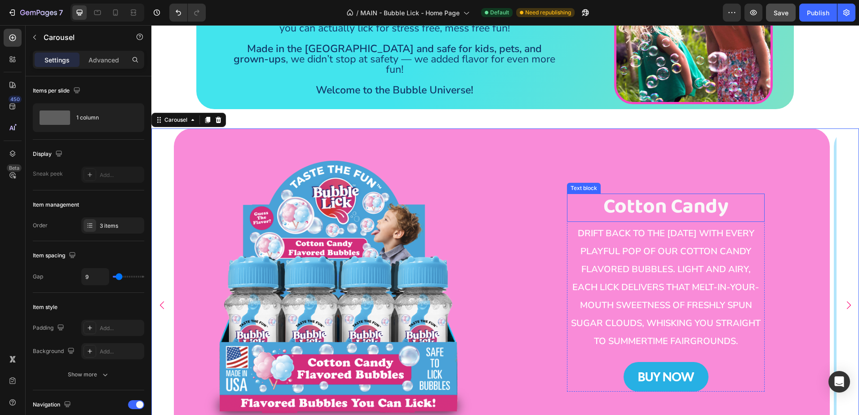
click at [644, 193] on span "Cotton Candy" at bounding box center [666, 206] width 125 height 33
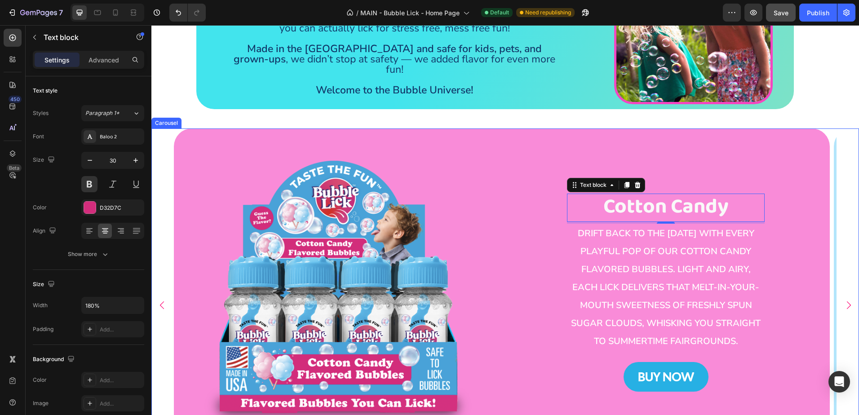
click at [166, 301] on icon "Carousel Back Arrow" at bounding box center [161, 305] width 9 height 9
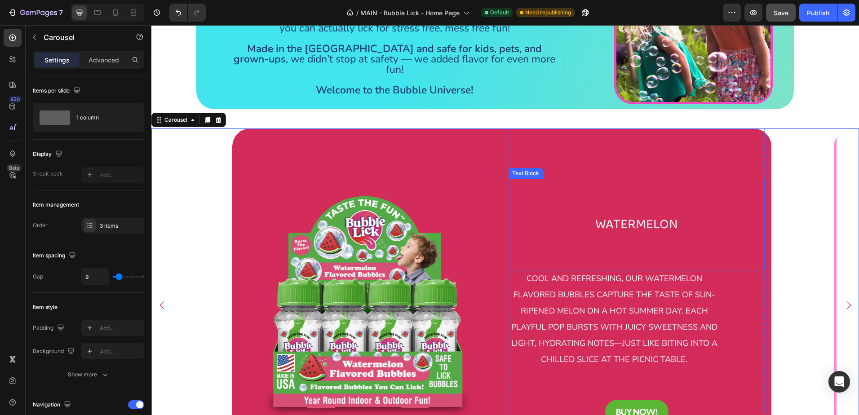
click at [654, 214] on span "WATERMELON" at bounding box center [636, 225] width 83 height 22
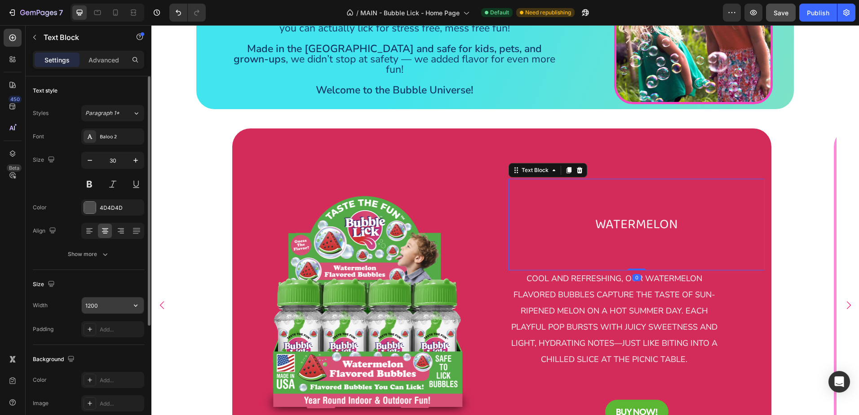
click at [100, 307] on input "1200" at bounding box center [113, 306] width 62 height 16
click at [138, 305] on icon "button" at bounding box center [135, 305] width 9 height 9
click at [126, 308] on input "1200" at bounding box center [113, 306] width 62 height 16
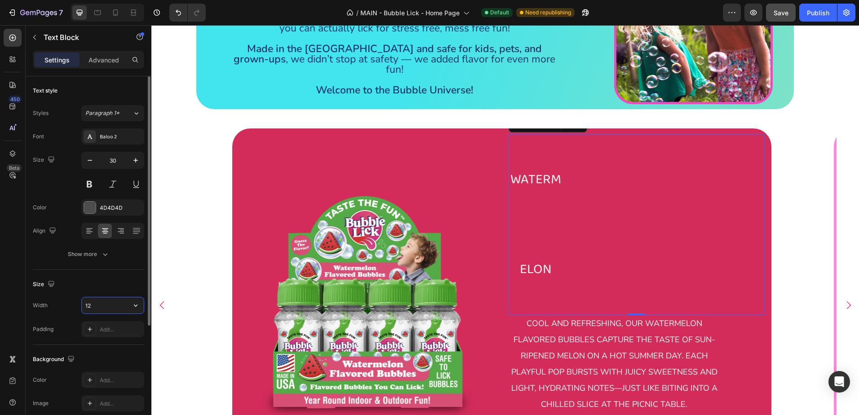
type input "1"
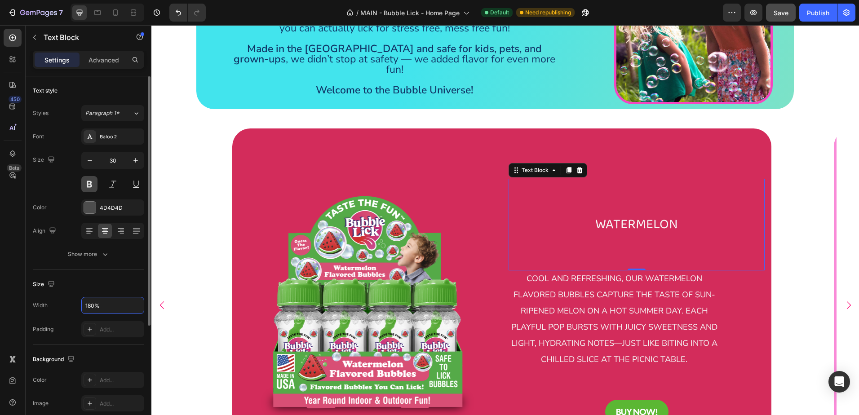
type input "180%"
click at [90, 186] on button at bounding box center [89, 184] width 16 height 16
click at [116, 62] on p "Advanced" at bounding box center [104, 59] width 31 height 9
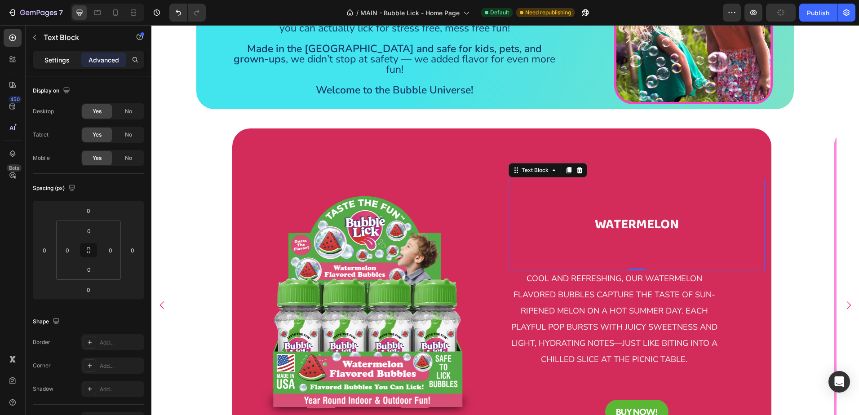
click at [61, 62] on p "Settings" at bounding box center [56, 59] width 25 height 9
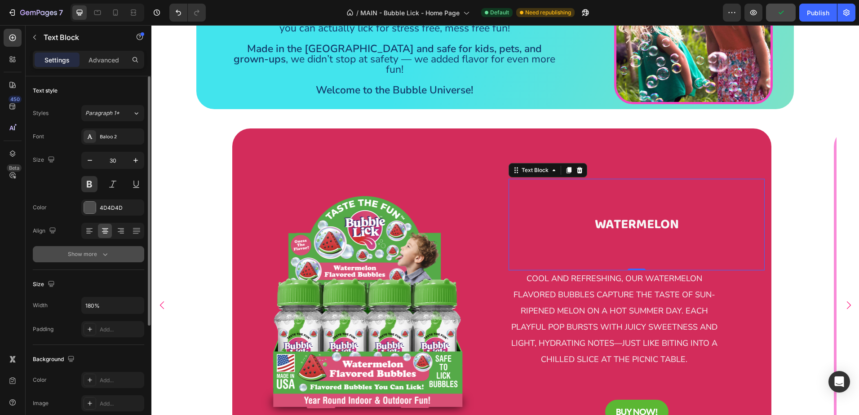
click at [84, 257] on div "Show more" at bounding box center [89, 254] width 42 height 9
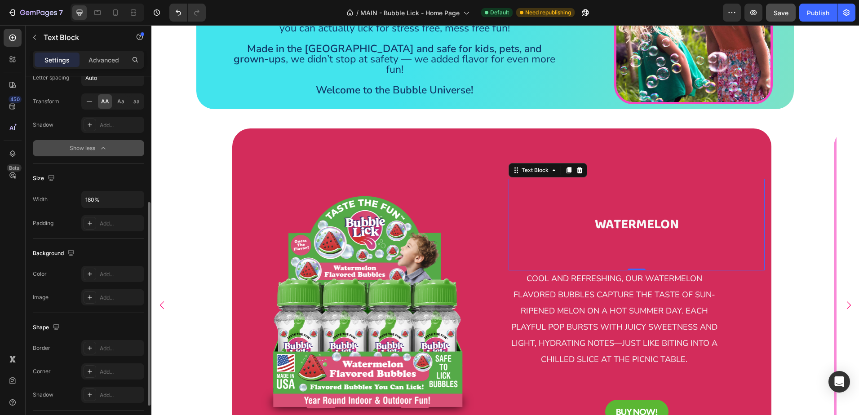
scroll to position [135, 0]
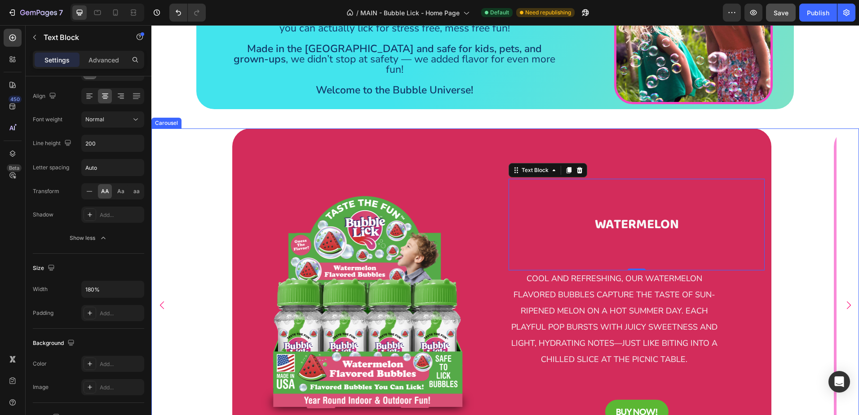
click at [844, 301] on icon "Carousel Next Arrow" at bounding box center [848, 305] width 9 height 9
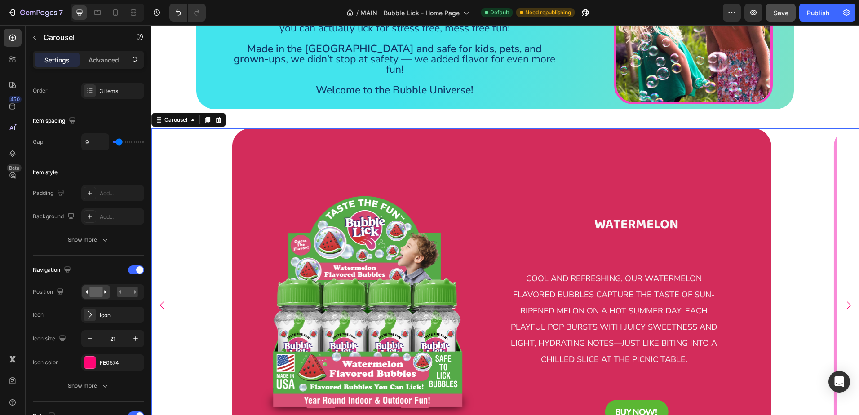
scroll to position [0, 0]
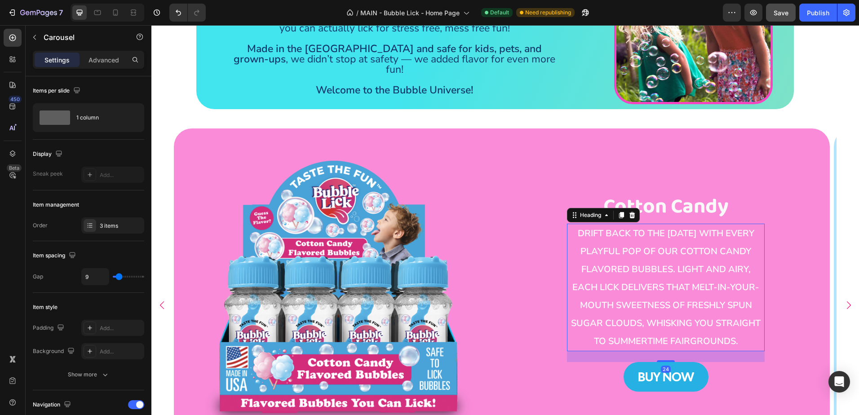
click at [653, 289] on h2 "Drift back to the [DATE] with every playful pop of our Cotton Candy flavored bu…" at bounding box center [666, 288] width 198 height 128
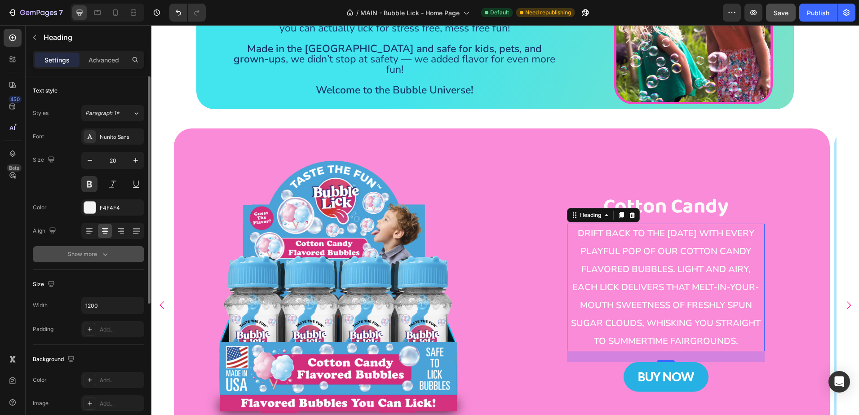
click at [97, 257] on div "Show more" at bounding box center [89, 254] width 42 height 9
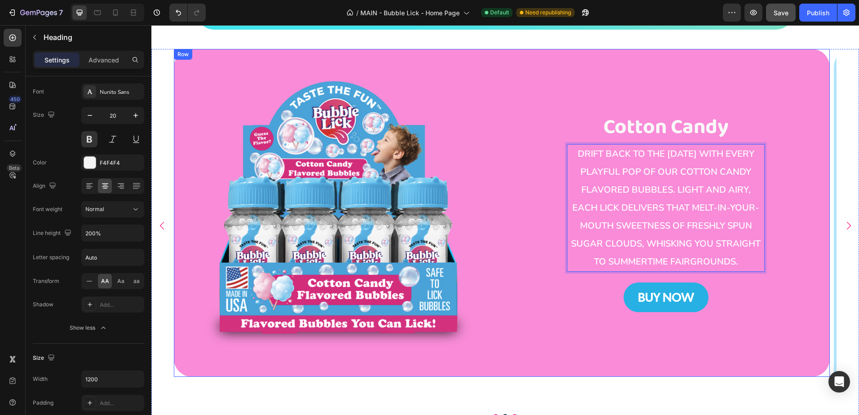
scroll to position [406, 0]
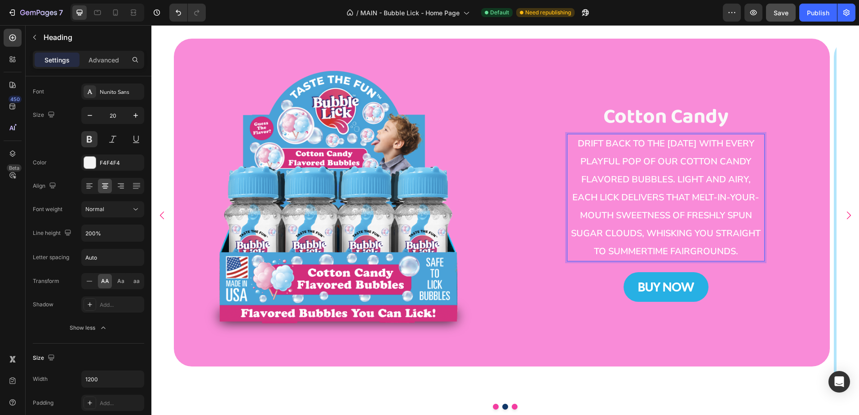
click at [587, 171] on span "Drift back to the [DATE] with every playful pop of our Cotton Candy flavored bu…" at bounding box center [666, 198] width 190 height 120
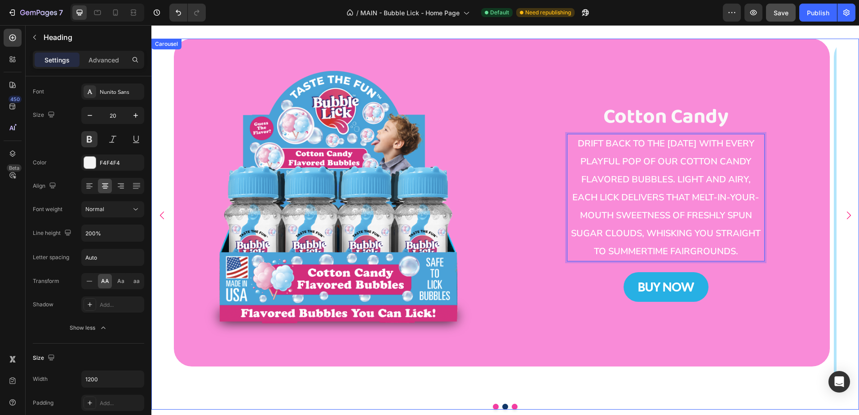
click at [161, 212] on icon "Carousel Back Arrow" at bounding box center [162, 216] width 4 height 8
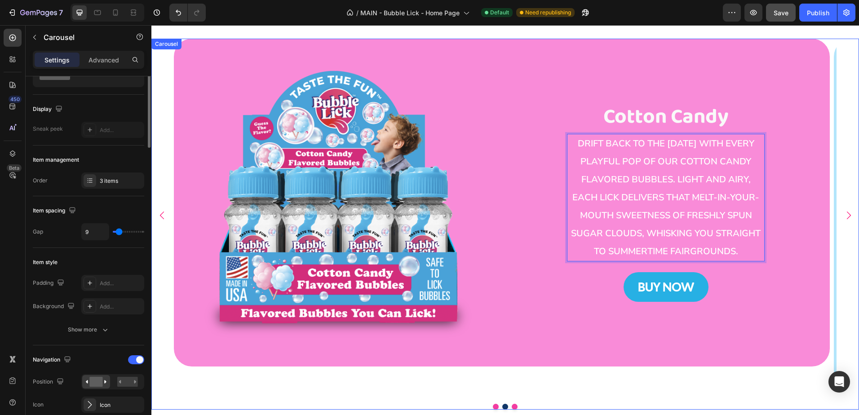
scroll to position [0, 0]
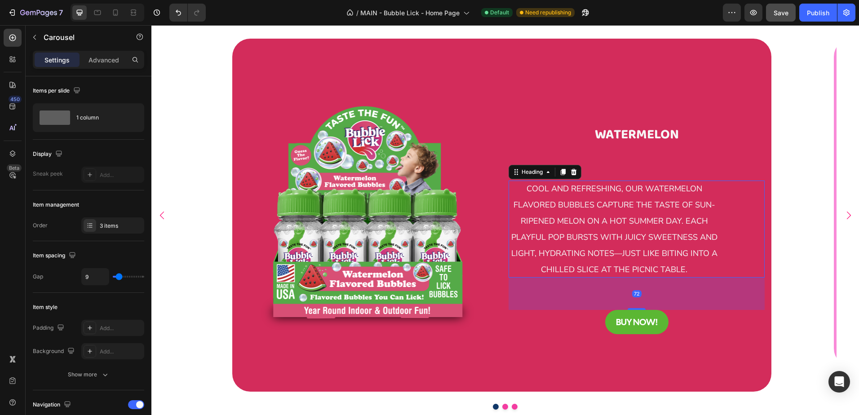
click at [656, 197] on span "cool and refreshing, our watermelon flavored bubbles capture the taste of sun-r…" at bounding box center [614, 229] width 206 height 92
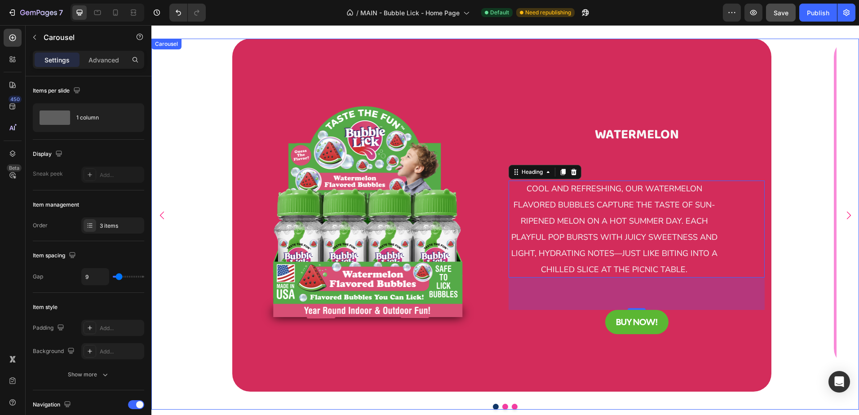
click at [844, 211] on icon "Carousel Next Arrow" at bounding box center [848, 215] width 9 height 9
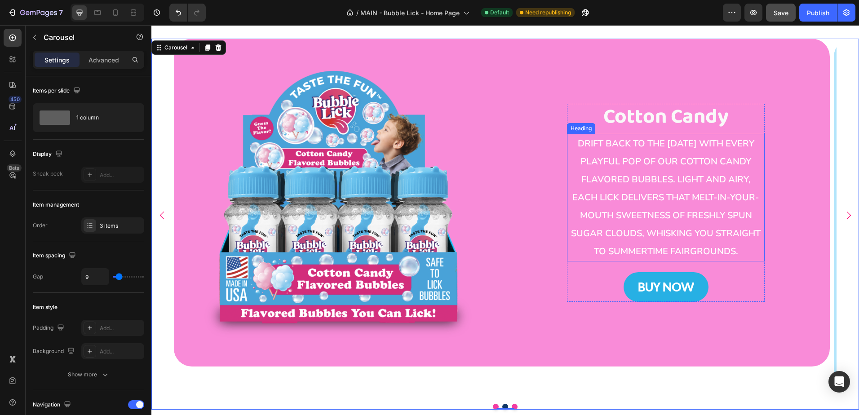
click at [687, 217] on p "⁠⁠⁠⁠⁠⁠⁠ Drift back to the [DATE] with every playful pop of our Cotton Candy fla…" at bounding box center [666, 198] width 196 height 126
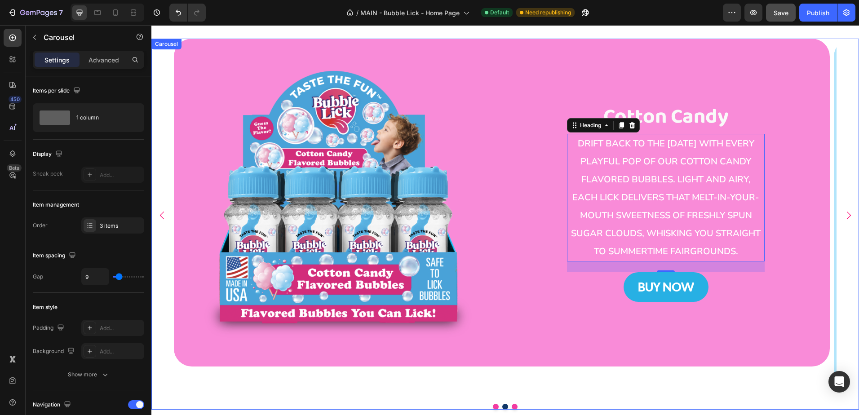
click at [163, 211] on icon "Carousel Back Arrow" at bounding box center [161, 215] width 9 height 9
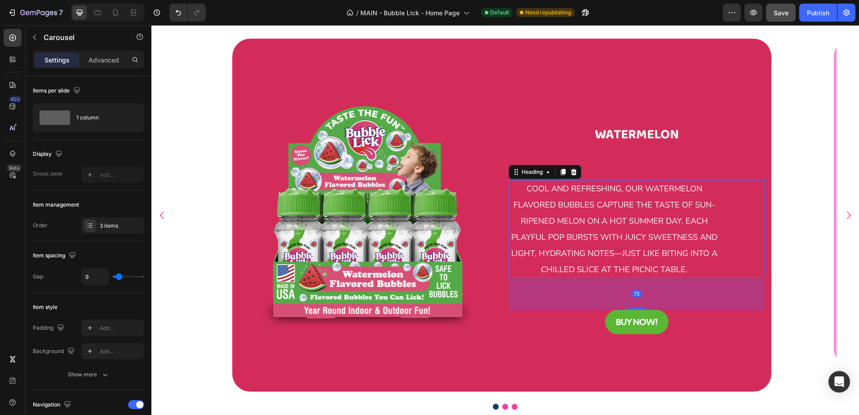
click at [664, 210] on span "cool and refreshing, our watermelon flavored bubbles capture the taste of sun-r…" at bounding box center [614, 229] width 206 height 92
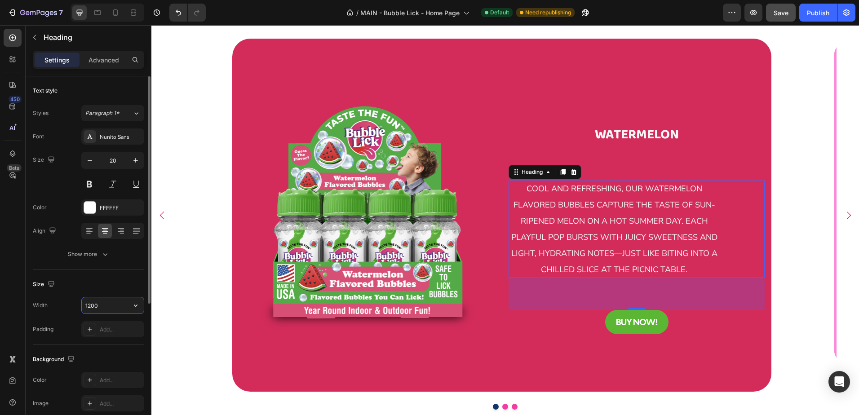
click at [108, 303] on input "1200" at bounding box center [113, 306] width 62 height 16
type input "120%"
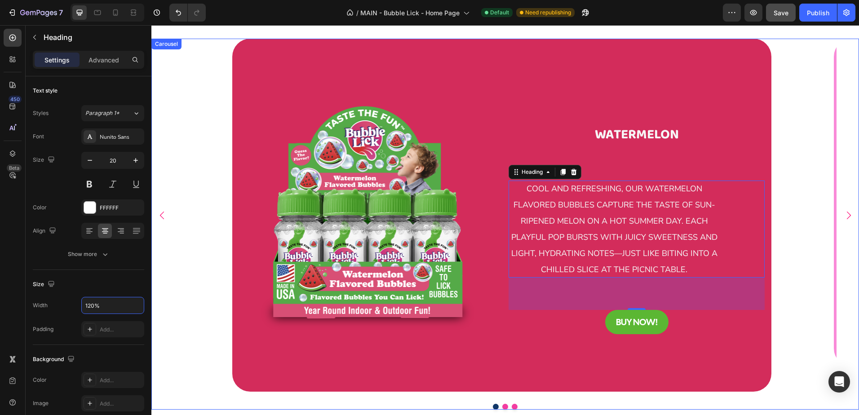
click at [177, 282] on div "Image WATERMELON Text Block ⁠⁠⁠⁠⁠⁠⁠ cool and refreshing, our watermelon flavore…" at bounding box center [502, 215] width 656 height 353
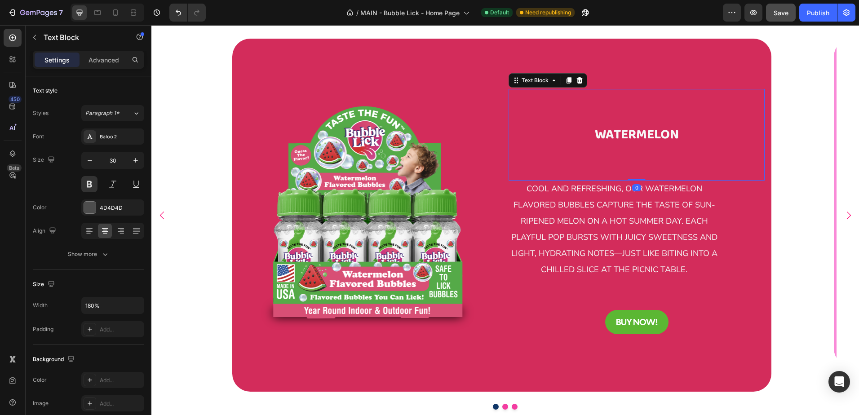
click at [635, 125] on span "WATERMELON" at bounding box center [637, 135] width 84 height 22
click at [555, 75] on div "Text Block" at bounding box center [535, 80] width 49 height 11
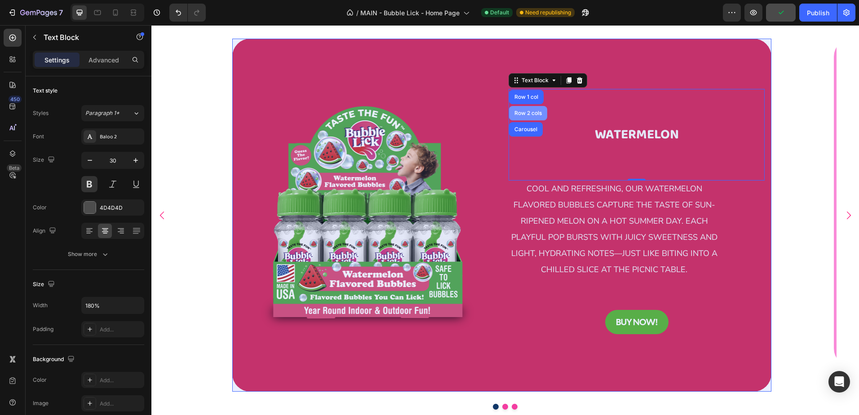
click at [536, 111] on div "Row 2 cols" at bounding box center [528, 113] width 31 height 5
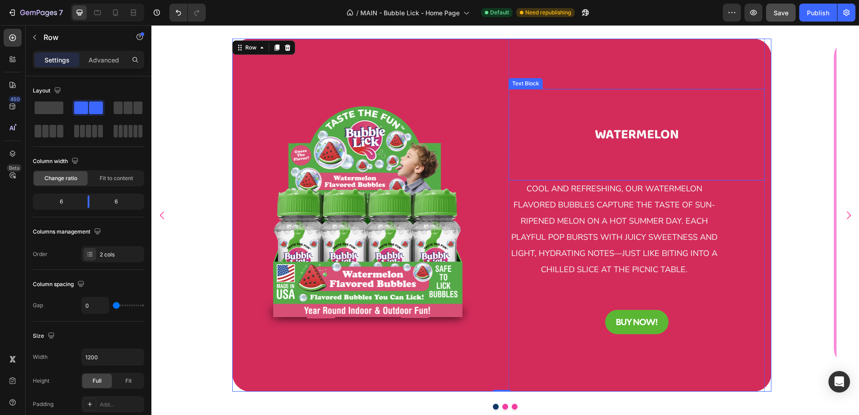
click at [599, 90] on p "WATERMELON" at bounding box center [637, 135] width 254 height 90
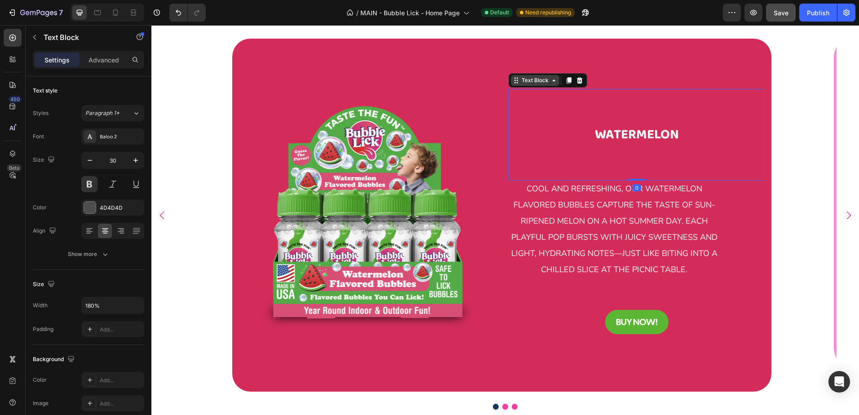
click at [550, 76] on div "Text Block" at bounding box center [535, 80] width 31 height 8
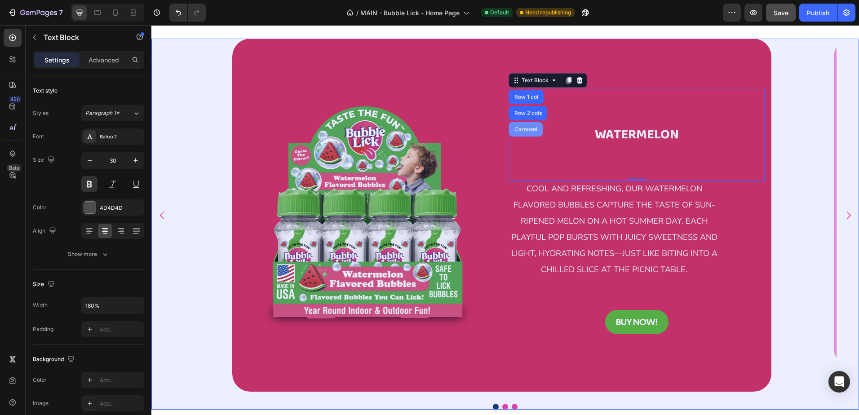
click at [534, 127] on div "Carousel" at bounding box center [526, 129] width 27 height 5
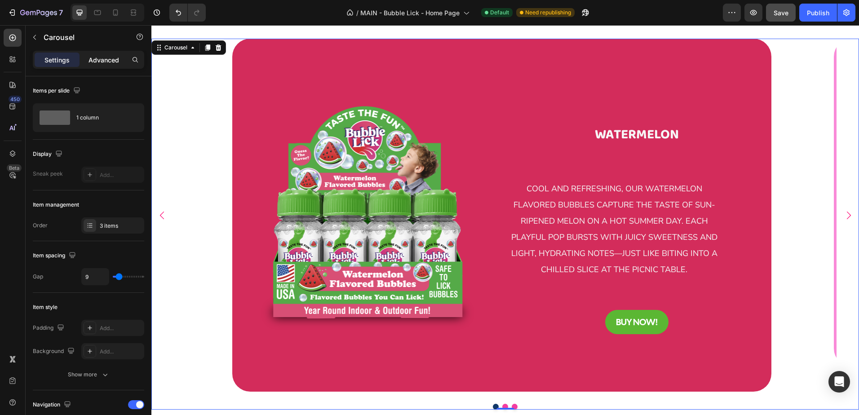
click at [105, 61] on p "Advanced" at bounding box center [104, 59] width 31 height 9
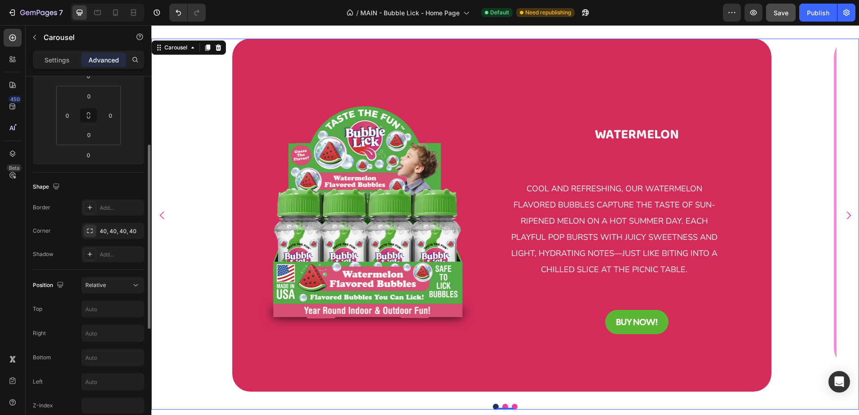
scroll to position [270, 0]
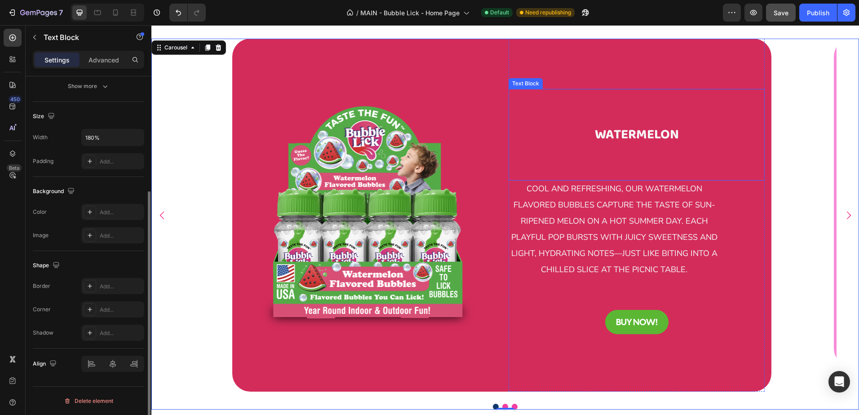
click at [640, 124] on span "WATERMELON" at bounding box center [637, 135] width 84 height 22
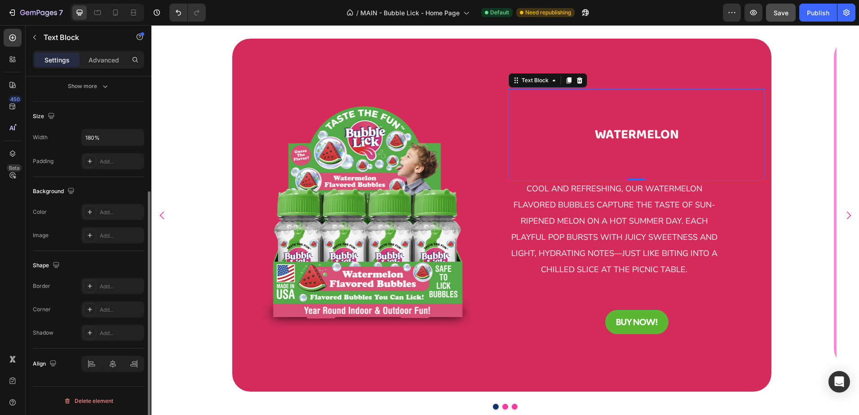
scroll to position [0, 0]
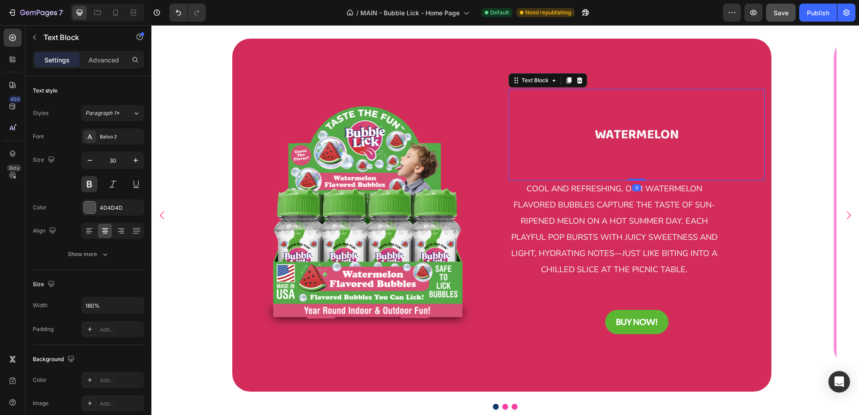
drag, startPoint x: 637, startPoint y: 170, endPoint x: 633, endPoint y: 146, distance: 24.5
click at [633, 146] on div "WATERMELON Text Block 0" at bounding box center [637, 135] width 256 height 92
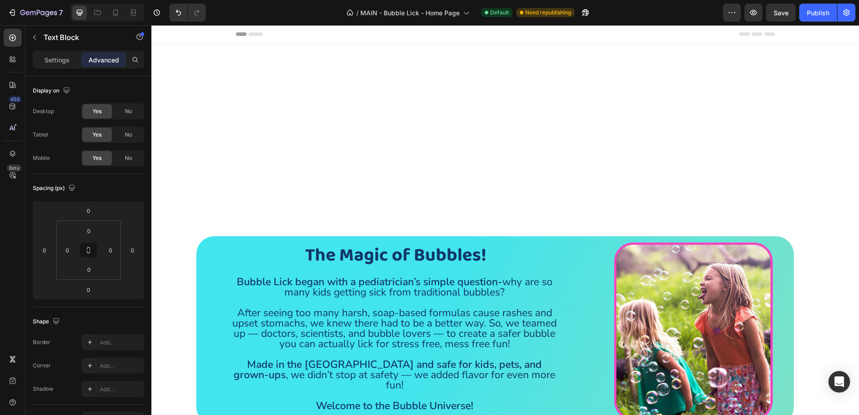
scroll to position [406, 0]
